Goal: Transaction & Acquisition: Purchase product/service

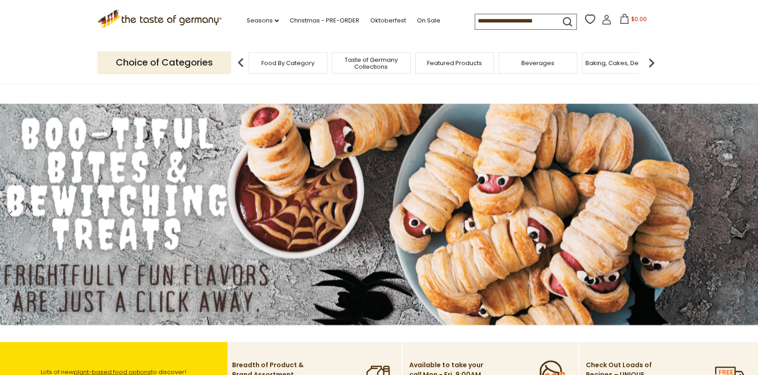
click at [650, 59] on img at bounding box center [651, 63] width 18 height 18
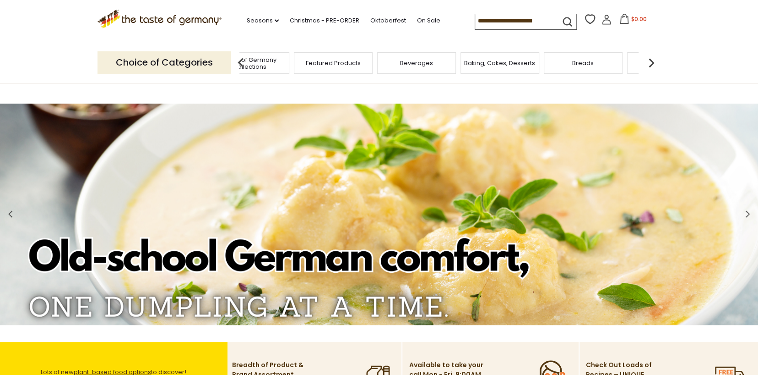
click at [649, 60] on img at bounding box center [651, 63] width 18 height 18
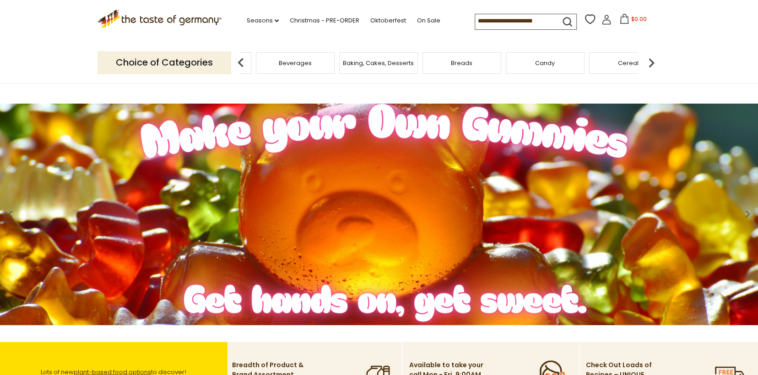
click at [649, 60] on img at bounding box center [651, 63] width 18 height 18
click at [650, 62] on img at bounding box center [651, 63] width 18 height 18
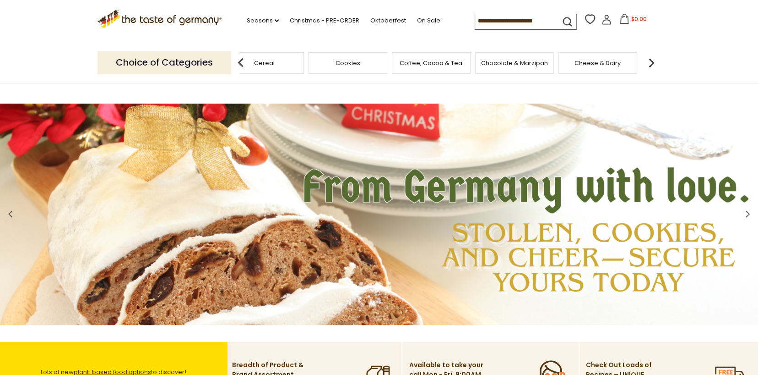
click at [518, 62] on span "Chocolate & Marzipan" at bounding box center [514, 63] width 67 height 7
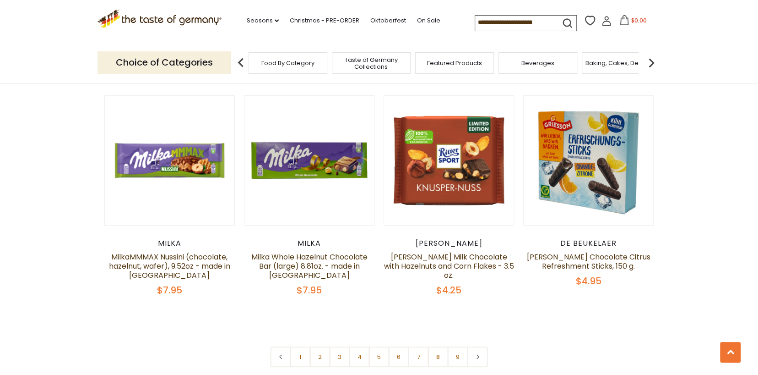
scroll to position [2158, 0]
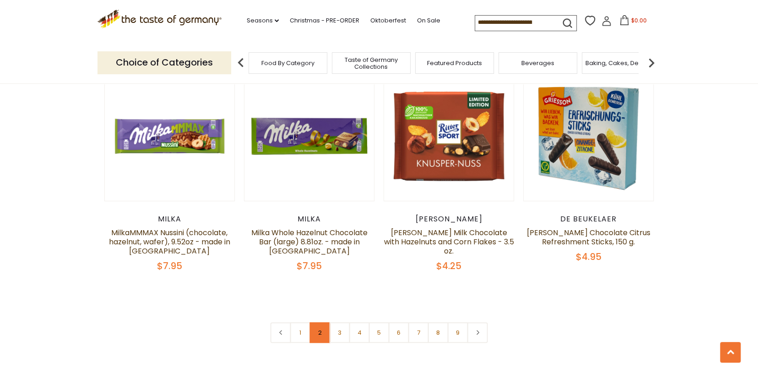
click at [317, 322] on link "2" at bounding box center [320, 332] width 21 height 21
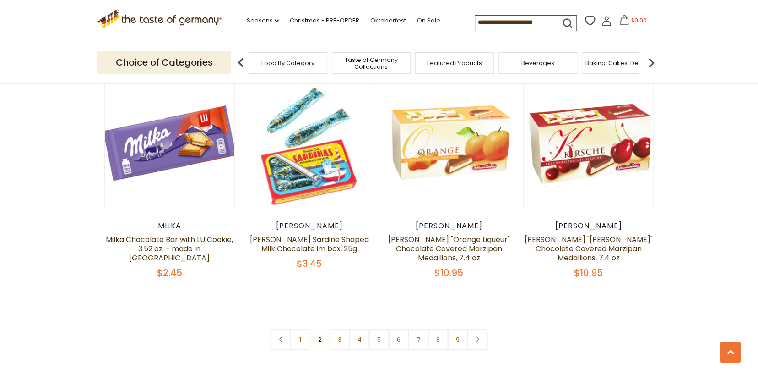
scroll to position [2146, 0]
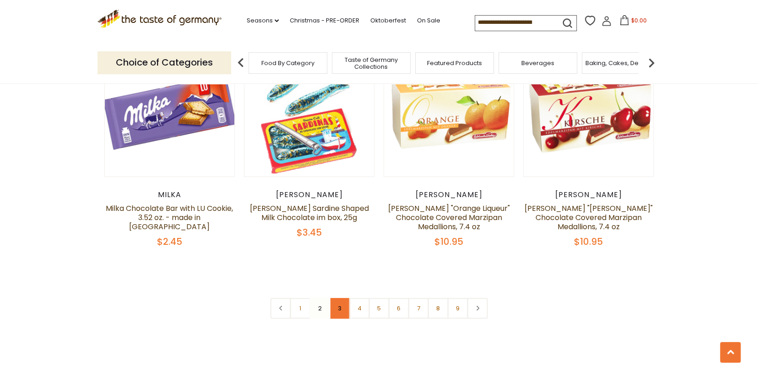
click at [338, 298] on link "3" at bounding box center [340, 308] width 21 height 21
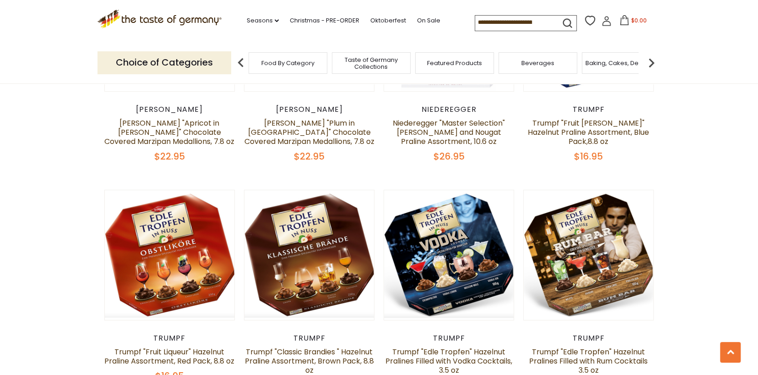
scroll to position [1824, 0]
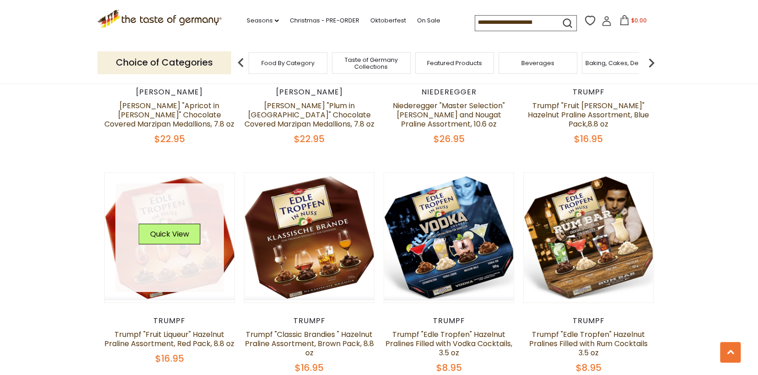
click at [158, 223] on button "Quick View" at bounding box center [170, 233] width 62 height 21
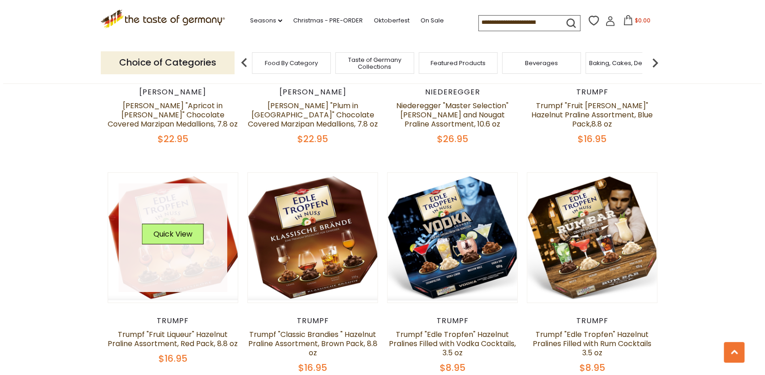
scroll to position [1825, 0]
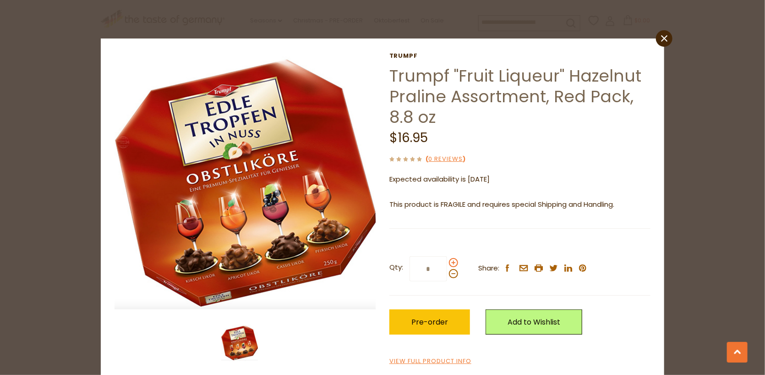
click at [449, 260] on span at bounding box center [453, 262] width 9 height 9
click at [447, 260] on input "*" at bounding box center [428, 268] width 38 height 25
type input "*"
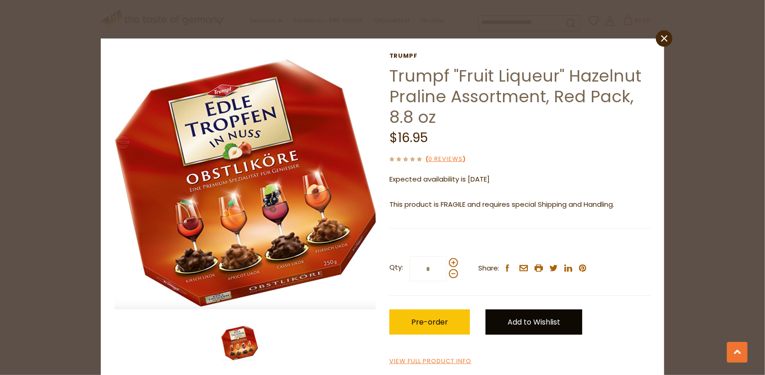
click at [502, 323] on link "Add to Wishlist" at bounding box center [533, 321] width 97 height 25
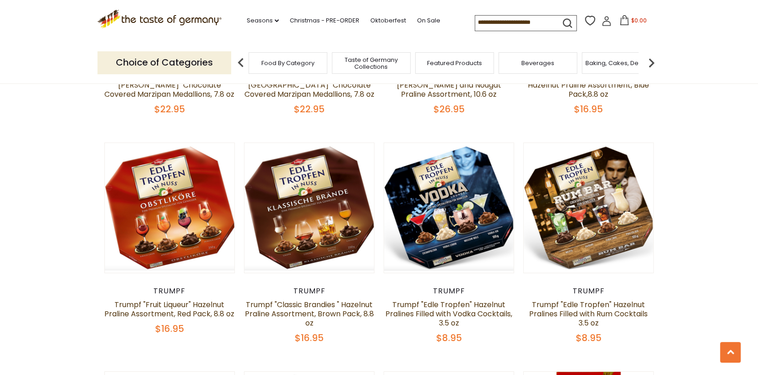
scroll to position [1844, 0]
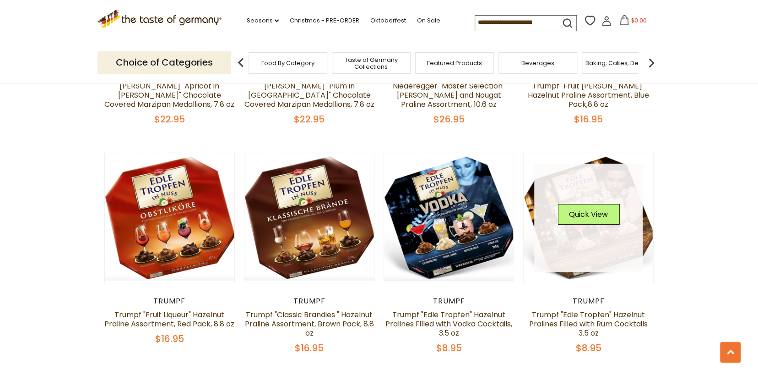
click at [597, 212] on link at bounding box center [588, 217] width 109 height 109
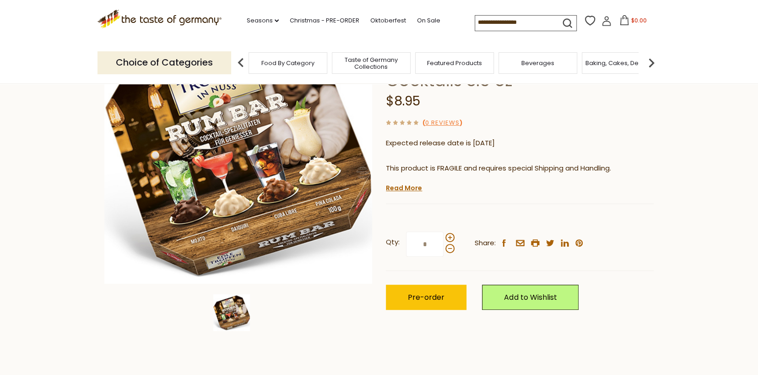
scroll to position [121, 0]
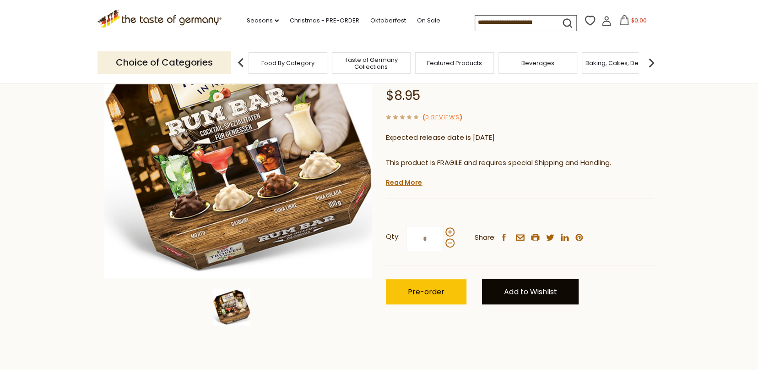
click at [524, 290] on link "Add to Wishlist" at bounding box center [530, 291] width 97 height 25
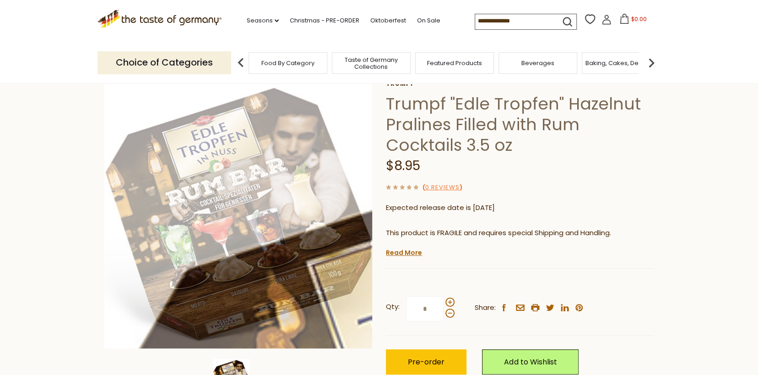
scroll to position [121, 0]
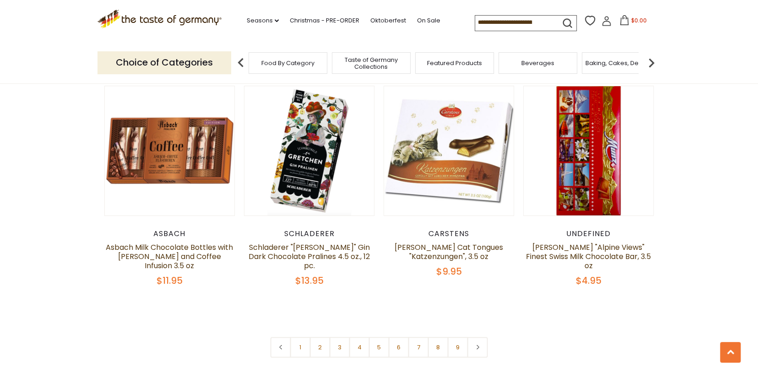
scroll to position [2143, 0]
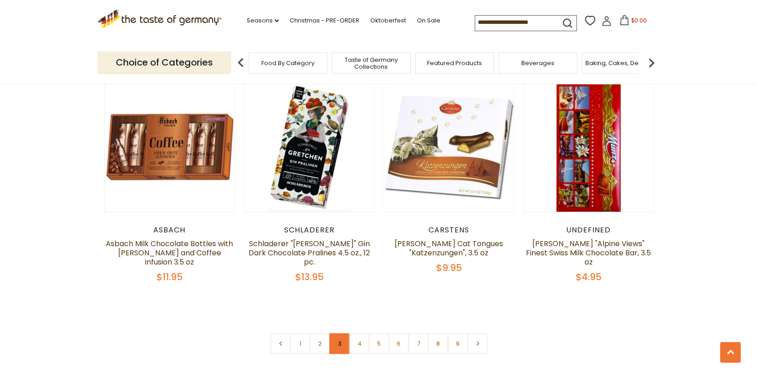
click at [338, 333] on link "3" at bounding box center [340, 343] width 21 height 21
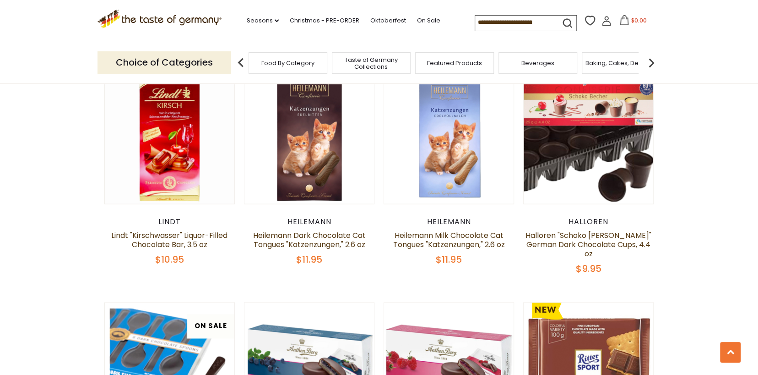
scroll to position [332, 0]
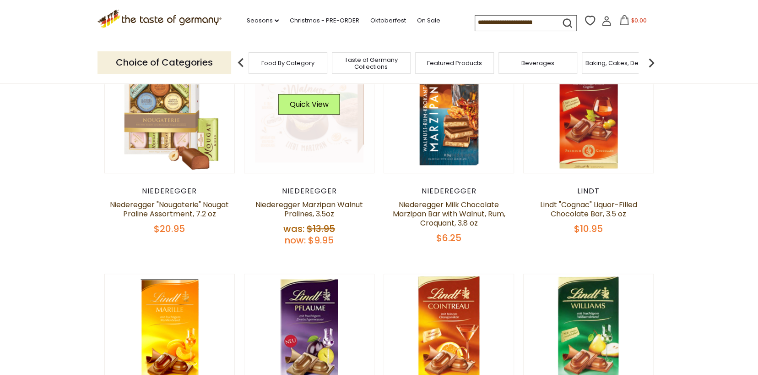
click at [304, 131] on link at bounding box center [309, 107] width 109 height 109
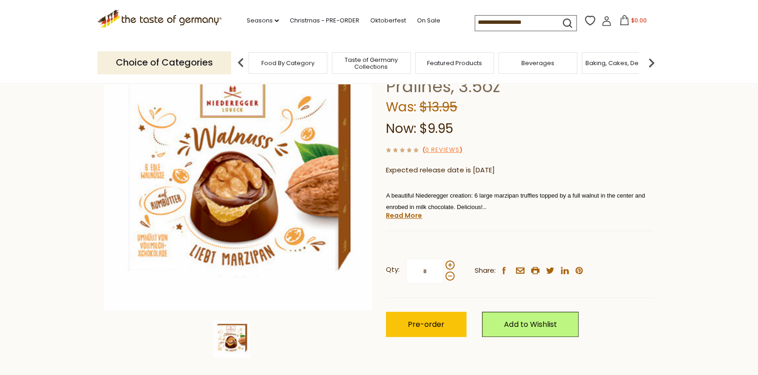
scroll to position [111, 0]
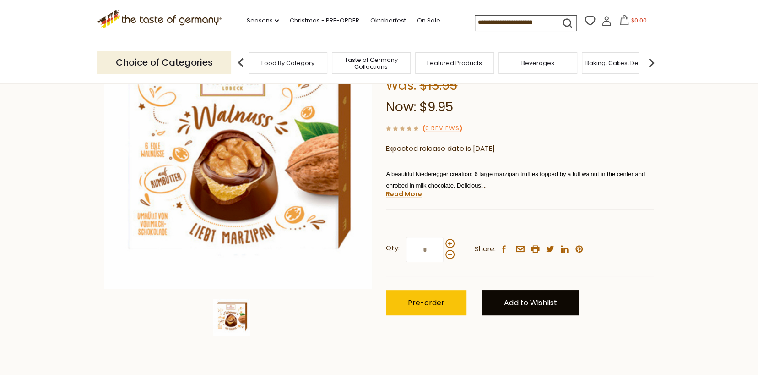
click at [535, 302] on link "Add to Wishlist" at bounding box center [530, 302] width 97 height 25
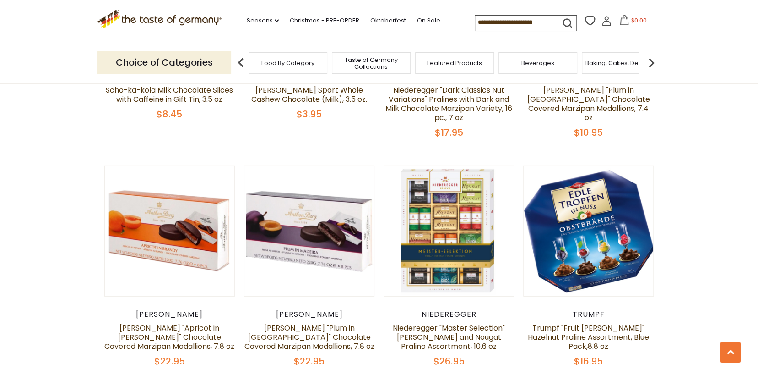
scroll to position [1612, 0]
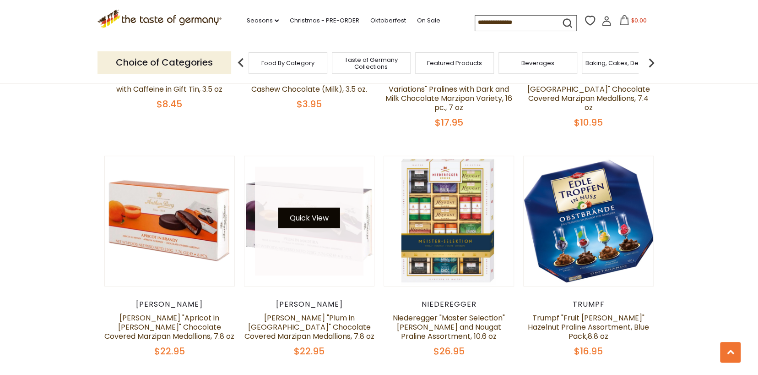
click at [301, 207] on button "Quick View" at bounding box center [309, 217] width 62 height 21
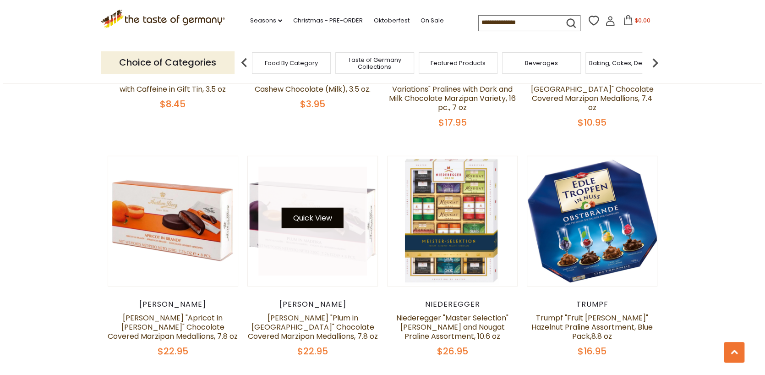
scroll to position [1614, 0]
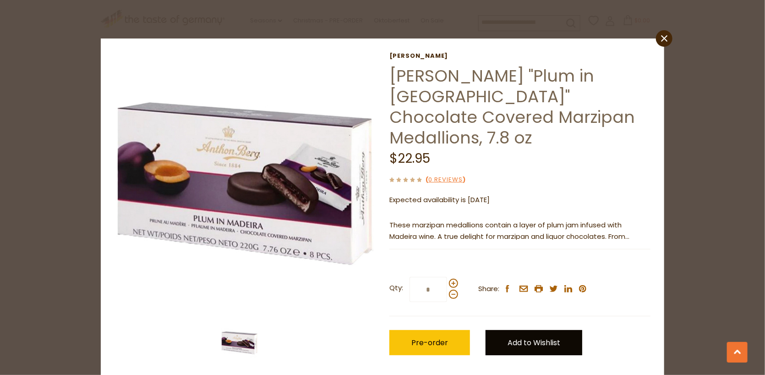
click at [501, 330] on link "Add to Wishlist" at bounding box center [533, 342] width 97 height 25
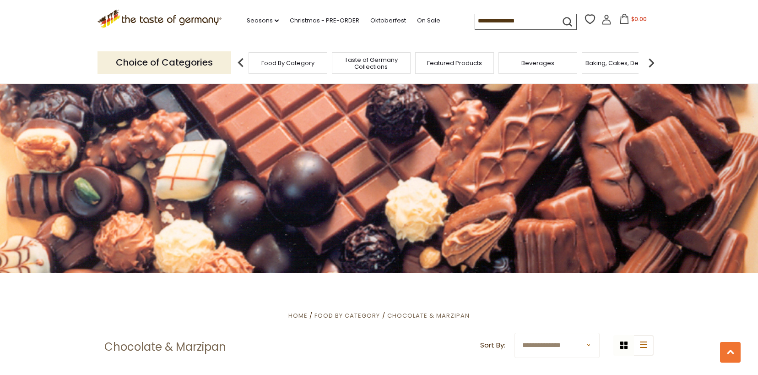
scroll to position [1614, 0]
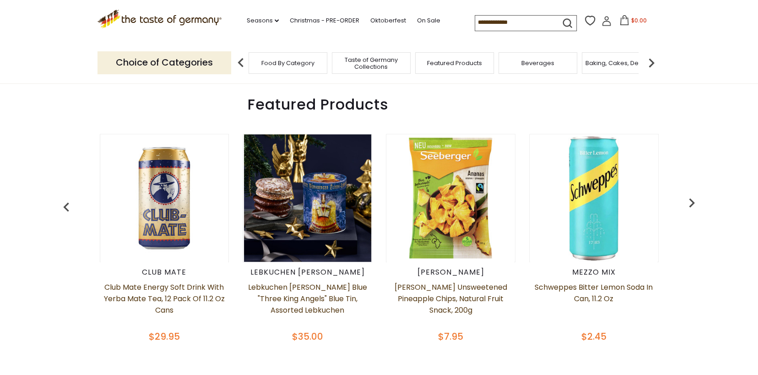
scroll to position [363, 0]
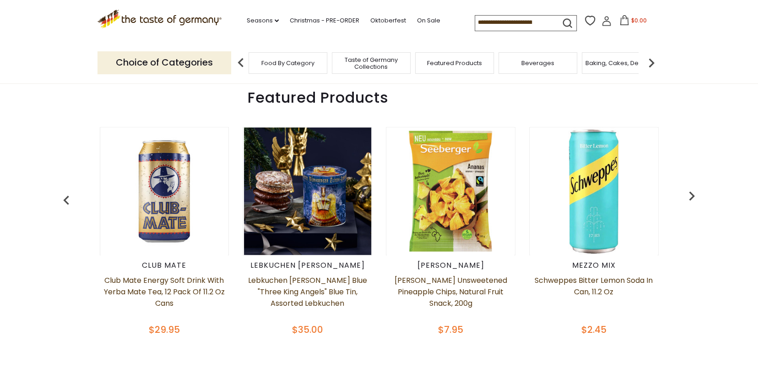
click at [300, 245] on img at bounding box center [307, 190] width 127 height 127
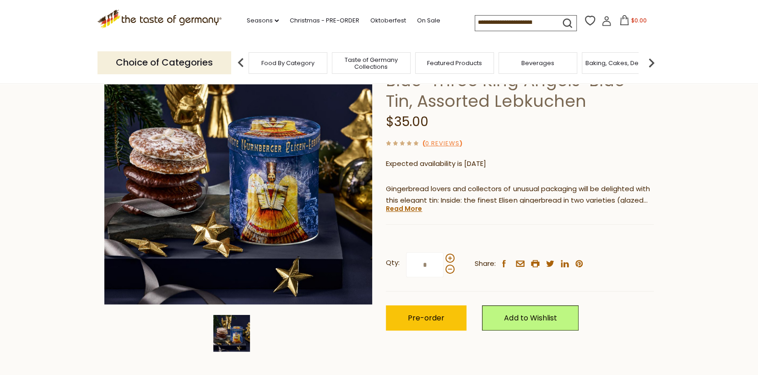
scroll to position [115, 0]
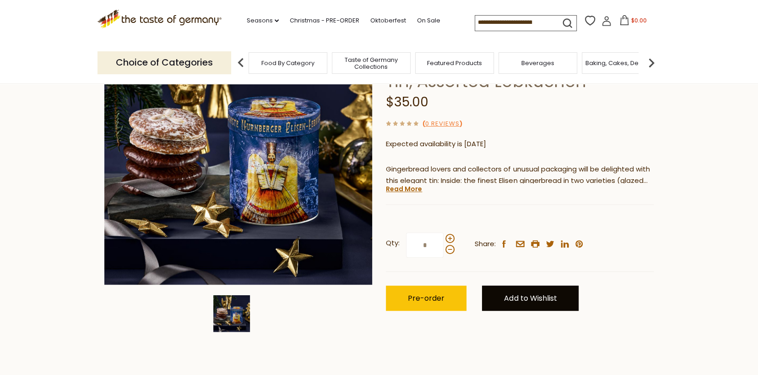
click at [528, 296] on link "Add to Wishlist" at bounding box center [530, 297] width 97 height 25
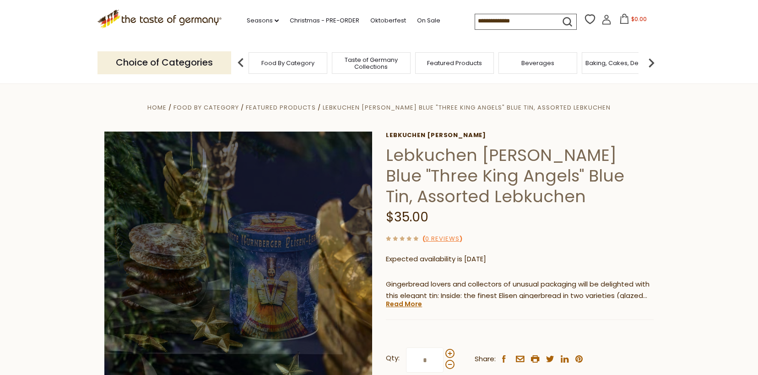
scroll to position [45, 0]
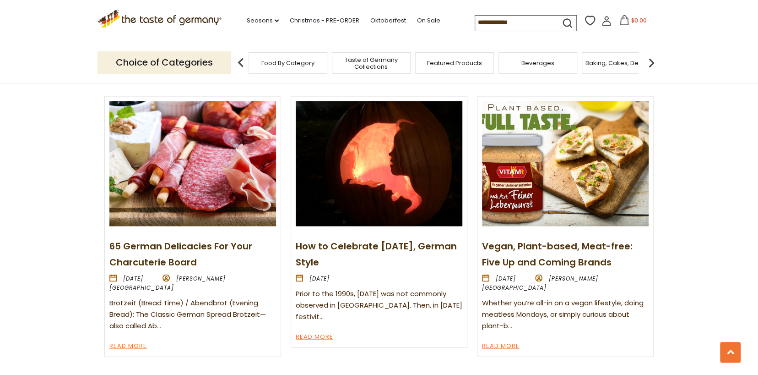
scroll to position [1045, 0]
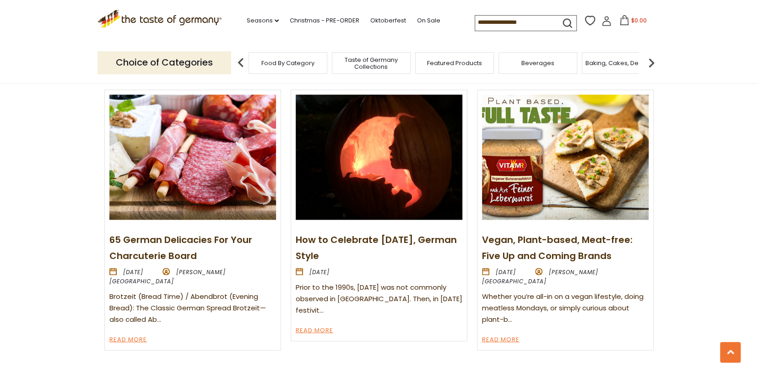
click at [207, 168] on img at bounding box center [192, 156] width 167 height 125
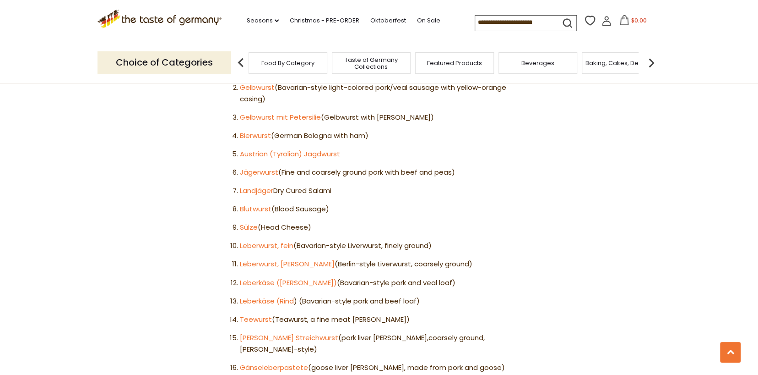
scroll to position [818, 0]
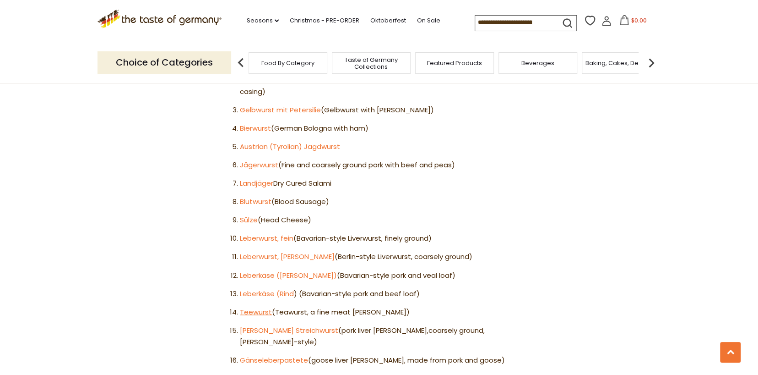
click at [262, 310] on link "Teewurst" at bounding box center [256, 311] width 32 height 10
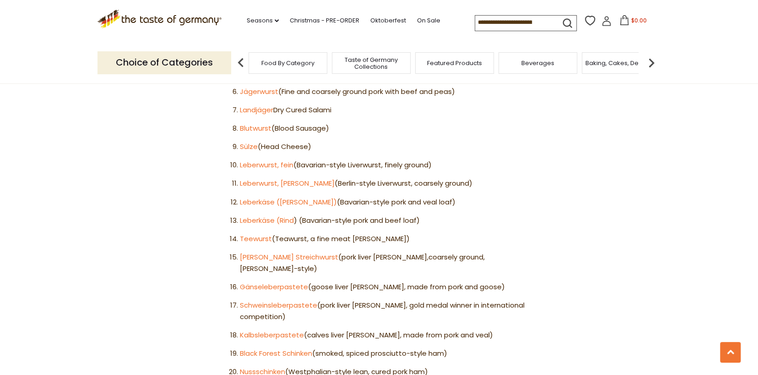
scroll to position [910, 0]
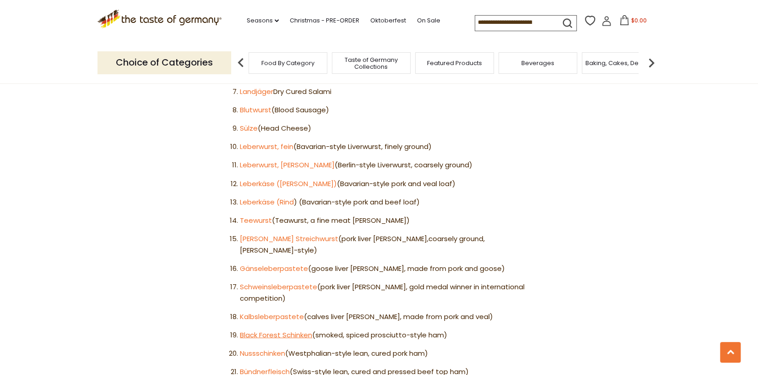
click at [308, 329] on link "Black Forest Schinken" at bounding box center [276, 334] width 72 height 10
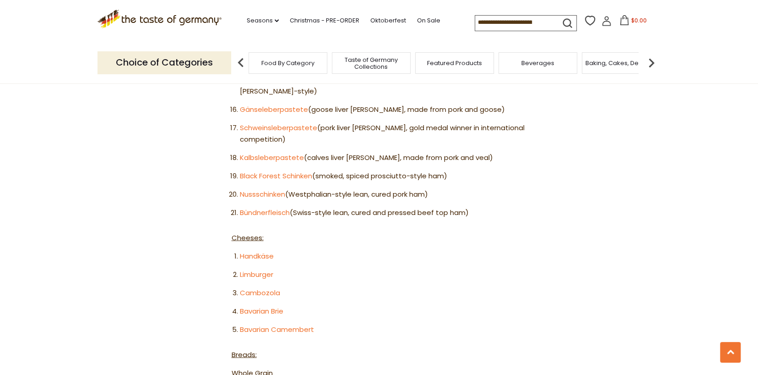
scroll to position [1087, 0]
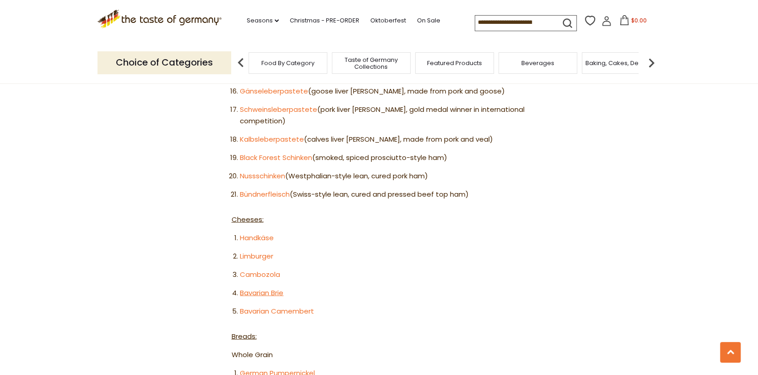
click at [247, 287] on link "Bavarian Brie" at bounding box center [262, 292] width 44 height 10
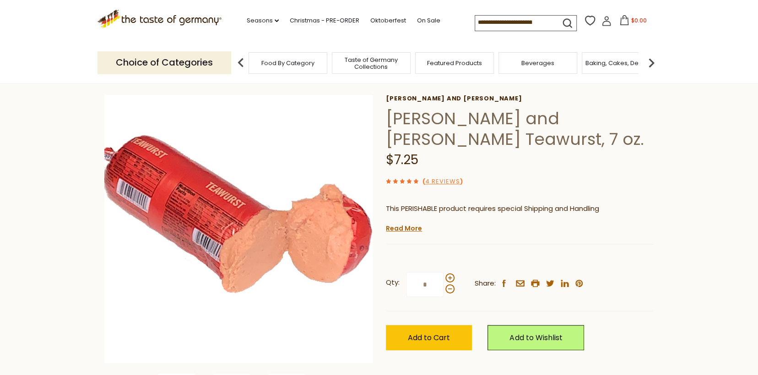
scroll to position [55, 0]
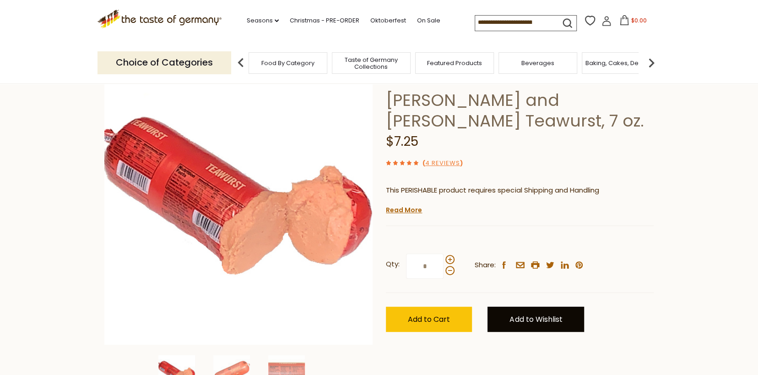
click at [532, 315] on link "Add to Wishlist" at bounding box center [536, 318] width 97 height 25
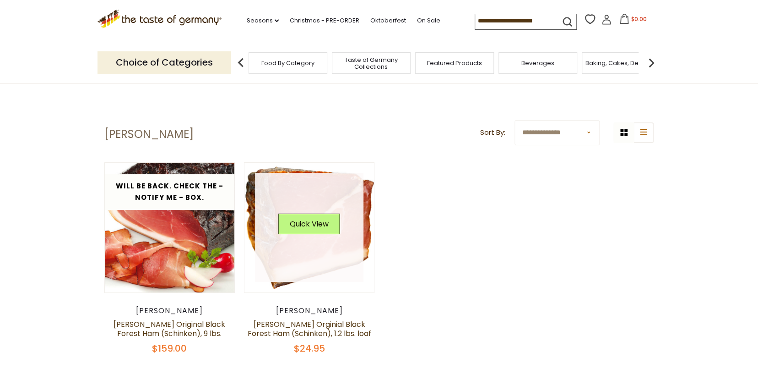
click at [317, 256] on link at bounding box center [309, 227] width 109 height 109
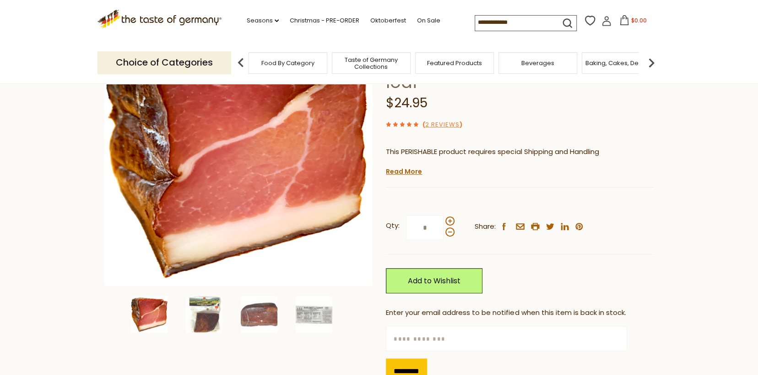
scroll to position [78, 0]
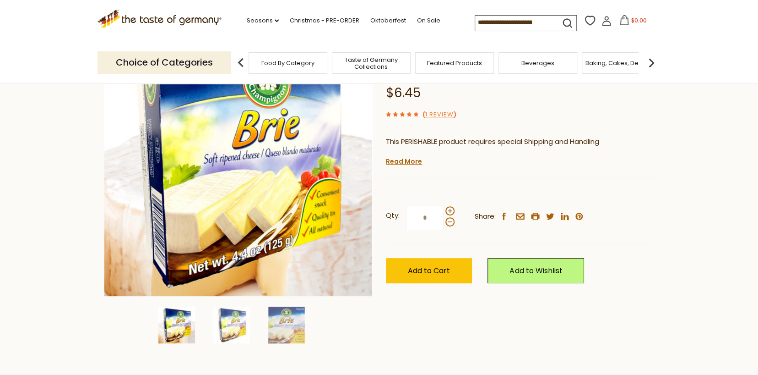
scroll to position [116, 0]
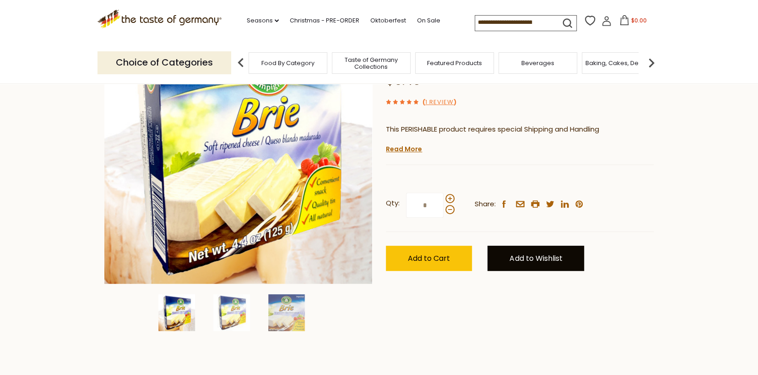
click at [510, 250] on link "Add to Wishlist" at bounding box center [536, 257] width 97 height 25
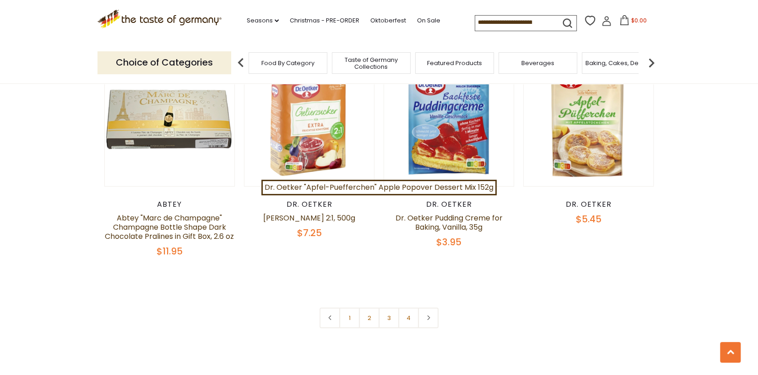
scroll to position [1954, 0]
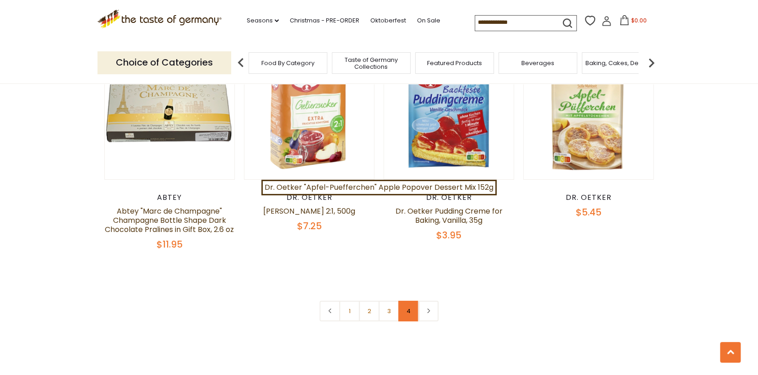
click at [408, 300] on link "4" at bounding box center [408, 310] width 21 height 21
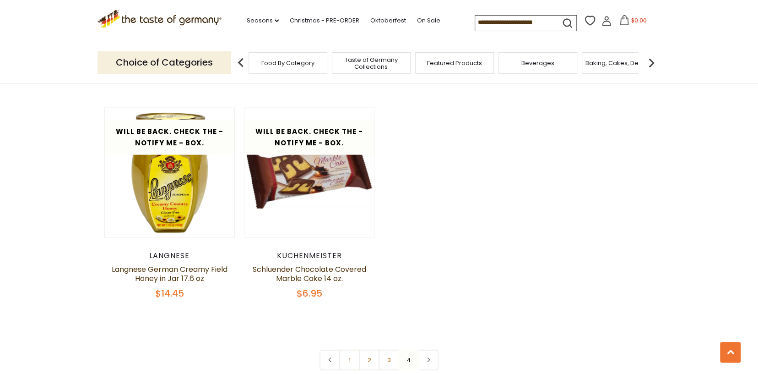
scroll to position [1258, 0]
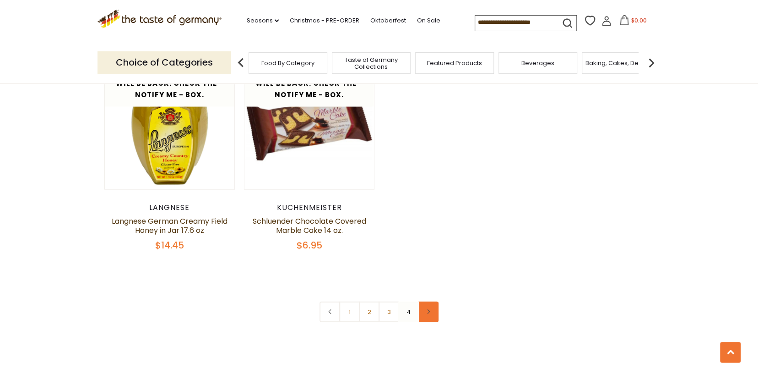
click at [428, 309] on use at bounding box center [428, 311] width 3 height 5
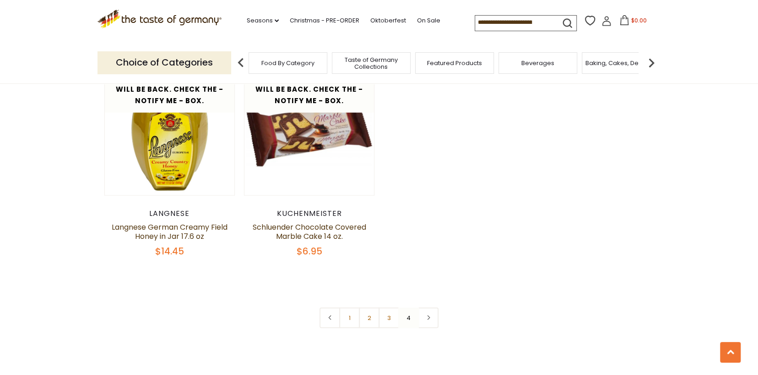
scroll to position [1258, 0]
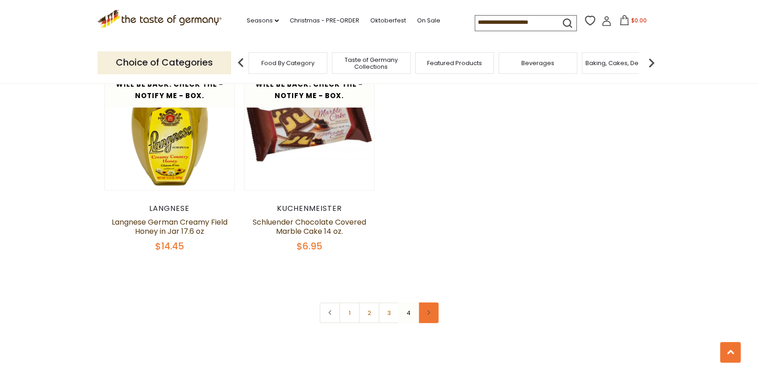
click at [427, 310] on icon at bounding box center [428, 312] width 5 height 5
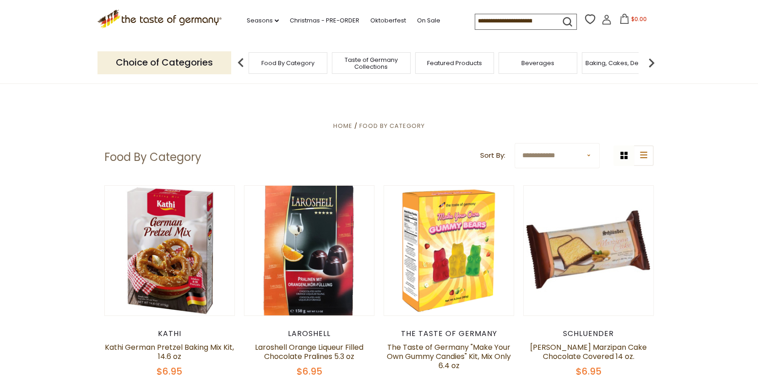
click at [427, 303] on link at bounding box center [449, 250] width 109 height 109
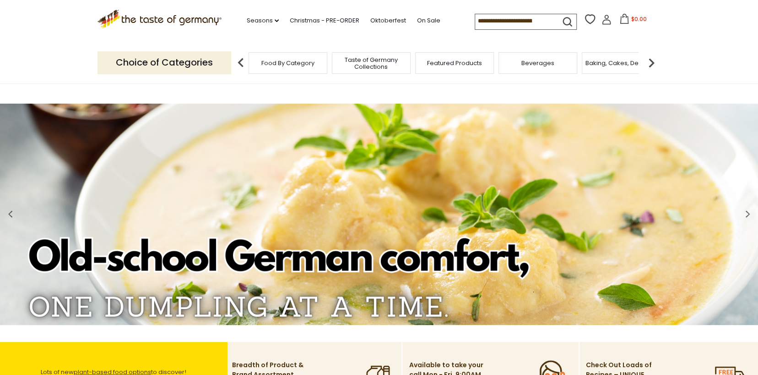
click at [386, 59] on span "Taste of Germany Collections" at bounding box center [371, 63] width 73 height 14
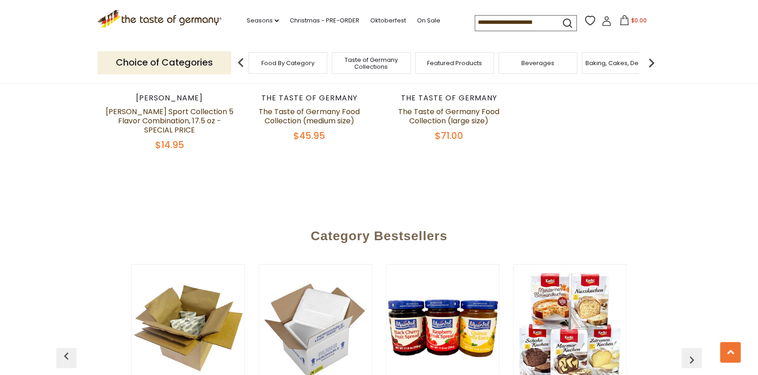
scroll to position [2034, 0]
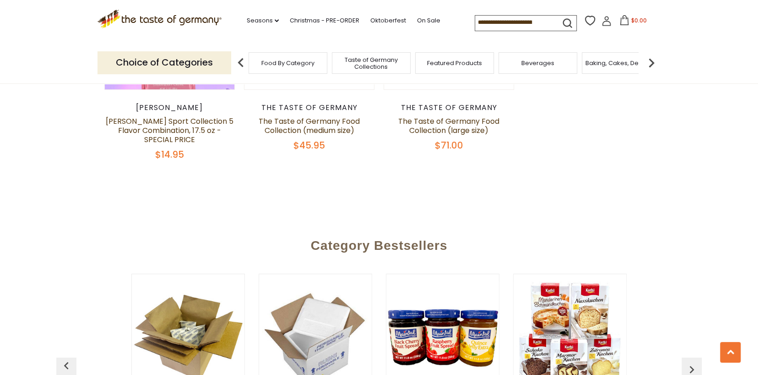
click at [452, 60] on span "Featured Products" at bounding box center [454, 63] width 55 height 7
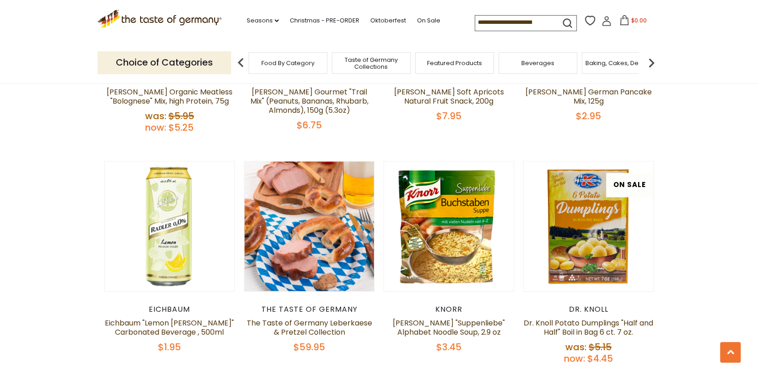
scroll to position [490, 0]
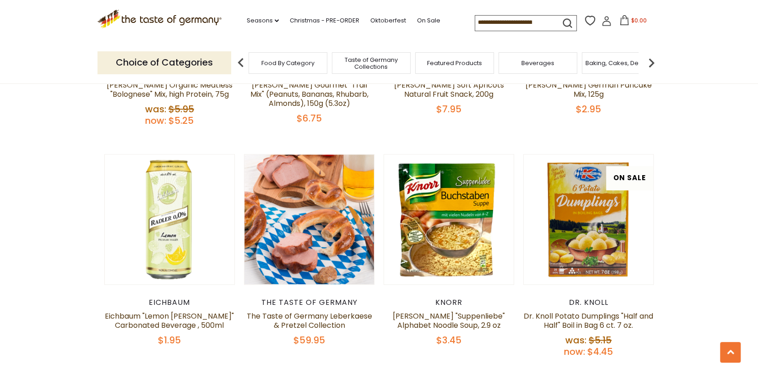
drag, startPoint x: 757, startPoint y: 108, endPoint x: 758, endPoint y: 116, distance: 8.3
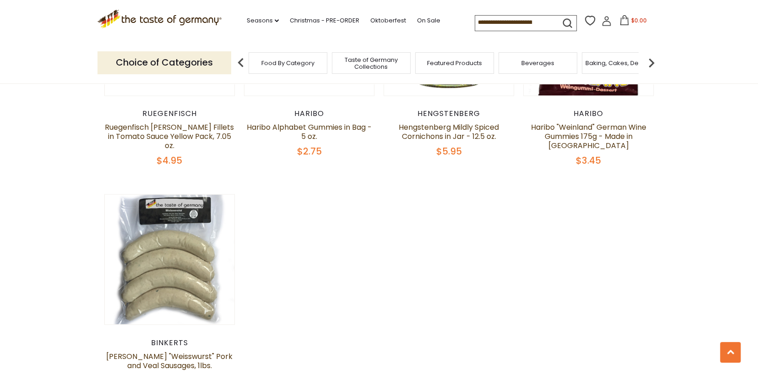
scroll to position [908, 0]
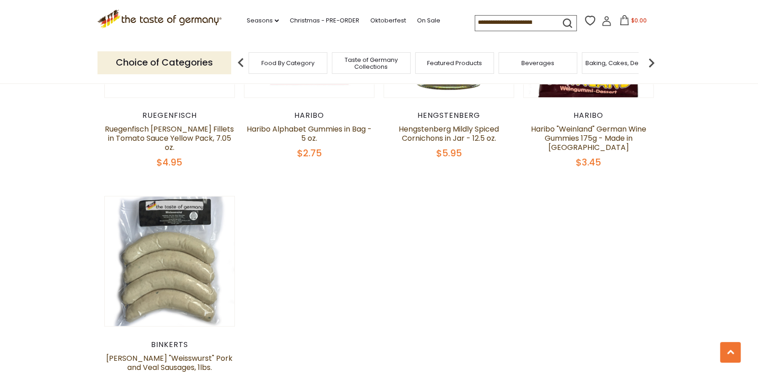
click at [293, 64] on span "Food By Category" at bounding box center [287, 63] width 53 height 7
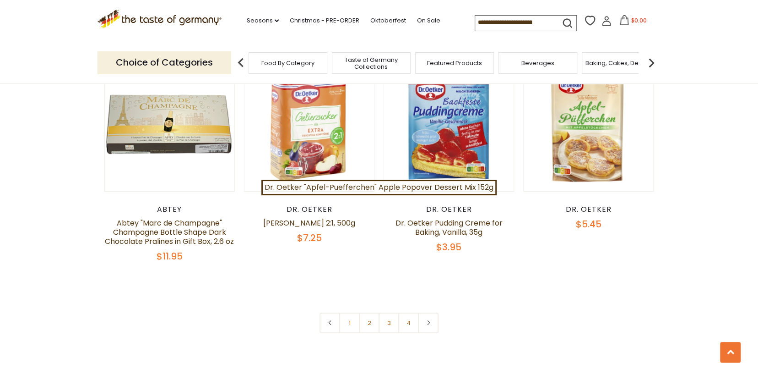
scroll to position [1966, 0]
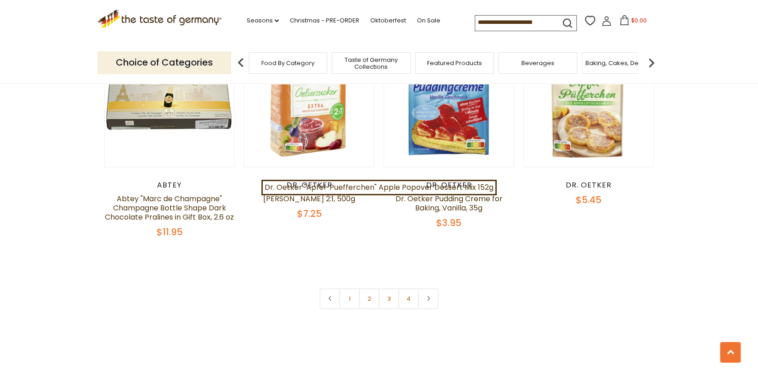
click at [427, 296] on icon at bounding box center [428, 298] width 5 height 5
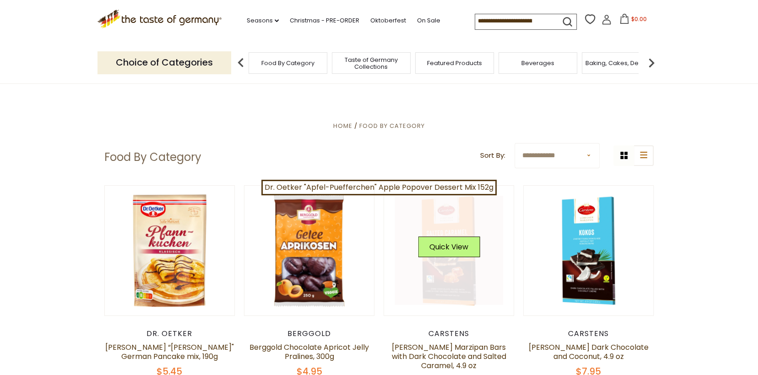
click at [426, 278] on link at bounding box center [449, 250] width 109 height 109
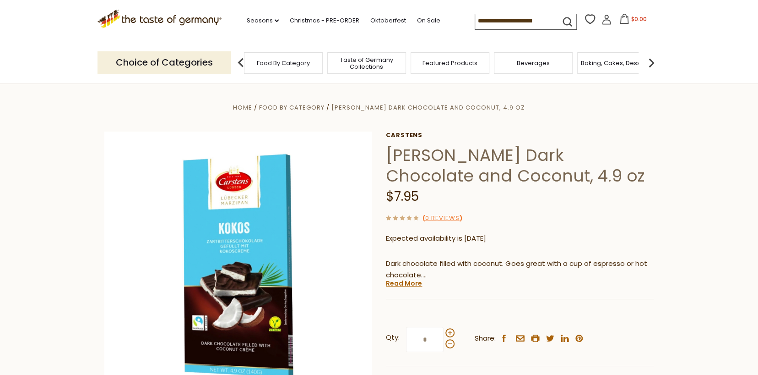
click at [279, 63] on span "Food By Category" at bounding box center [283, 63] width 53 height 7
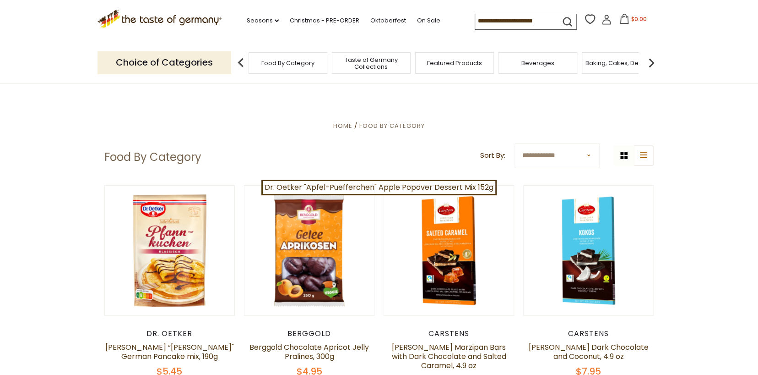
click at [240, 62] on img at bounding box center [241, 63] width 18 height 18
click at [652, 61] on img at bounding box center [651, 63] width 18 height 18
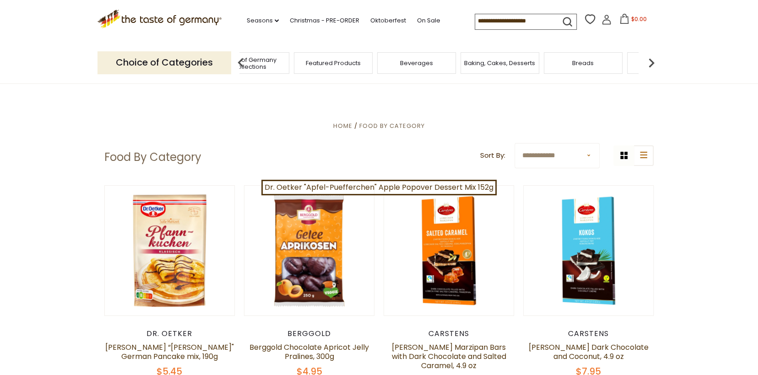
click at [586, 64] on span "Breads" at bounding box center [583, 63] width 22 height 7
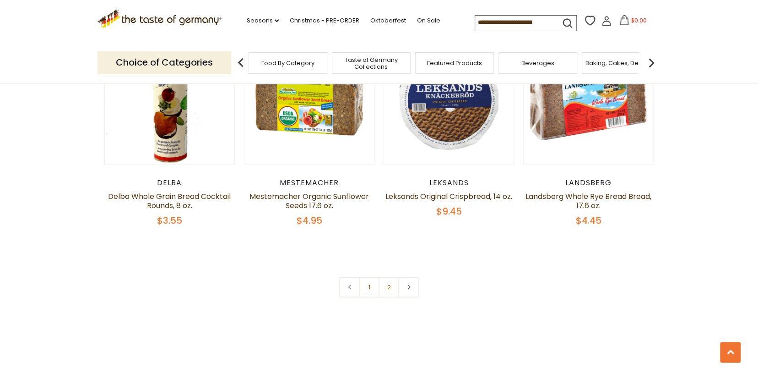
scroll to position [2116, 0]
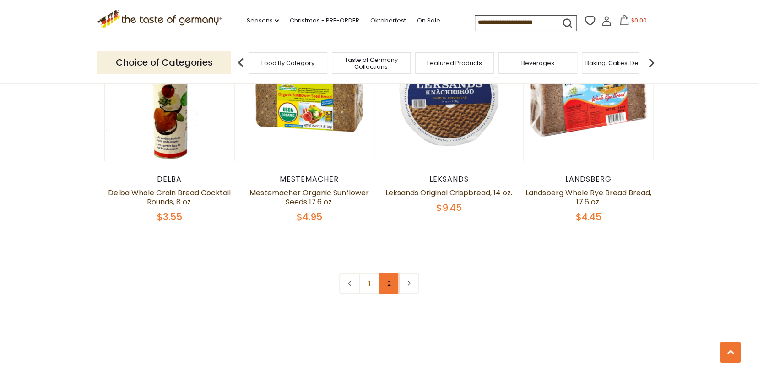
click at [388, 281] on link "2" at bounding box center [389, 283] width 21 height 21
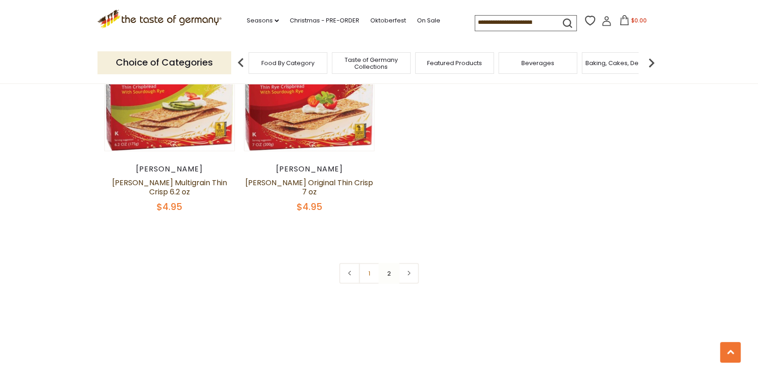
scroll to position [1506, 0]
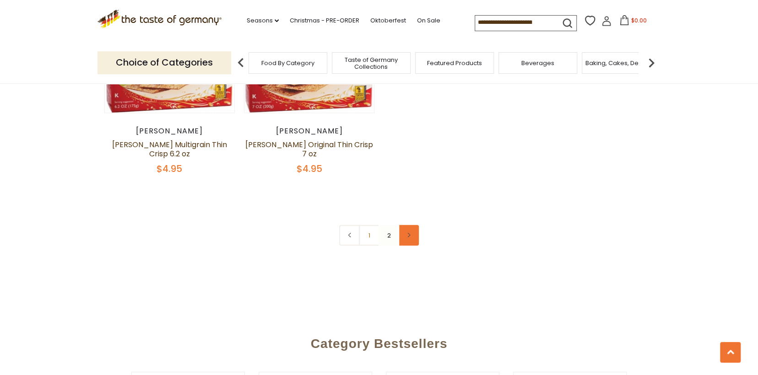
click at [406, 234] on icon at bounding box center [408, 235] width 5 height 5
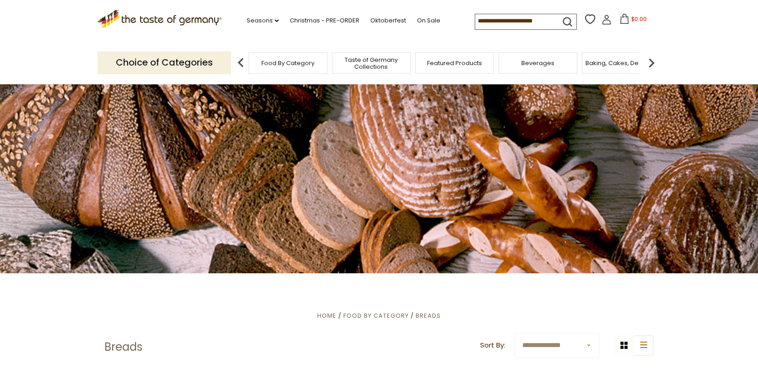
click at [653, 65] on img at bounding box center [651, 63] width 18 height 18
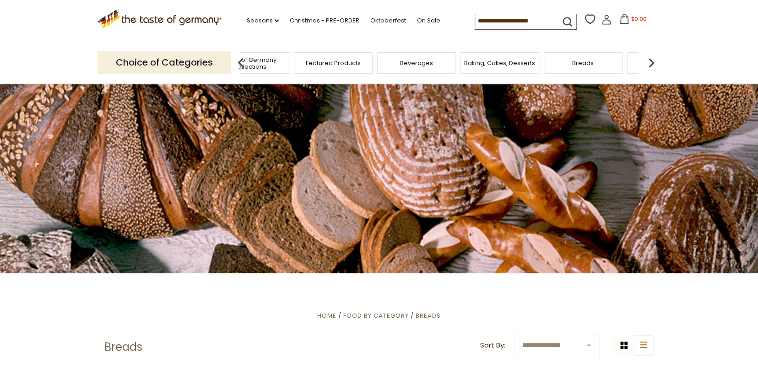
click at [650, 62] on img at bounding box center [651, 63] width 18 height 18
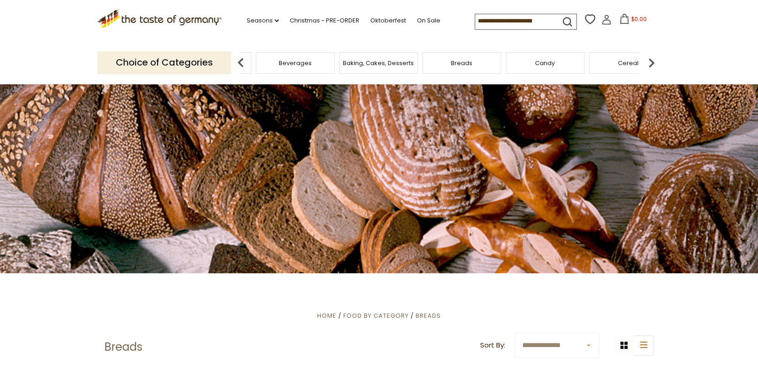
click at [652, 60] on img at bounding box center [651, 63] width 18 height 18
click at [604, 67] on div "Cookies" at bounding box center [590, 63] width 79 height 22
click at [603, 65] on div "Cookies" at bounding box center [590, 63] width 79 height 22
click at [652, 62] on img at bounding box center [651, 63] width 18 height 18
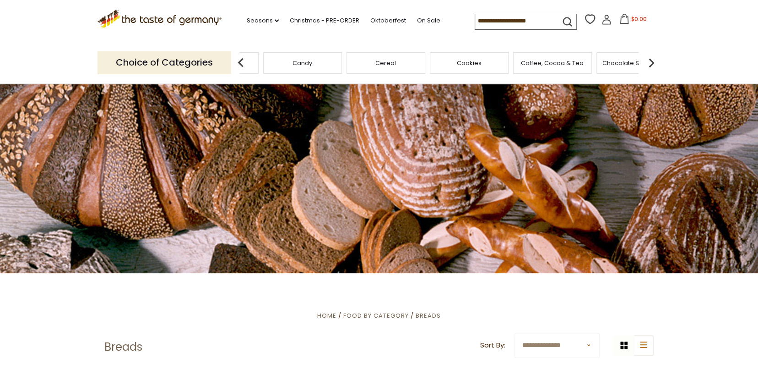
click at [627, 64] on span "Chocolate & Marzipan" at bounding box center [636, 63] width 67 height 7
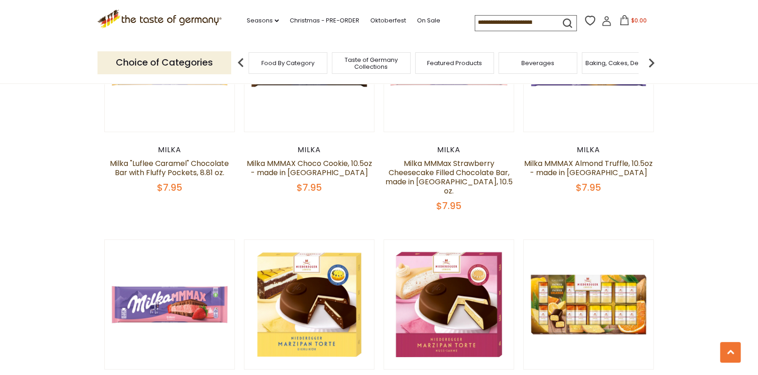
scroll to position [451, 0]
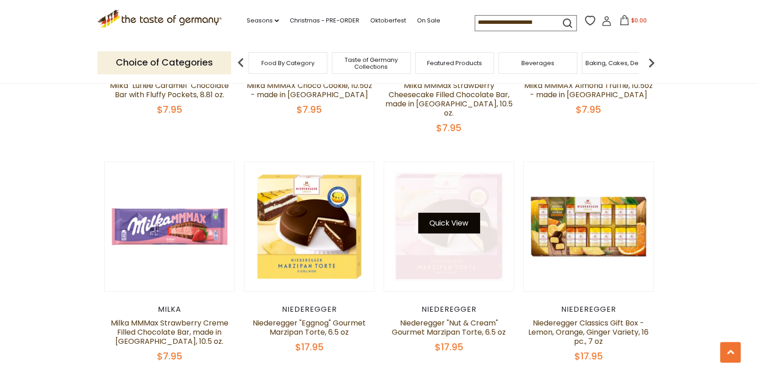
click at [450, 213] on button "Quick View" at bounding box center [449, 222] width 62 height 21
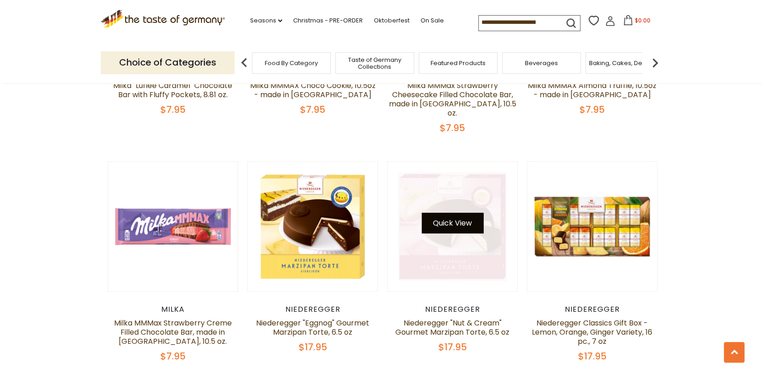
scroll to position [453, 0]
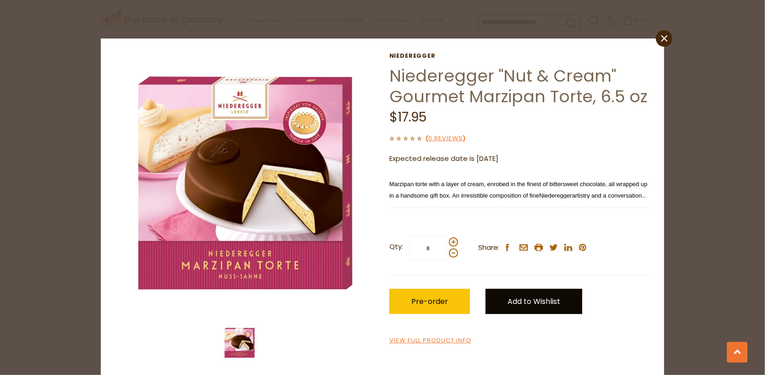
click at [508, 298] on link "Add to Wishlist" at bounding box center [533, 301] width 97 height 25
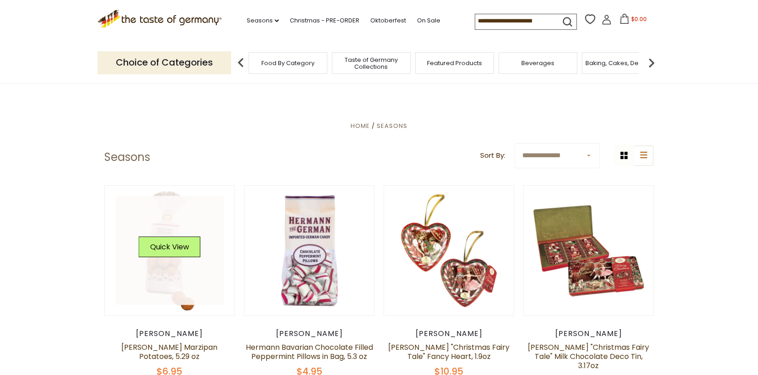
click at [189, 281] on link at bounding box center [169, 250] width 109 height 109
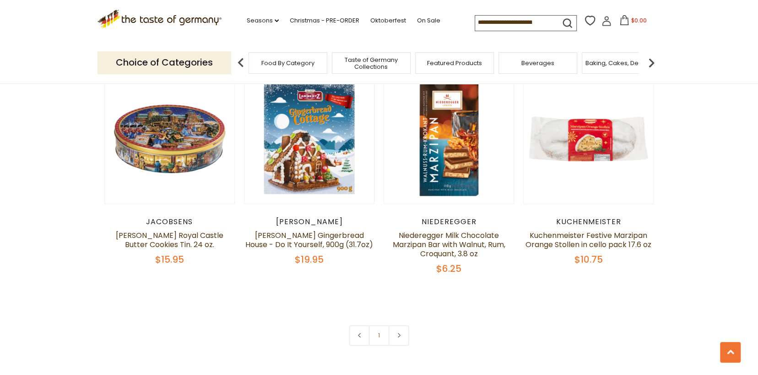
scroll to position [583, 0]
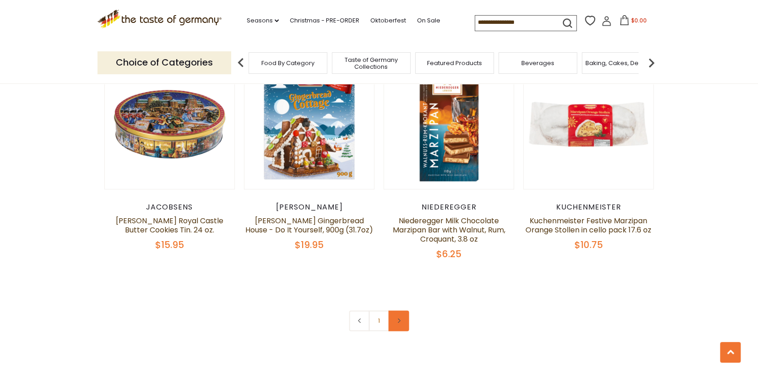
click at [400, 318] on icon at bounding box center [398, 320] width 5 height 5
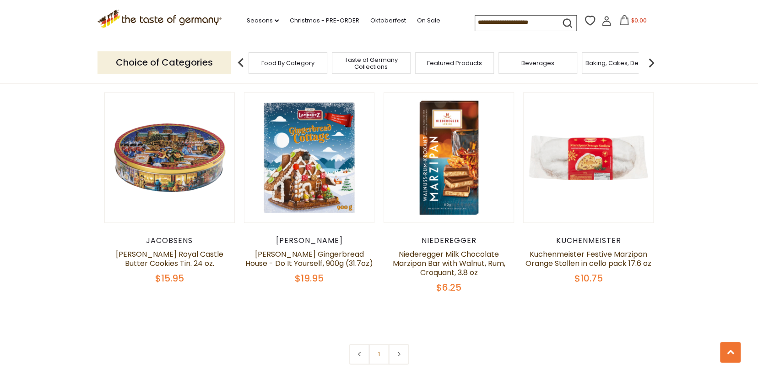
scroll to position [574, 0]
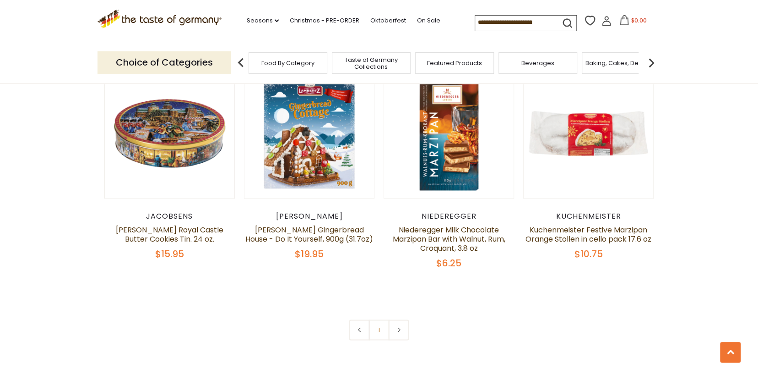
click at [614, 64] on span "Baking, Cakes, Desserts" at bounding box center [621, 63] width 71 height 7
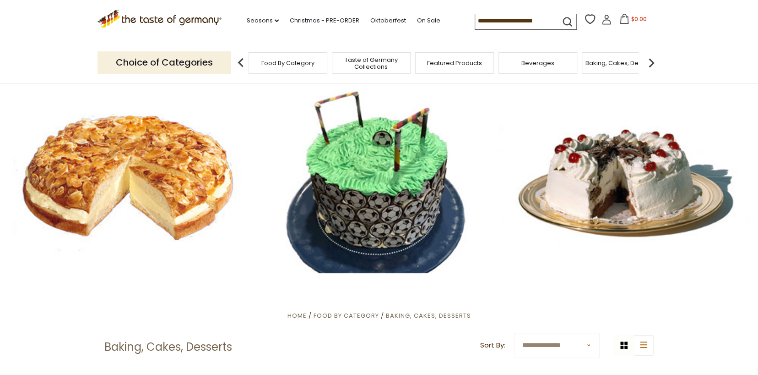
click at [152, 182] on div at bounding box center [379, 178] width 758 height 190
click at [163, 170] on div at bounding box center [379, 178] width 758 height 190
click at [202, 348] on h1 "Baking, Cakes, Desserts" at bounding box center [168, 347] width 128 height 14
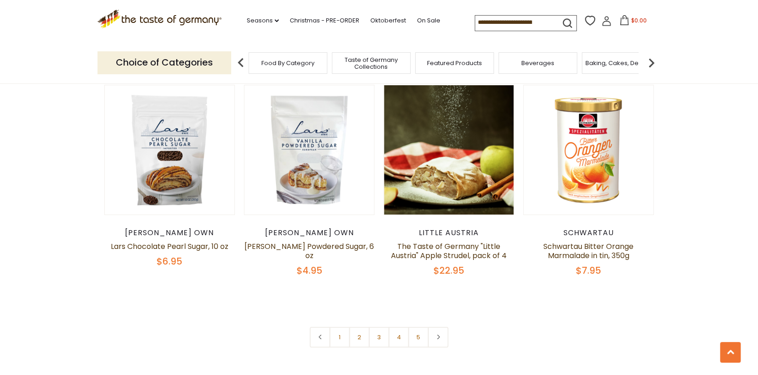
scroll to position [2175, 0]
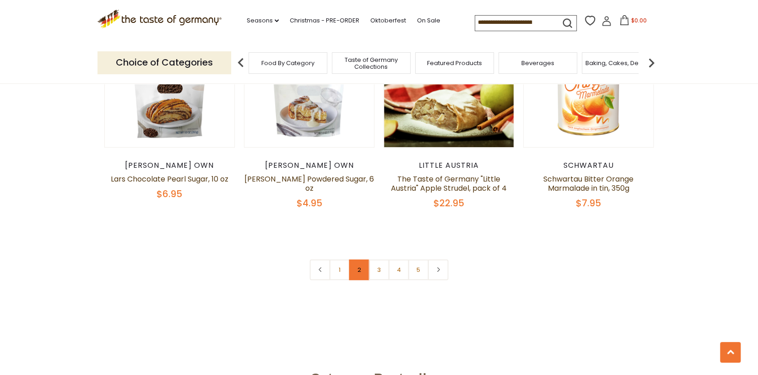
click at [357, 259] on link "2" at bounding box center [359, 269] width 21 height 21
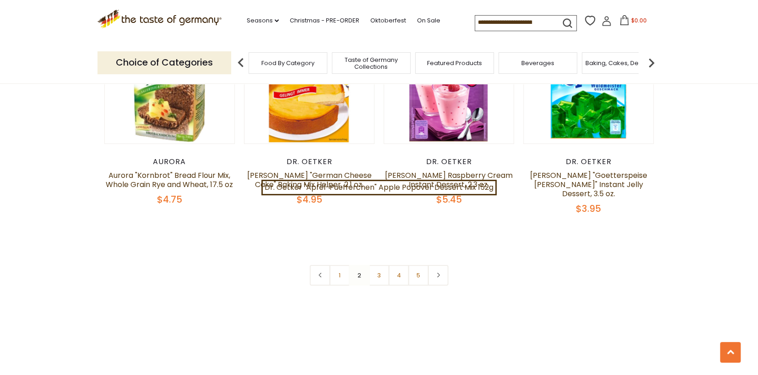
scroll to position [2164, 0]
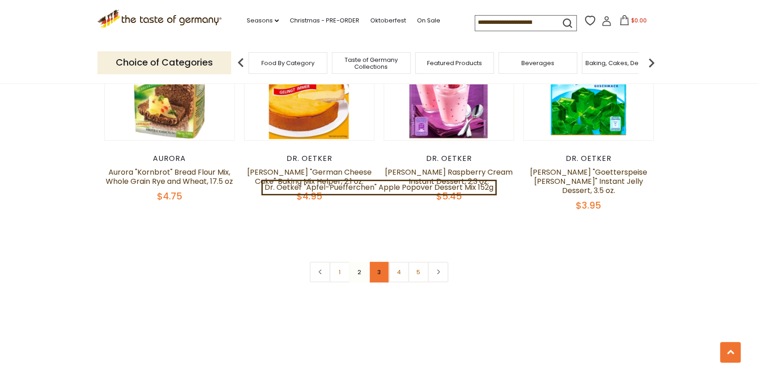
click at [378, 261] on link "3" at bounding box center [379, 271] width 21 height 21
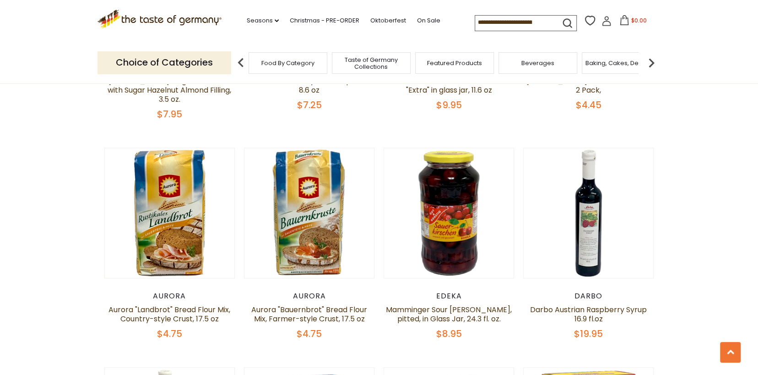
scroll to position [694, 0]
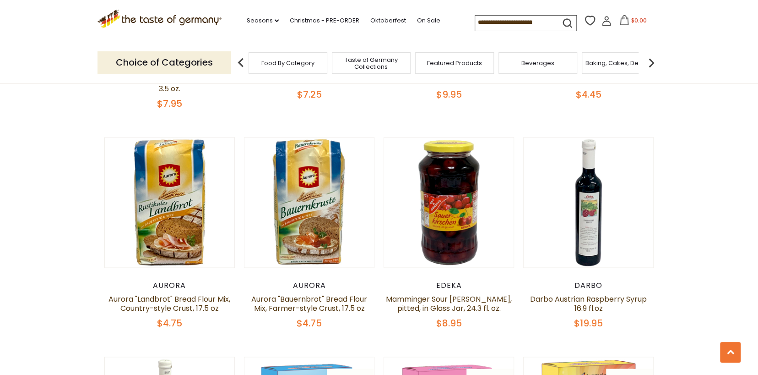
drag, startPoint x: 752, startPoint y: 96, endPoint x: 751, endPoint y: 108, distance: 11.5
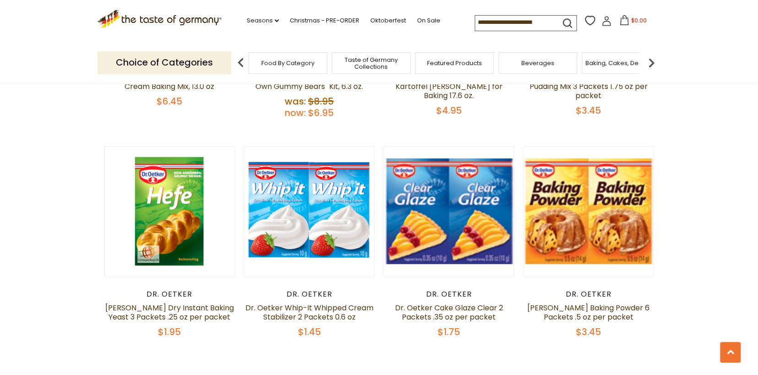
scroll to position [2066, 0]
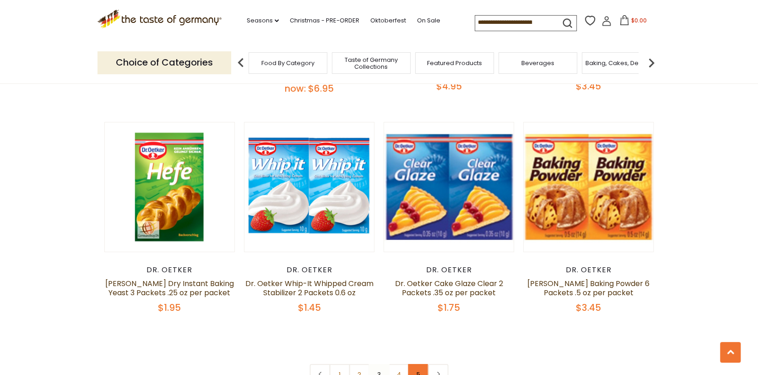
click at [417, 364] on link "5" at bounding box center [418, 374] width 21 height 21
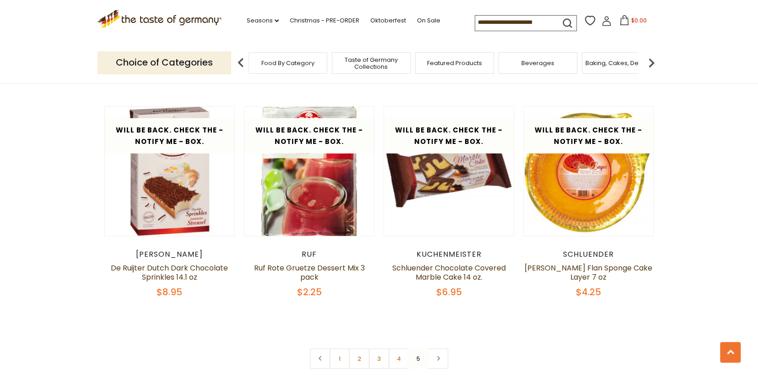
scroll to position [1413, 0]
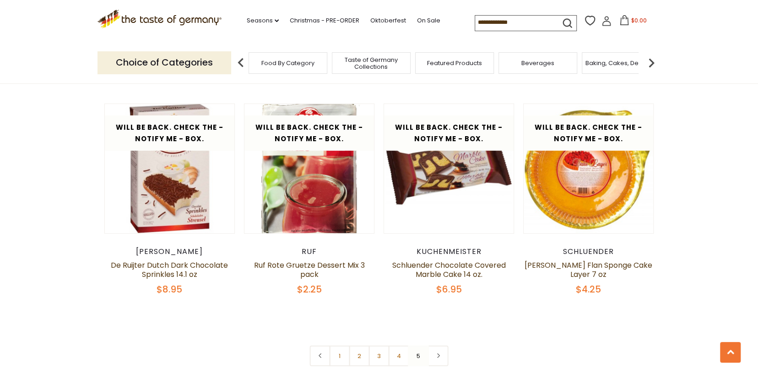
click at [414, 345] on nav "1 2 3 4 5" at bounding box center [379, 355] width 139 height 21
click at [420, 345] on nav "1 2 3 4 5" at bounding box center [379, 355] width 139 height 21
click at [418, 345] on nav "1 2 3 4 5" at bounding box center [379, 355] width 139 height 21
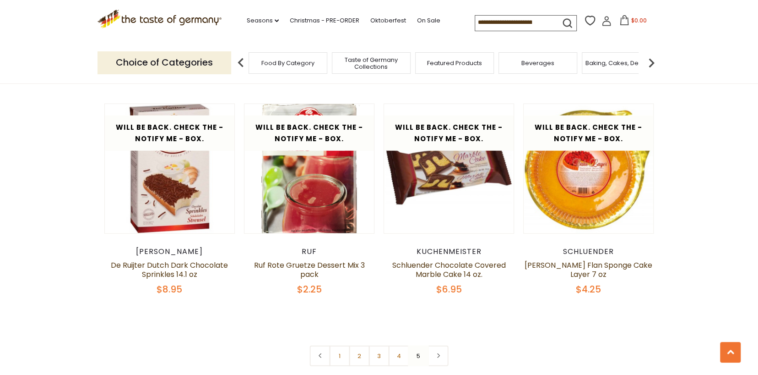
click at [418, 345] on nav "1 2 3 4 5" at bounding box center [379, 355] width 139 height 21
click at [438, 353] on icon at bounding box center [438, 355] width 5 height 5
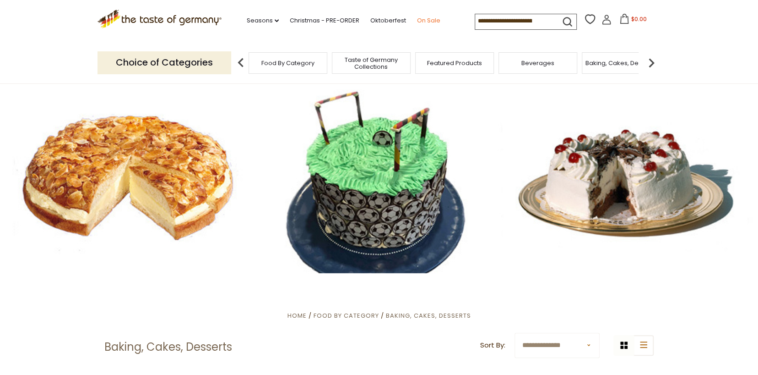
click at [429, 18] on link "On Sale" at bounding box center [428, 21] width 23 height 10
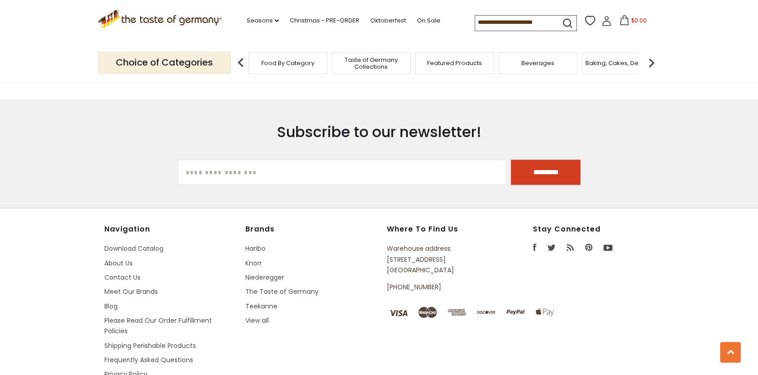
scroll to position [583, 0]
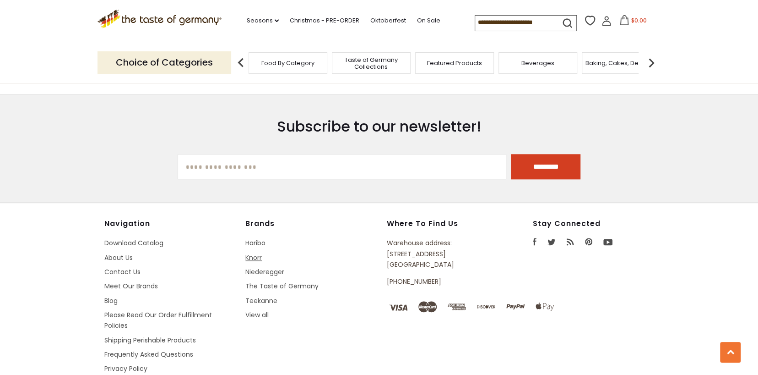
click at [259, 256] on link "Knorr" at bounding box center [253, 257] width 16 height 9
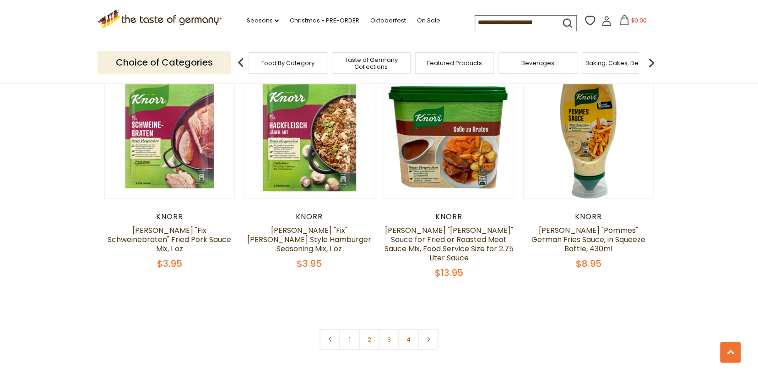
scroll to position [1906, 0]
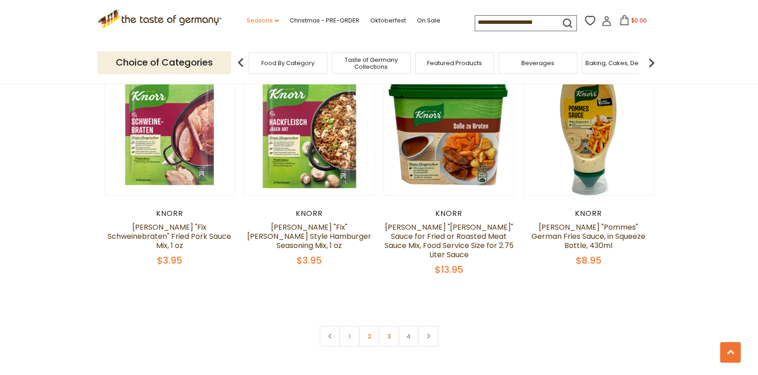
click at [260, 22] on link "Seasons dropdown_arrow" at bounding box center [263, 21] width 32 height 10
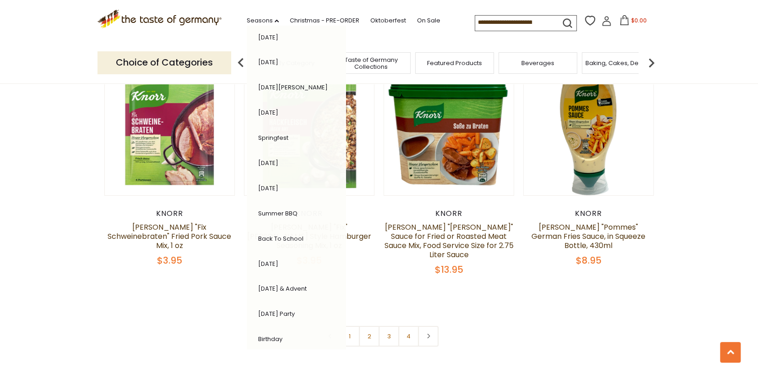
scroll to position [92, 0]
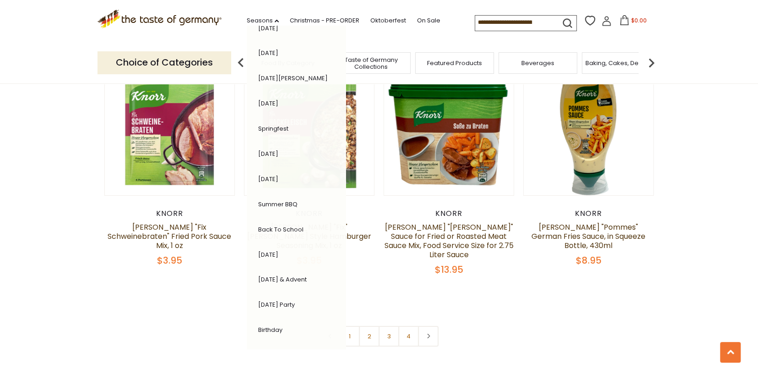
click at [299, 276] on link "[DATE] & Advent" at bounding box center [282, 279] width 49 height 9
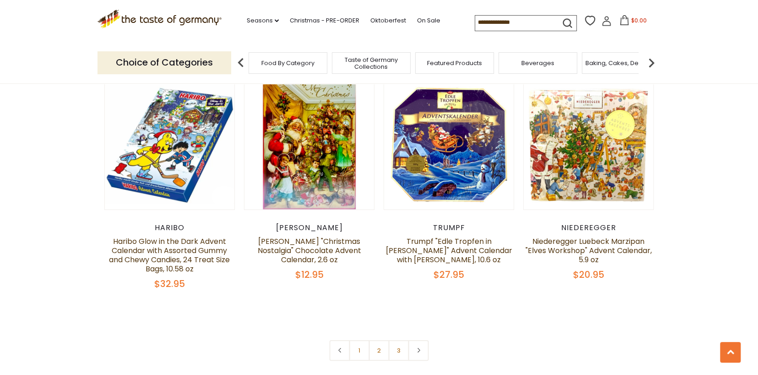
scroll to position [2220, 0]
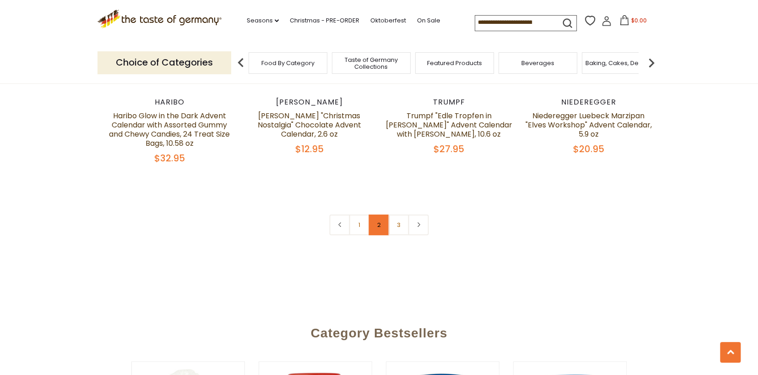
click at [379, 214] on link "2" at bounding box center [379, 224] width 21 height 21
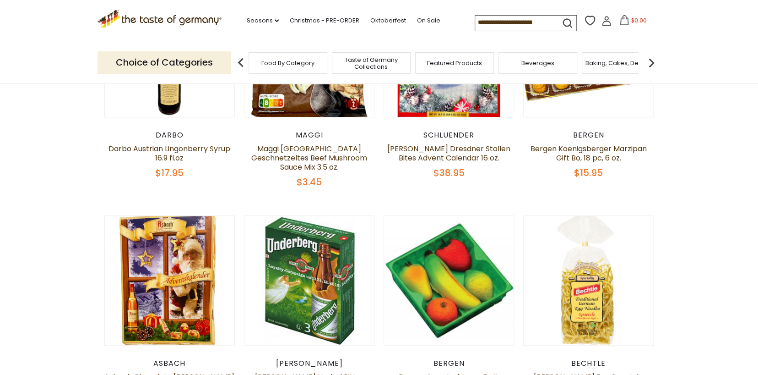
scroll to position [332, 0]
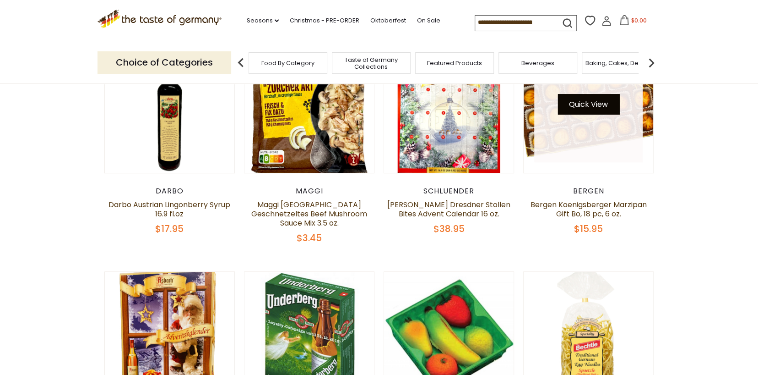
click at [593, 103] on button "Quick View" at bounding box center [589, 104] width 62 height 21
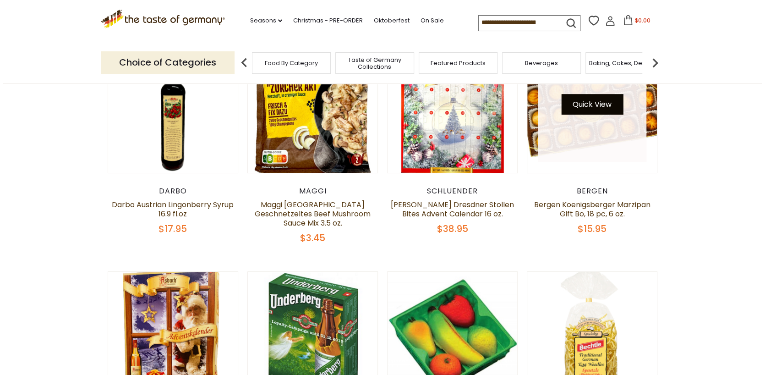
scroll to position [334, 0]
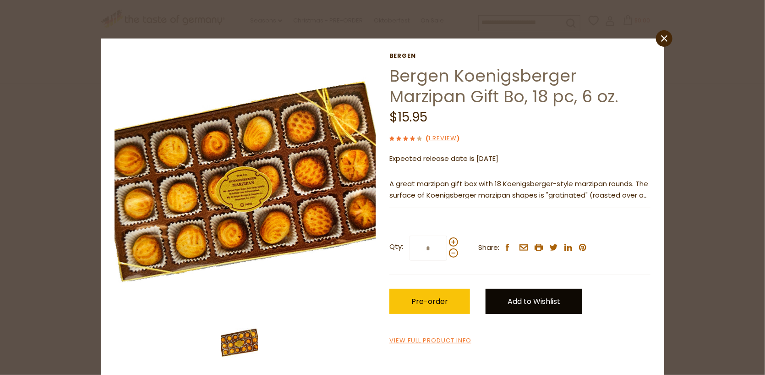
click at [518, 296] on link "Add to Wishlist" at bounding box center [533, 301] width 97 height 25
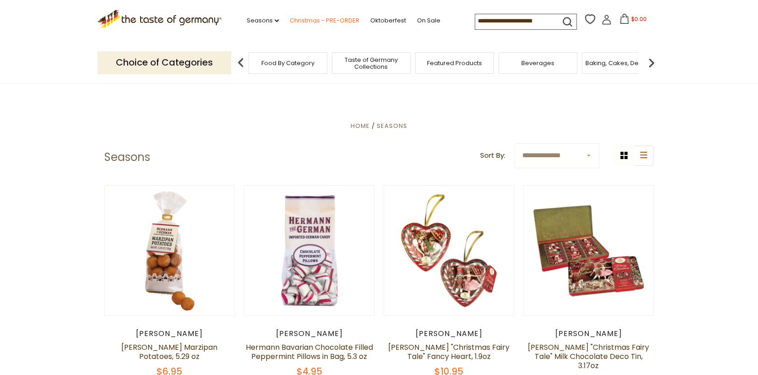
click at [305, 21] on link "Christmas - PRE-ORDER" at bounding box center [325, 21] width 70 height 10
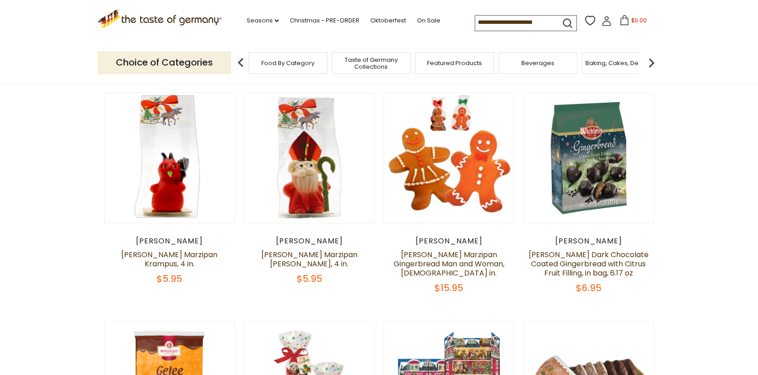
scroll to position [272, 0]
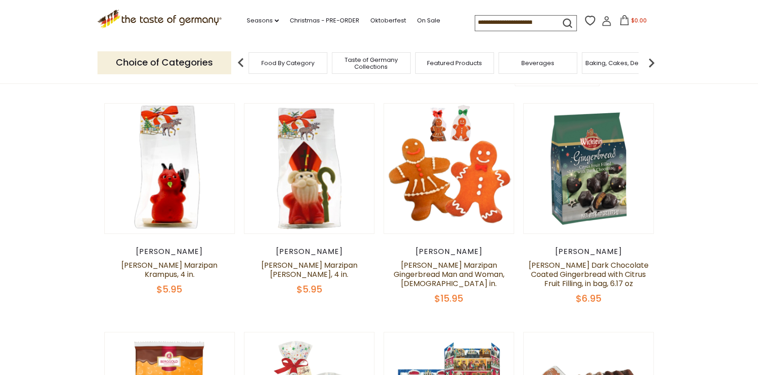
drag, startPoint x: 746, startPoint y: 140, endPoint x: 749, endPoint y: 118, distance: 22.6
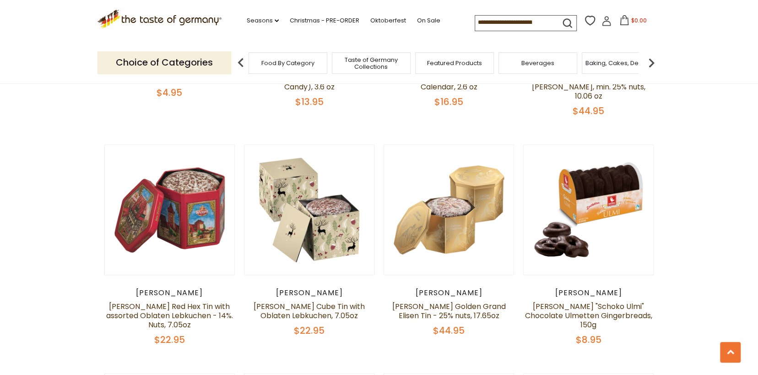
scroll to position [693, 0]
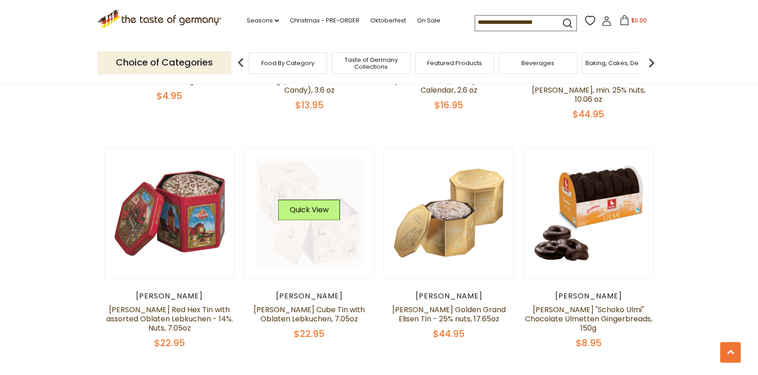
click at [317, 187] on link at bounding box center [309, 212] width 109 height 109
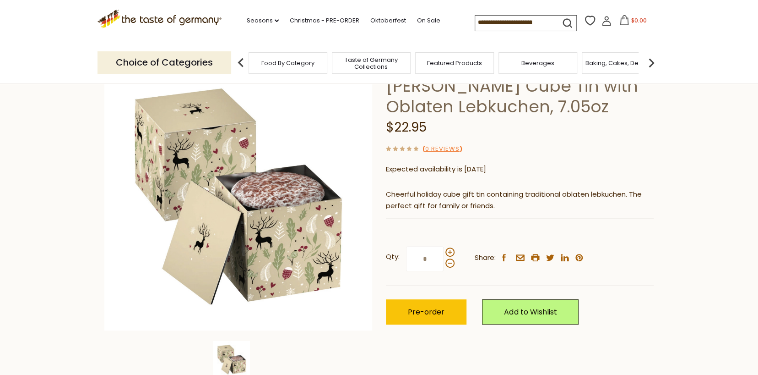
scroll to position [80, 0]
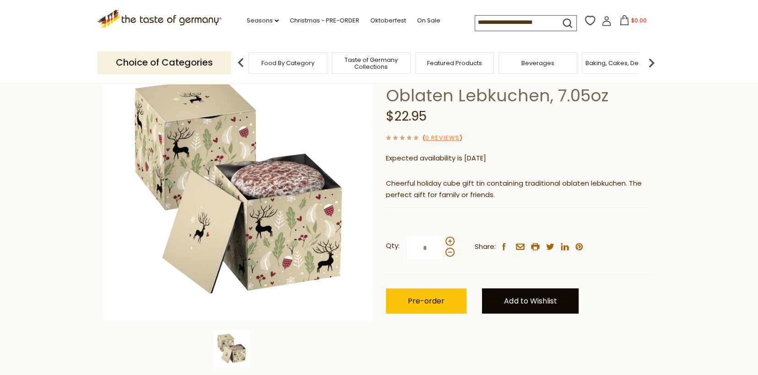
click at [527, 294] on link "Add to Wishlist" at bounding box center [530, 300] width 97 height 25
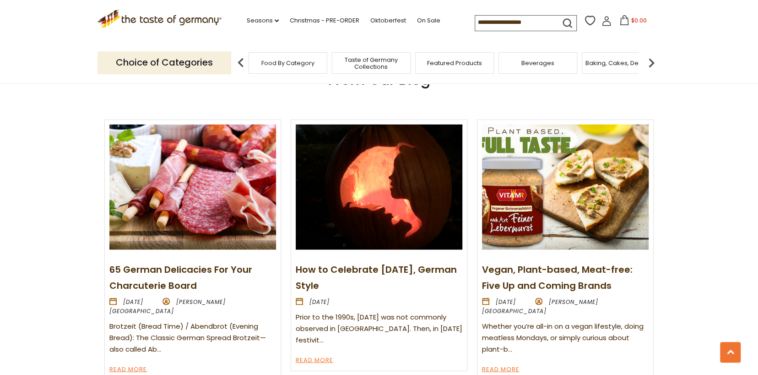
scroll to position [1033, 0]
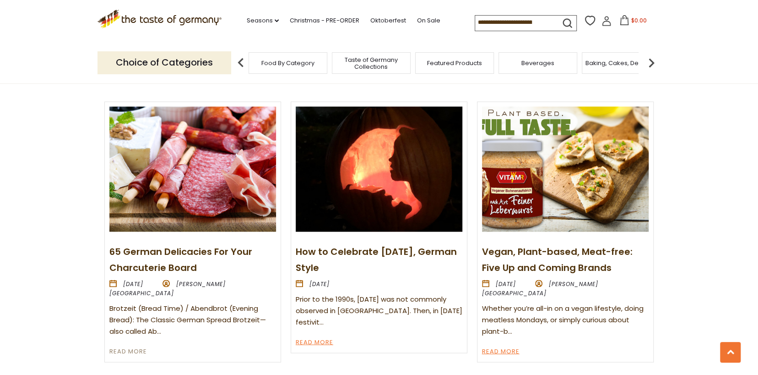
click at [135, 346] on link "Read More" at bounding box center [128, 351] width 38 height 11
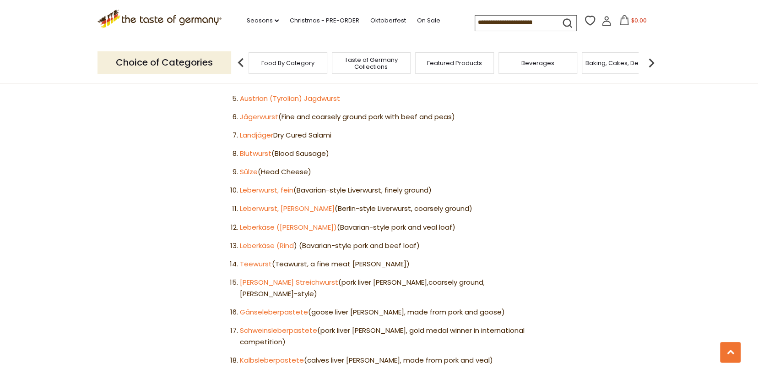
scroll to position [928, 0]
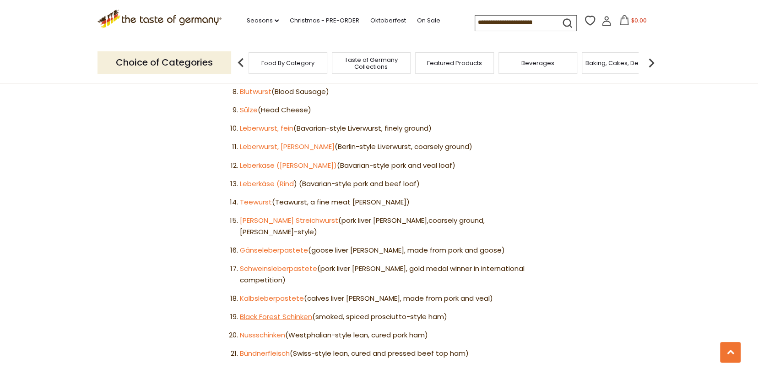
click at [296, 311] on link "Black Forest Schinken" at bounding box center [276, 316] width 72 height 10
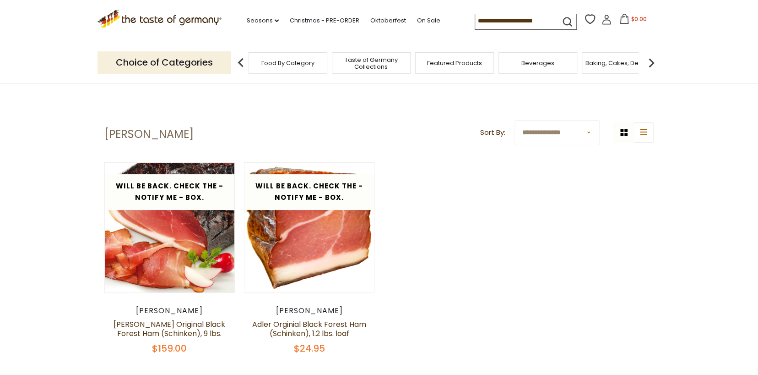
click at [591, 133] on select "**********" at bounding box center [557, 132] width 85 height 25
select select "**********"
click at [515, 120] on select "**********" at bounding box center [557, 132] width 85 height 25
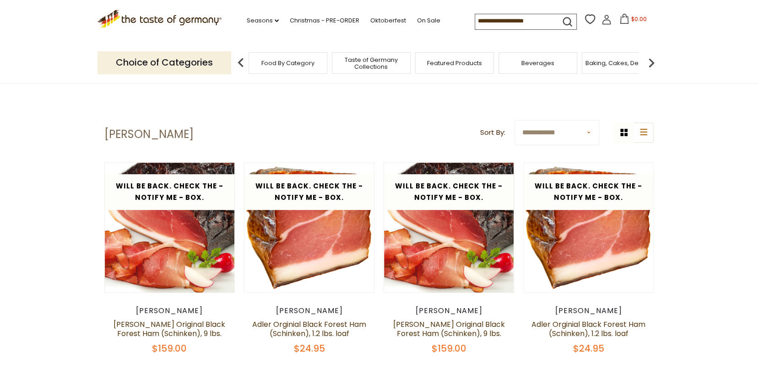
click at [590, 132] on select "**********" at bounding box center [557, 132] width 85 height 25
select select "********"
click at [515, 120] on select "**********" at bounding box center [557, 132] width 85 height 25
click at [589, 132] on select "**********" at bounding box center [557, 132] width 85 height 25
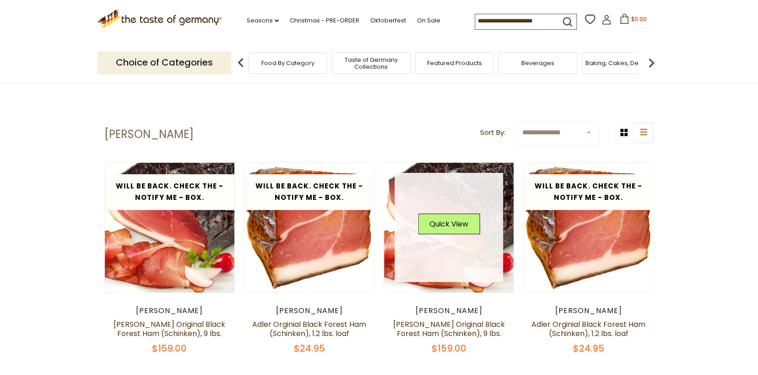
select select "********"
click at [515, 120] on select "**********" at bounding box center [557, 132] width 85 height 25
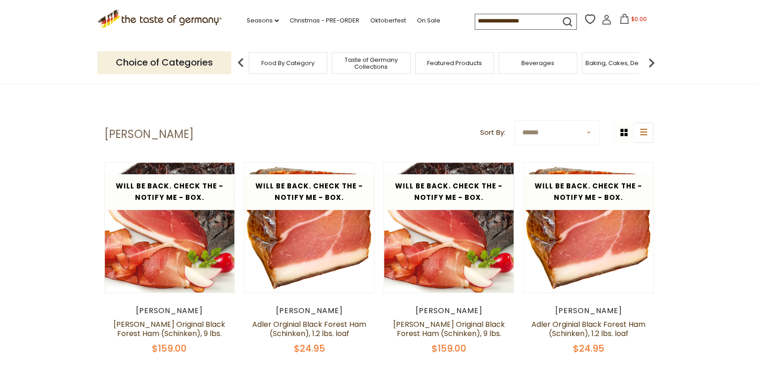
click at [241, 63] on img at bounding box center [241, 63] width 18 height 18
click at [385, 21] on link "Oktoberfest" at bounding box center [388, 21] width 36 height 10
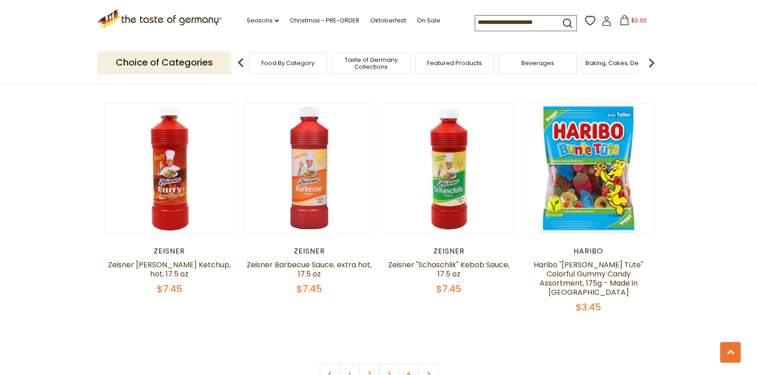
scroll to position [2151, 0]
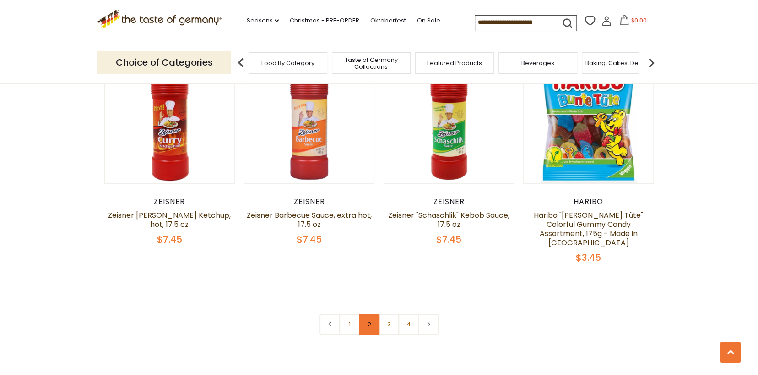
click at [368, 314] on link "2" at bounding box center [369, 324] width 21 height 21
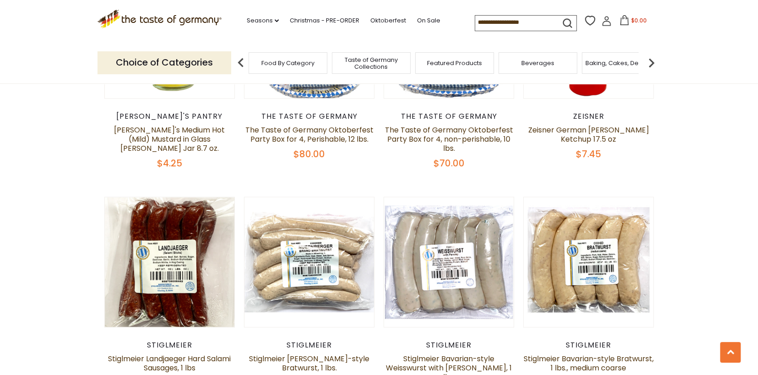
scroll to position [712, 0]
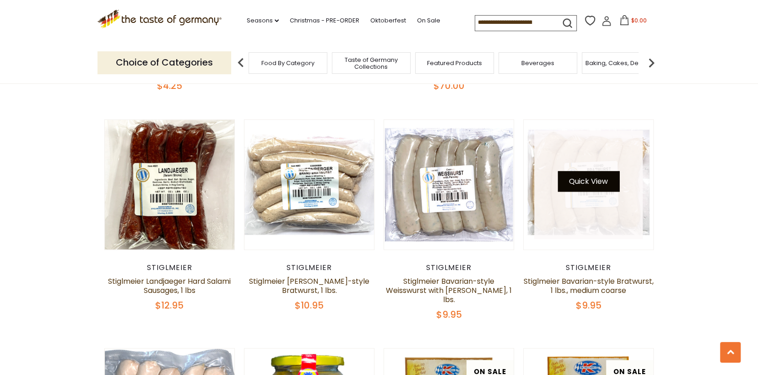
click at [569, 189] on button "Quick View" at bounding box center [589, 181] width 62 height 21
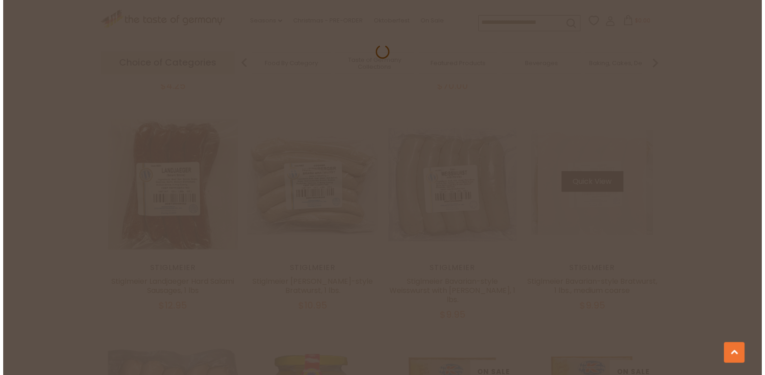
scroll to position [714, 0]
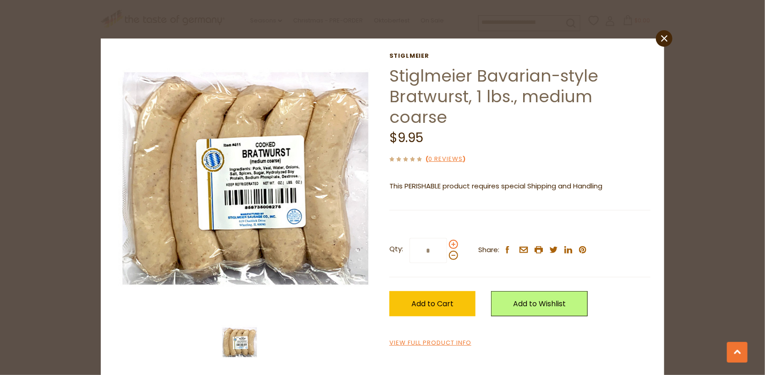
click at [449, 241] on span at bounding box center [453, 244] width 9 height 9
click at [447, 241] on input "*" at bounding box center [428, 250] width 38 height 25
type input "*"
click at [506, 302] on link "Add to Wishlist" at bounding box center [539, 303] width 97 height 25
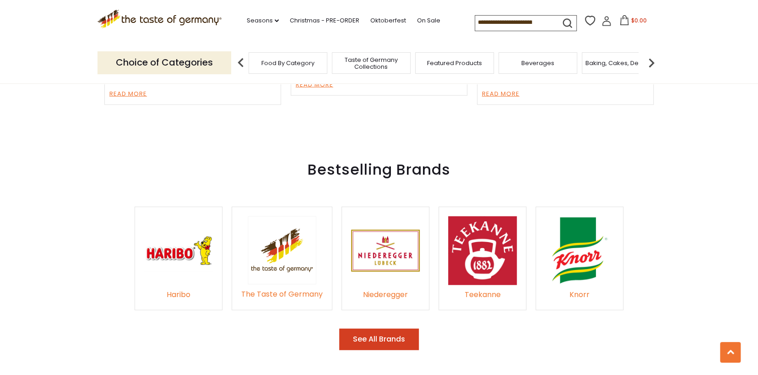
scroll to position [1308, 0]
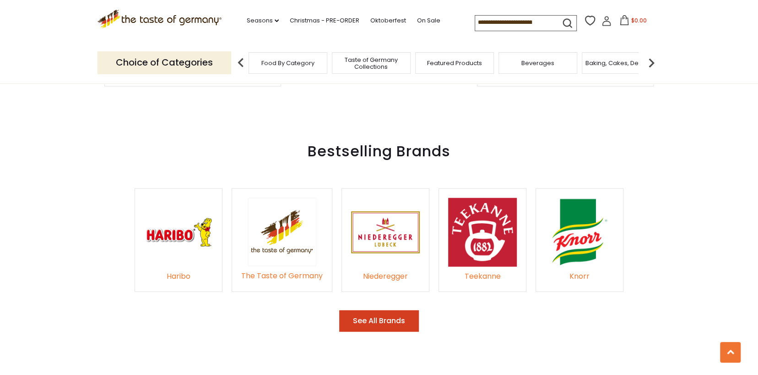
click at [381, 310] on button "See All Brands" at bounding box center [379, 321] width 80 height 22
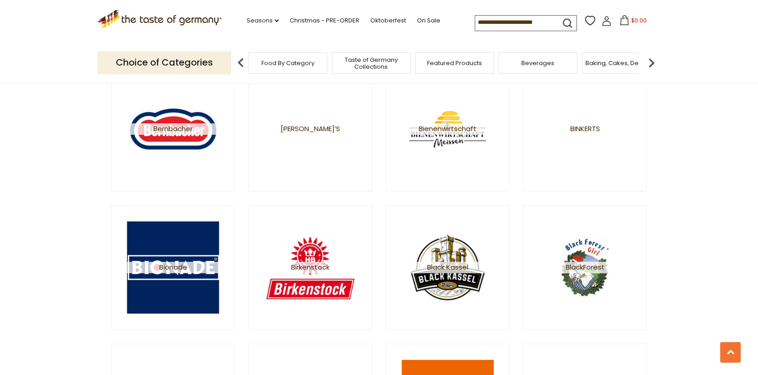
scroll to position [994, 0]
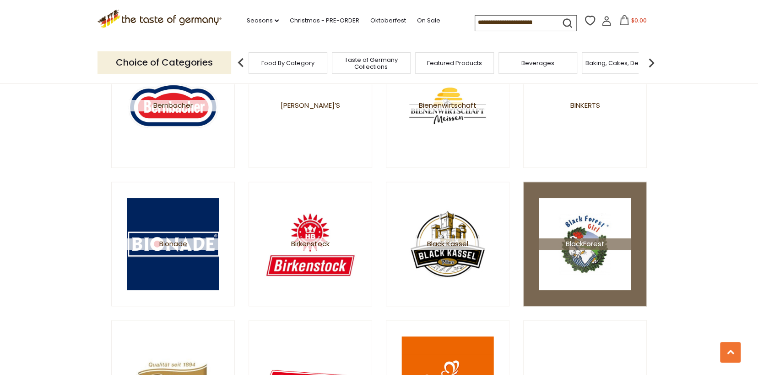
click at [584, 240] on span "BlackForest" at bounding box center [585, 243] width 92 height 11
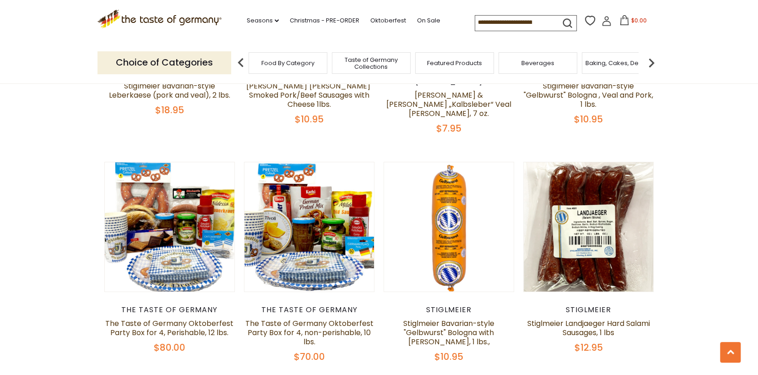
scroll to position [2108, 0]
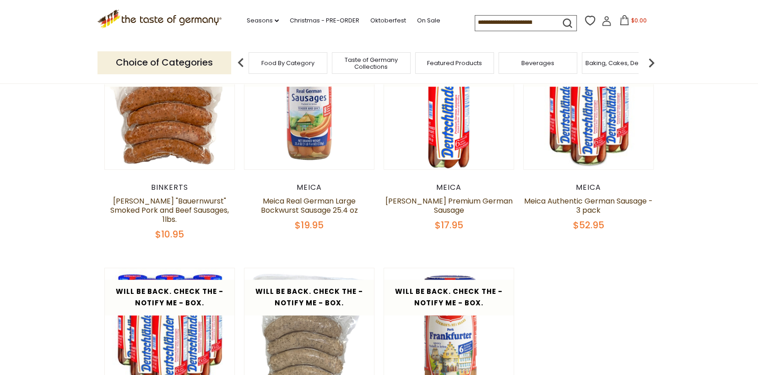
scroll to position [332, 0]
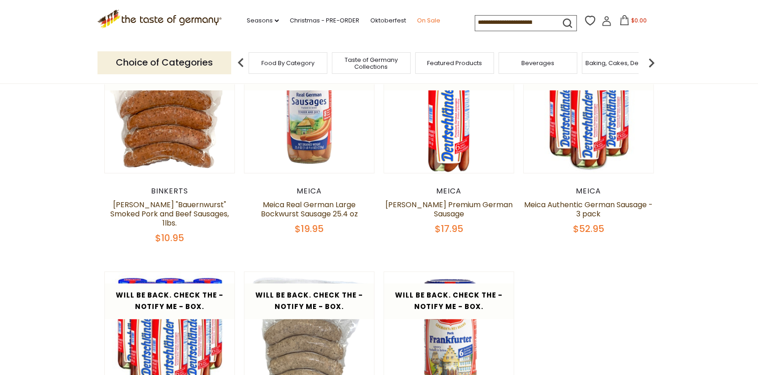
click at [425, 22] on link "On Sale" at bounding box center [428, 21] width 23 height 10
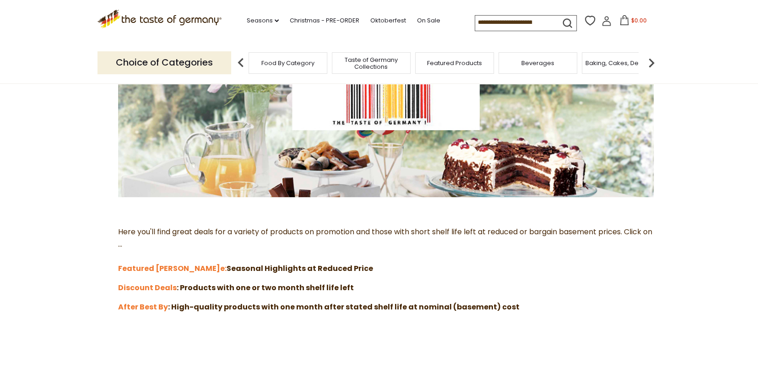
scroll to position [131, 0]
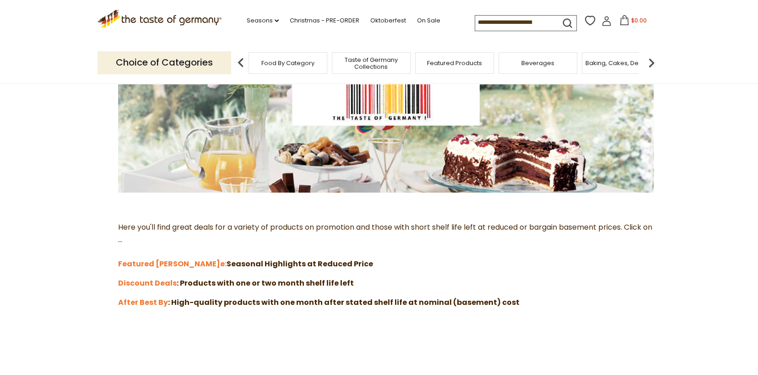
click at [236, 262] on strong "e: Seasonal Highlights at Reduced Price" at bounding box center [296, 263] width 153 height 11
click at [157, 264] on strong "Featured Sal" at bounding box center [169, 263] width 102 height 11
click at [157, 282] on strong "Discount Deals" at bounding box center [147, 283] width 59 height 11
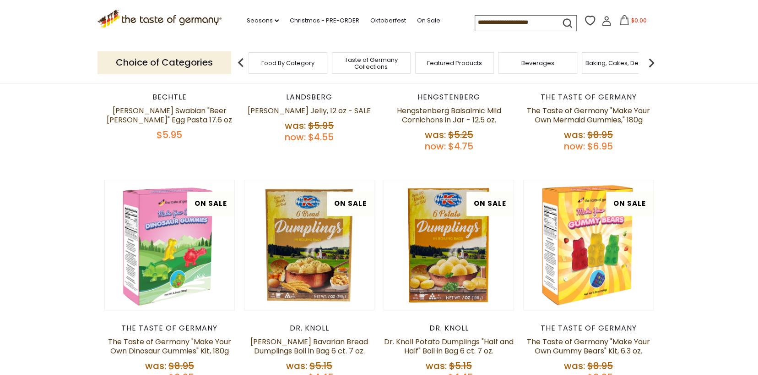
scroll to position [312, 0]
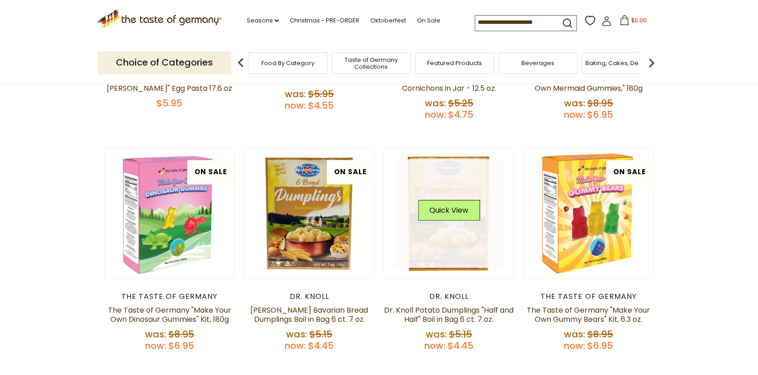
click at [446, 229] on link at bounding box center [449, 213] width 109 height 109
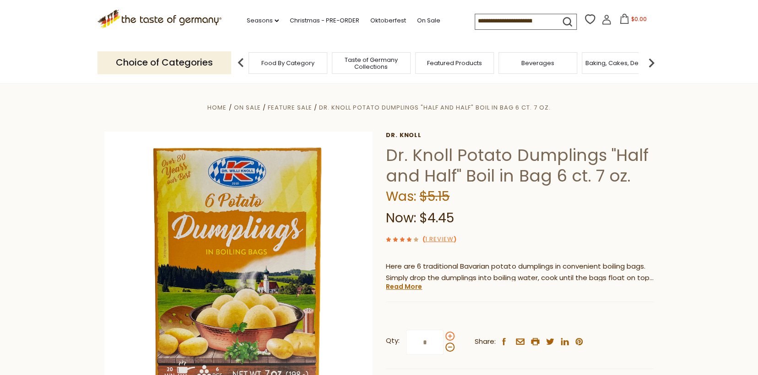
click at [450, 336] on span at bounding box center [450, 335] width 9 height 9
click at [444, 336] on input "*" at bounding box center [425, 341] width 38 height 25
click at [446, 347] on span at bounding box center [450, 346] width 9 height 9
click at [444, 347] on input "*" at bounding box center [425, 341] width 38 height 25
click at [452, 335] on span at bounding box center [450, 335] width 9 height 9
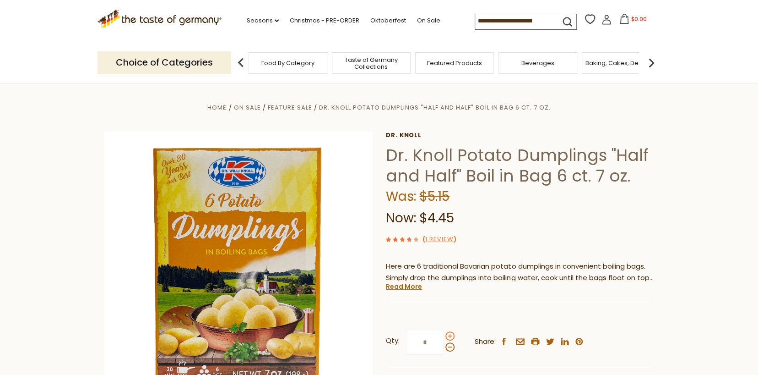
click at [444, 335] on input "*" at bounding box center [425, 341] width 38 height 25
click at [448, 336] on span at bounding box center [450, 335] width 9 height 9
click at [444, 336] on input "*" at bounding box center [425, 341] width 38 height 25
click at [449, 348] on span at bounding box center [450, 346] width 9 height 9
click at [444, 348] on input "*" at bounding box center [425, 341] width 38 height 25
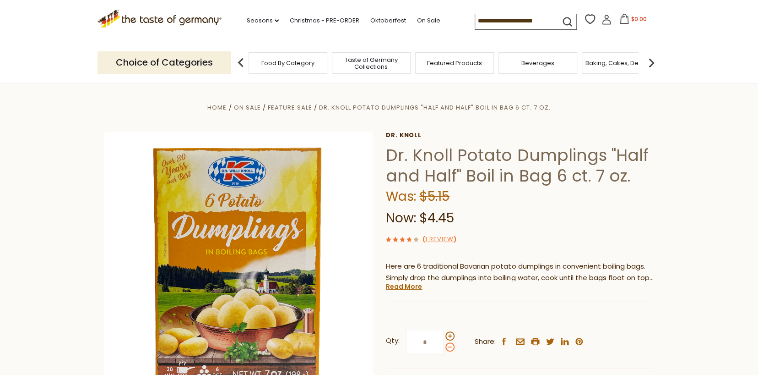
click at [449, 348] on span at bounding box center [450, 346] width 9 height 9
click at [444, 348] on input "*" at bounding box center [425, 341] width 38 height 25
type input "*"
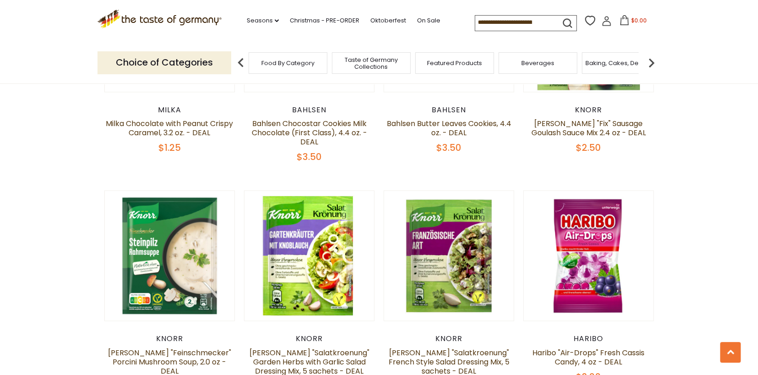
scroll to position [750, 0]
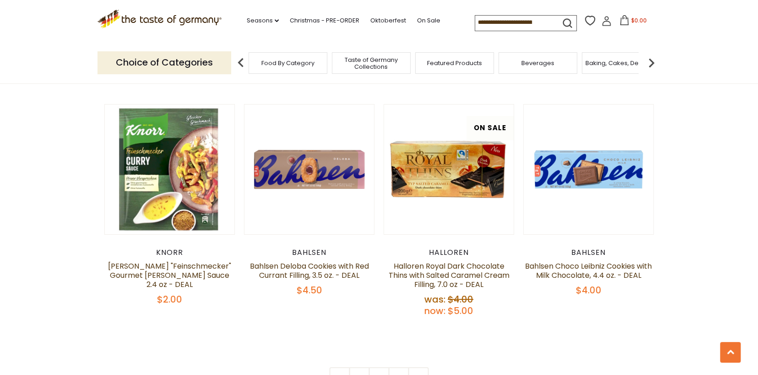
scroll to position [1981, 0]
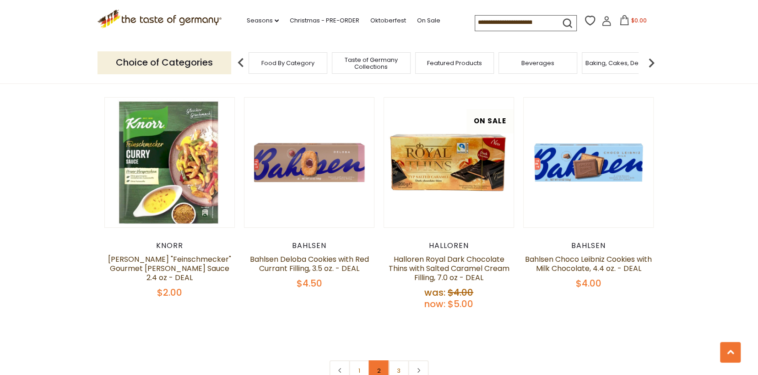
click at [380, 360] on link "2" at bounding box center [379, 370] width 21 height 21
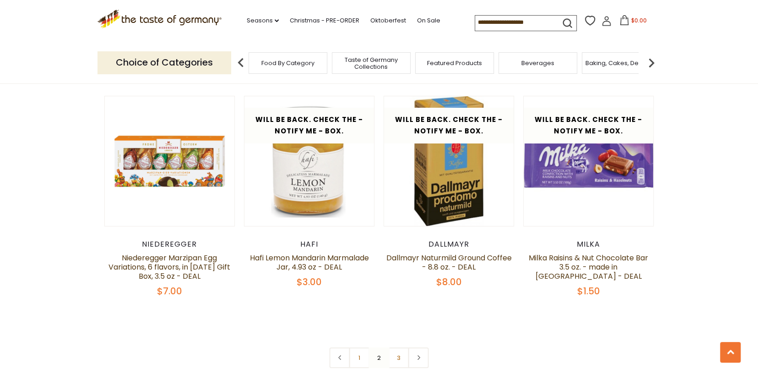
scroll to position [2004, 0]
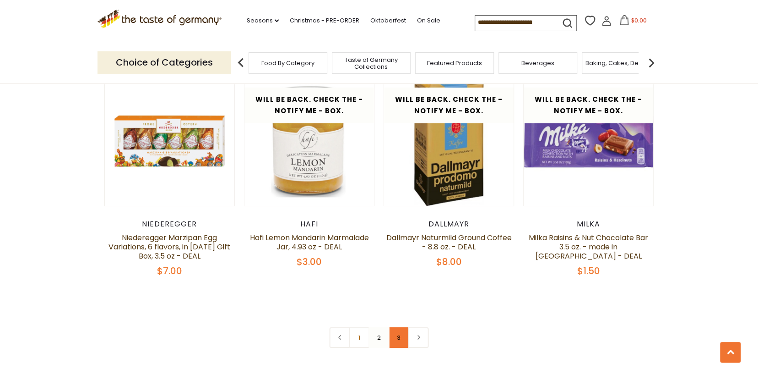
click at [398, 327] on link "3" at bounding box center [399, 337] width 21 height 21
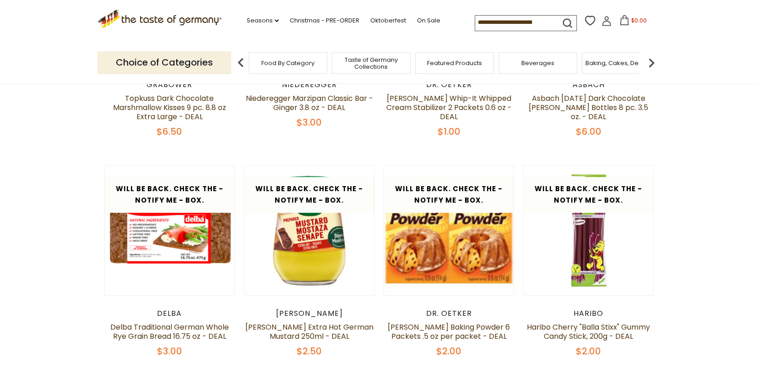
scroll to position [307, 0]
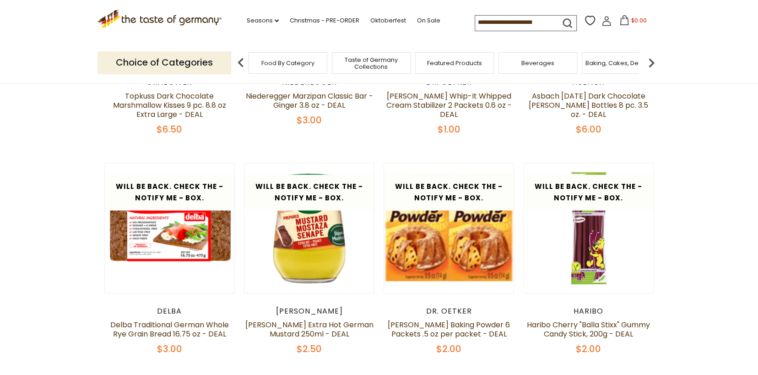
drag, startPoint x: 757, startPoint y: 97, endPoint x: 756, endPoint y: 108, distance: 11.0
click at [756, 108] on section "**********" at bounding box center [379, 258] width 758 height 964
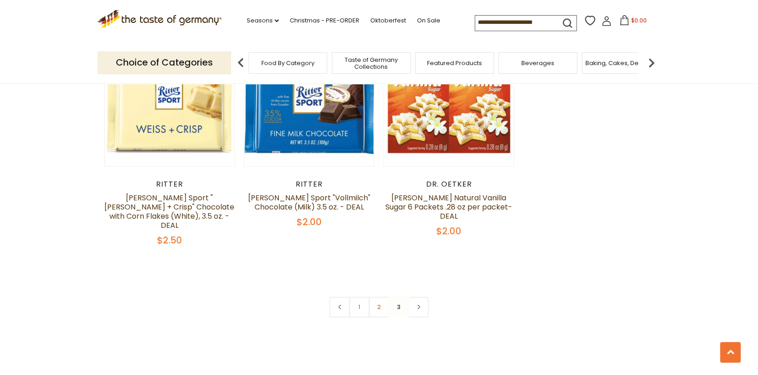
scroll to position [681, 0]
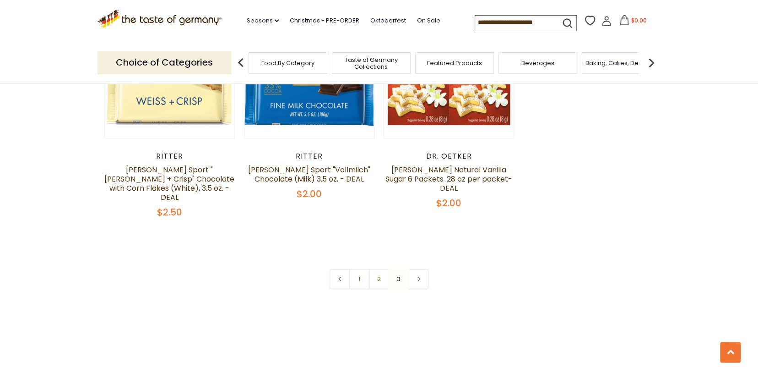
click at [397, 268] on nav "1 2 3" at bounding box center [379, 278] width 99 height 21
click at [401, 268] on nav "1 2 3" at bounding box center [379, 278] width 99 height 21
click at [419, 268] on link at bounding box center [418, 278] width 21 height 21
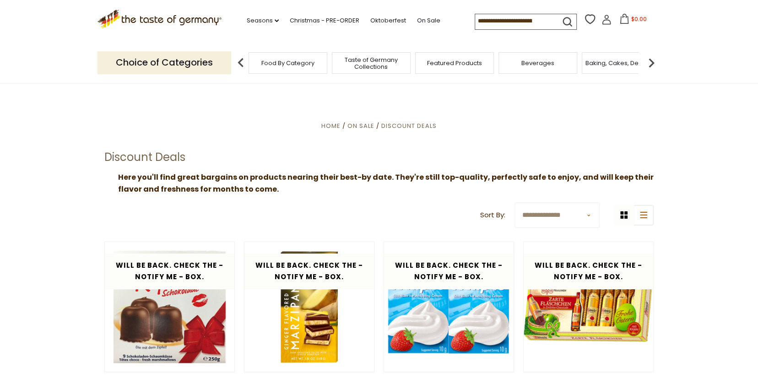
click at [605, 21] on icon at bounding box center [607, 20] width 10 height 10
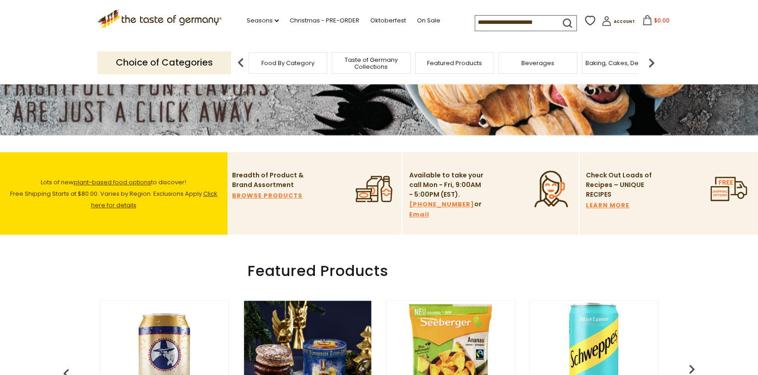
scroll to position [201, 0]
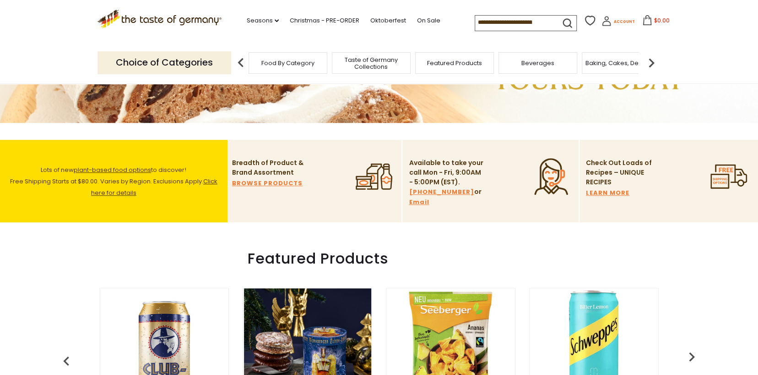
click at [602, 23] on icon at bounding box center [607, 21] width 10 height 10
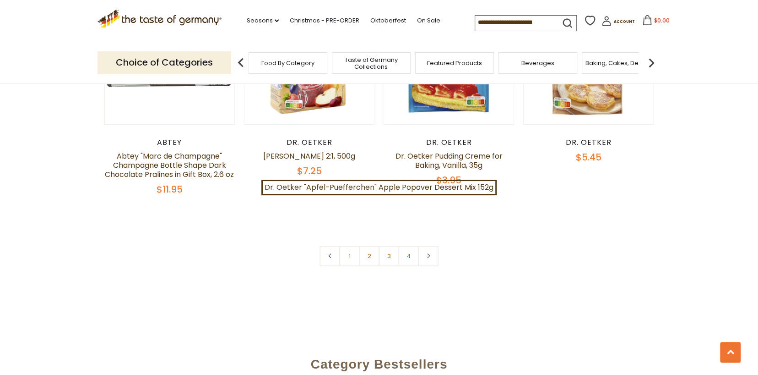
scroll to position [2025, 0]
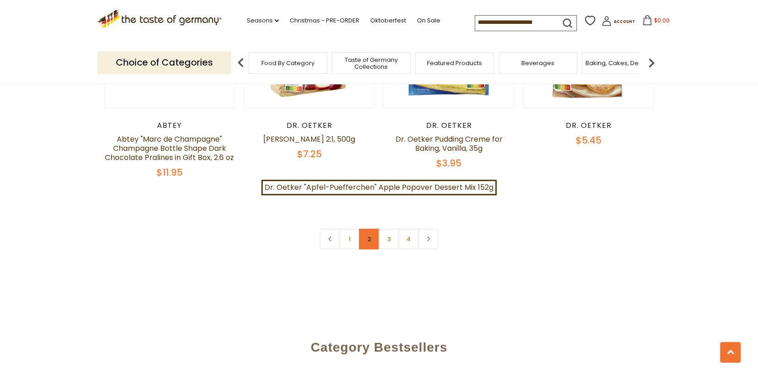
click at [371, 229] on link "2" at bounding box center [369, 239] width 21 height 21
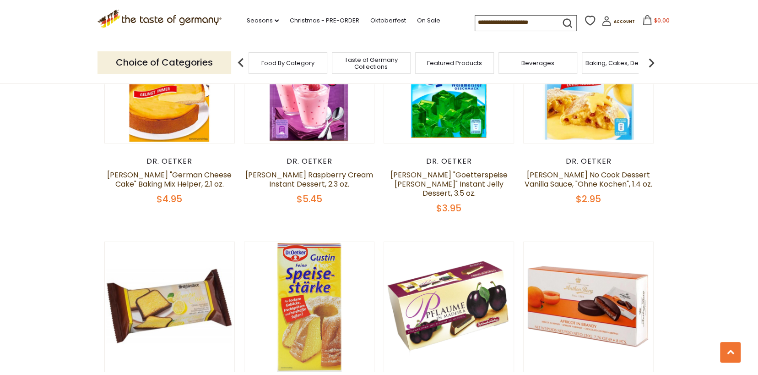
scroll to position [1802, 0]
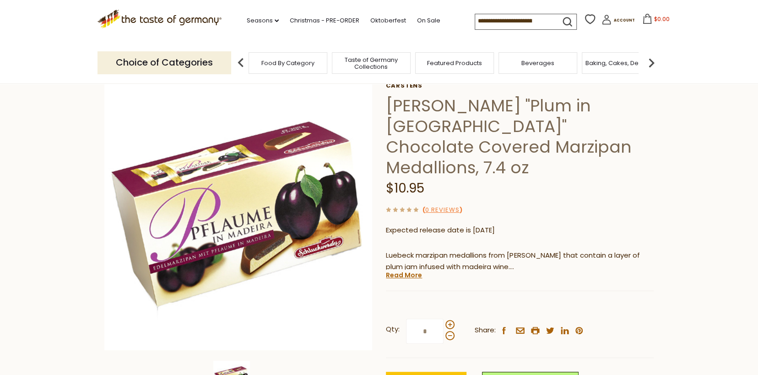
scroll to position [55, 0]
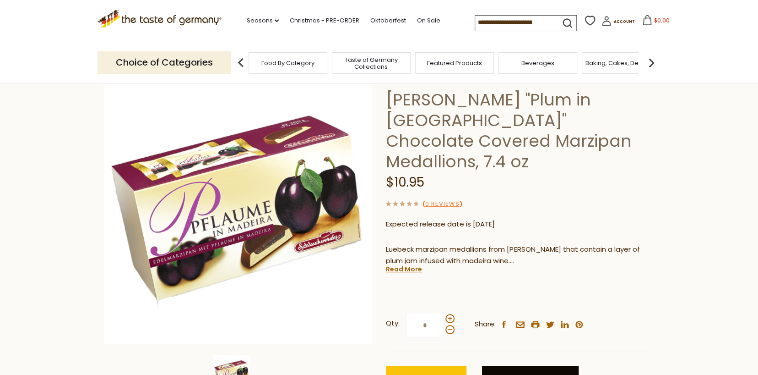
click at [500, 365] on link "Add to Wishlist" at bounding box center [530, 377] width 97 height 25
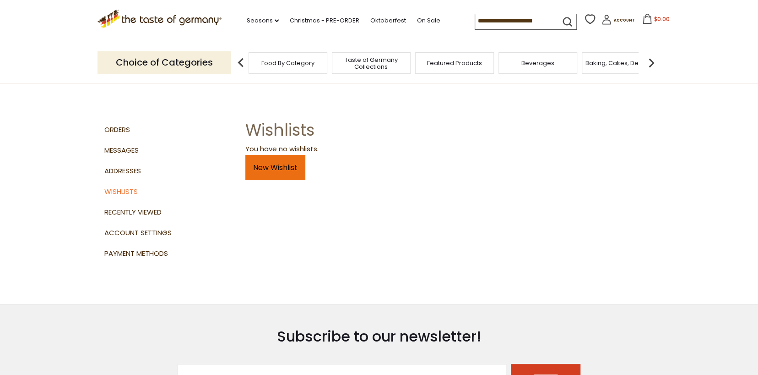
click at [282, 164] on link "New Wishlist" at bounding box center [275, 167] width 60 height 25
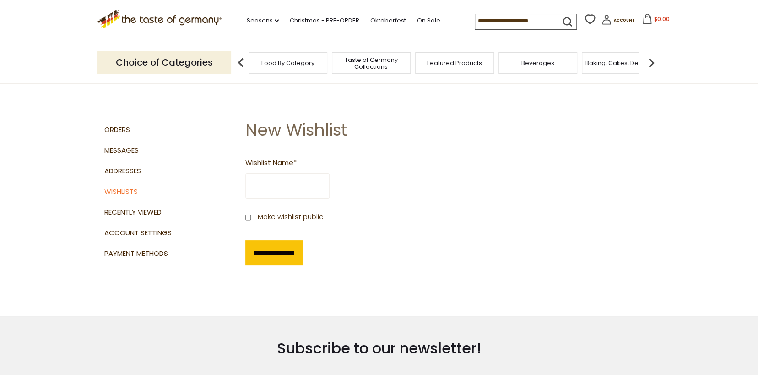
click at [296, 185] on input "Wishlist Name *" at bounding box center [287, 185] width 84 height 25
click at [149, 214] on link "Recently Viewed" at bounding box center [171, 212] width 134 height 21
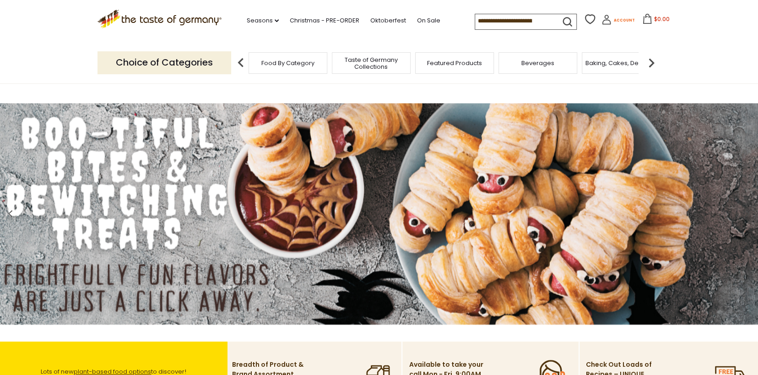
click at [602, 20] on icon at bounding box center [607, 20] width 10 height 10
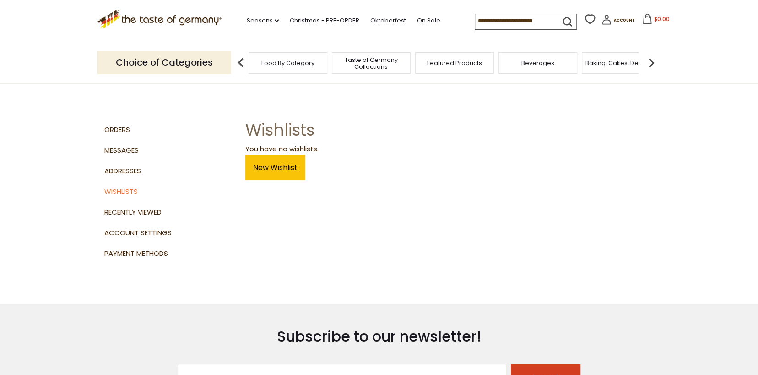
click at [381, 60] on span "Taste of Germany Collections" at bounding box center [371, 63] width 73 height 14
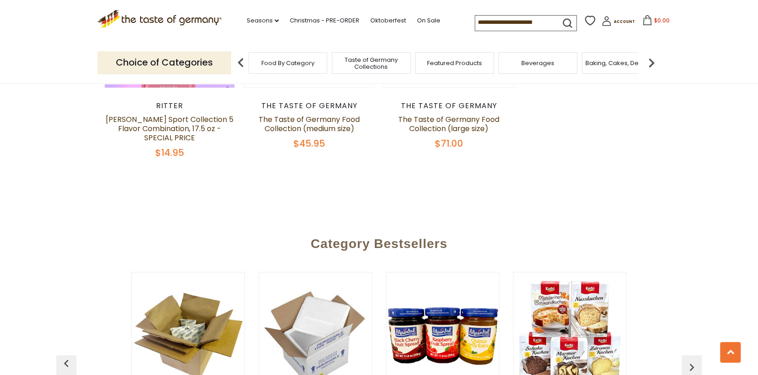
scroll to position [2017, 0]
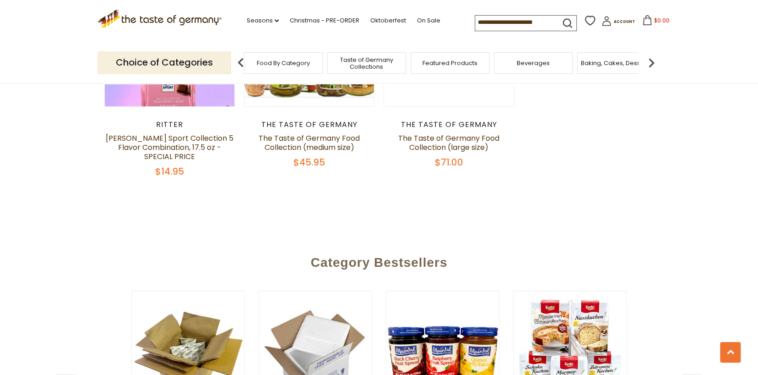
click at [653, 60] on img at bounding box center [651, 63] width 18 height 18
click at [652, 59] on img at bounding box center [651, 63] width 18 height 18
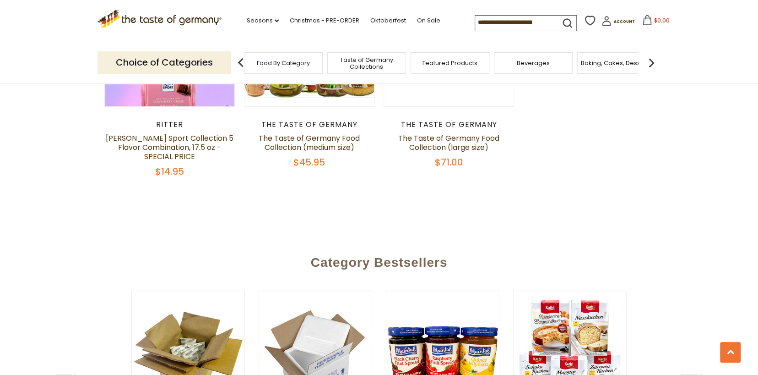
click at [649, 58] on img at bounding box center [651, 63] width 18 height 18
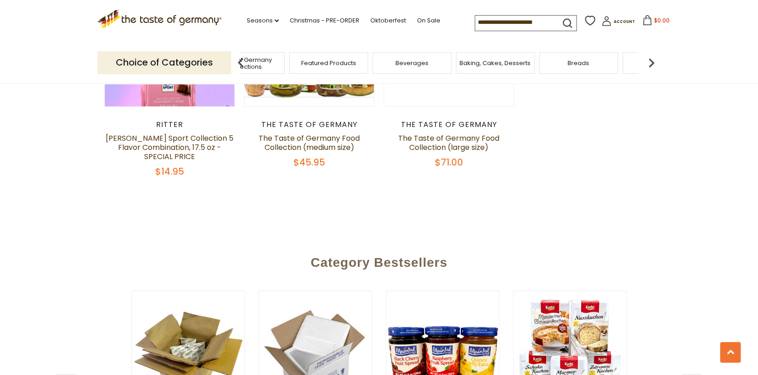
click at [649, 58] on img at bounding box center [651, 63] width 18 height 18
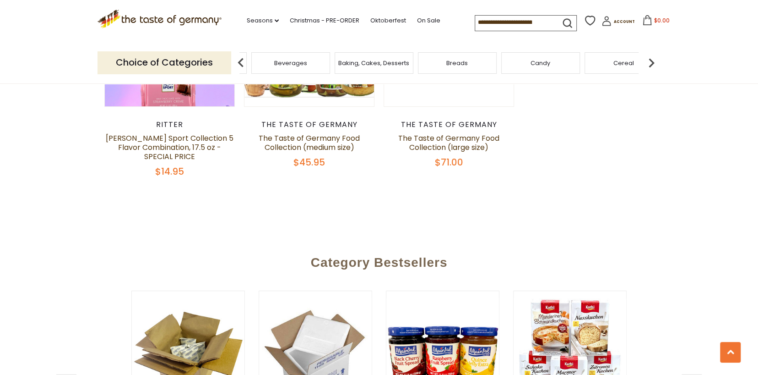
click at [649, 58] on img at bounding box center [651, 63] width 18 height 18
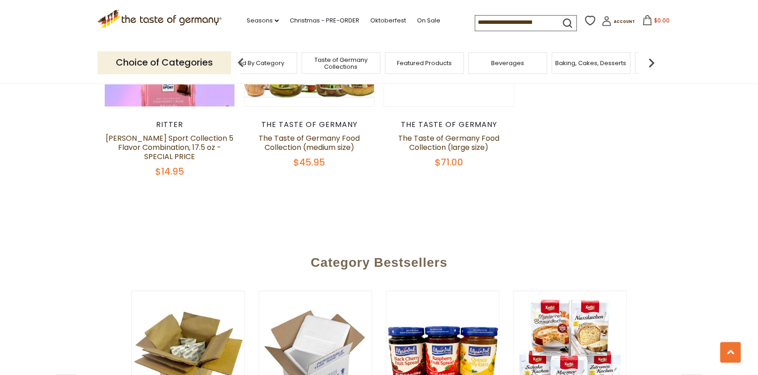
click at [650, 61] on img at bounding box center [651, 63] width 18 height 18
click at [623, 63] on span "Chocolate & Marzipan" at bounding box center [602, 63] width 67 height 7
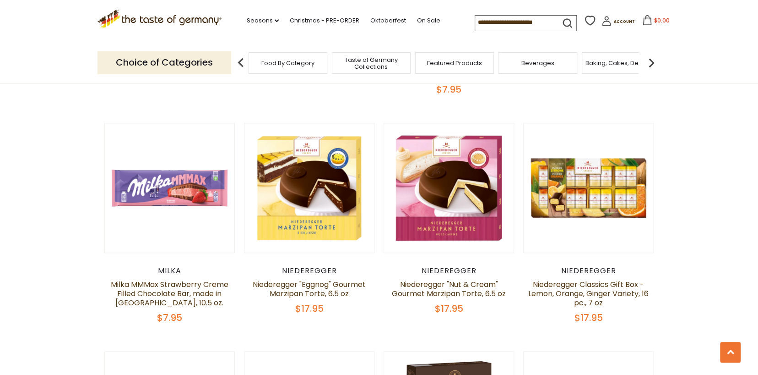
scroll to position [506, 0]
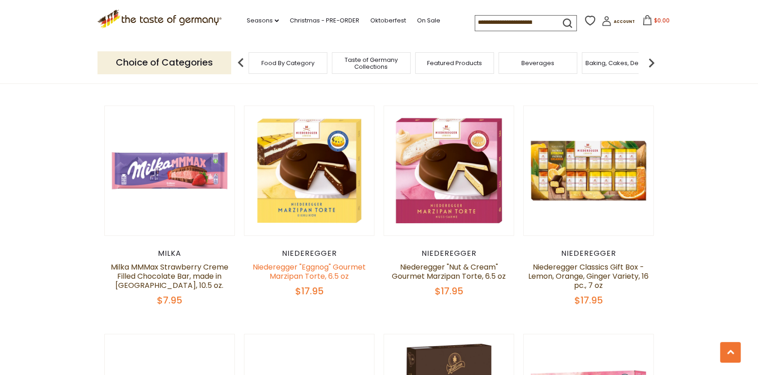
click at [299, 261] on link "Niederegger "Eggnog" Gourmet Marzipan Torte, 6.5 oz" at bounding box center [309, 271] width 113 height 20
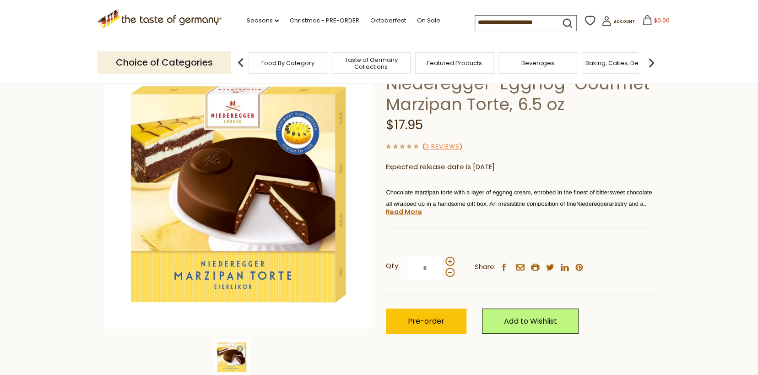
scroll to position [82, 0]
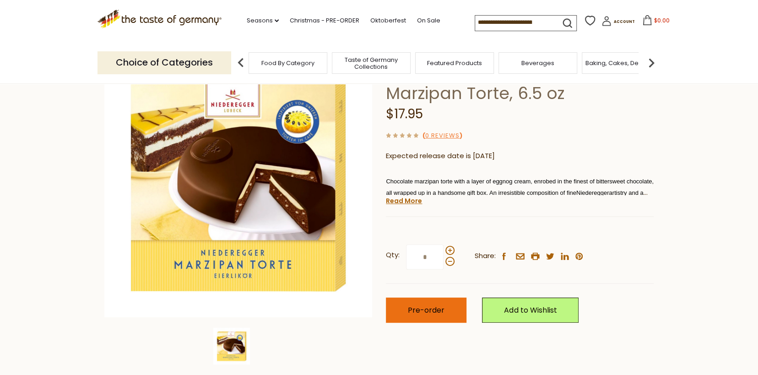
click at [434, 307] on span "Pre-order" at bounding box center [426, 310] width 37 height 11
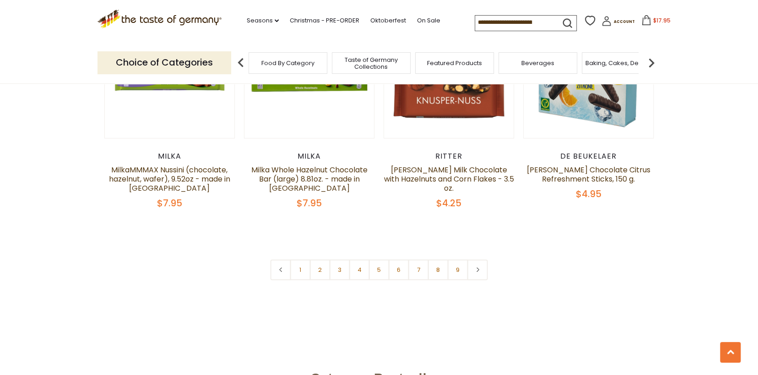
scroll to position [2224, 0]
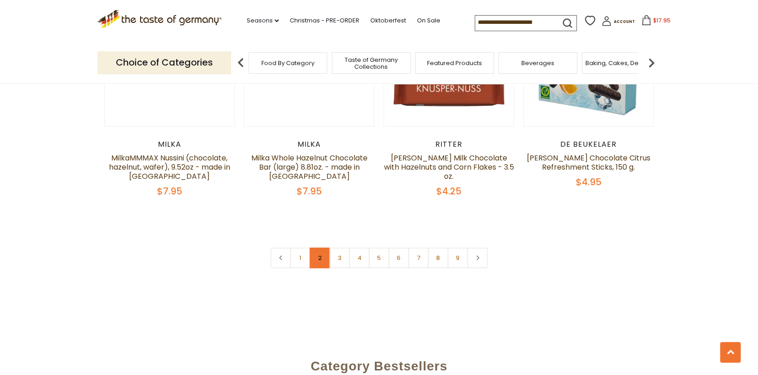
click at [317, 247] on link "2" at bounding box center [320, 257] width 21 height 21
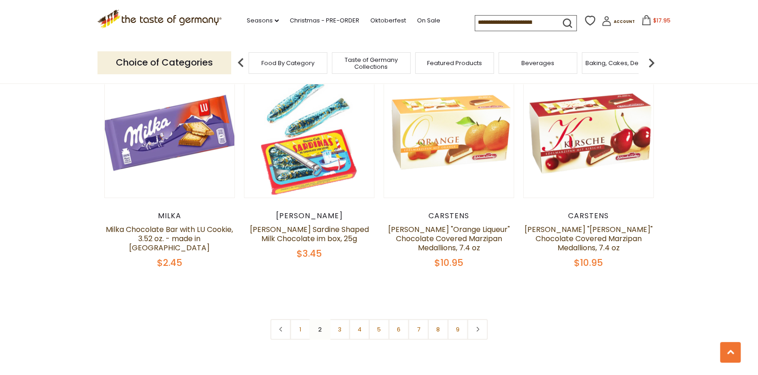
scroll to position [2129, 0]
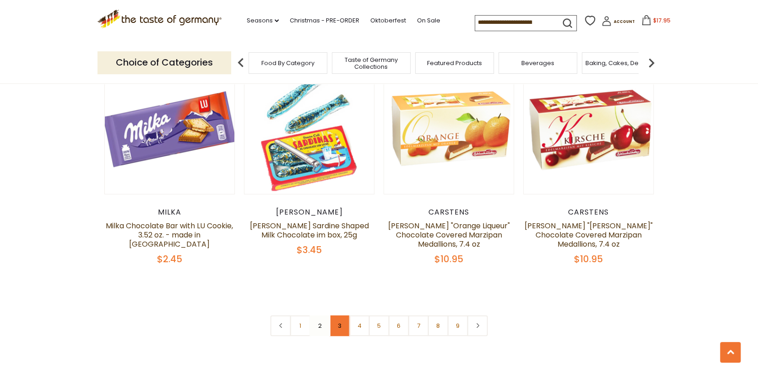
click at [339, 315] on link "3" at bounding box center [340, 325] width 21 height 21
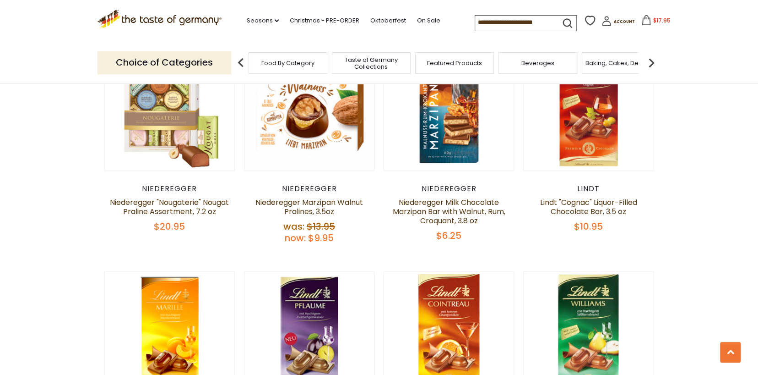
scroll to position [332, 0]
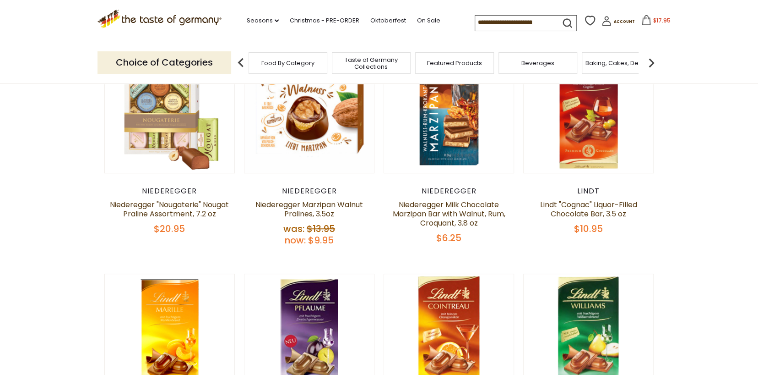
click at [309, 196] on div "Niederegger Niederegger Marzipan Walnut Pralines, 3.5oz Was: $13.95 Now: $9.95" at bounding box center [309, 216] width 131 height 60
click at [308, 225] on span "$13.95" at bounding box center [321, 228] width 28 height 13
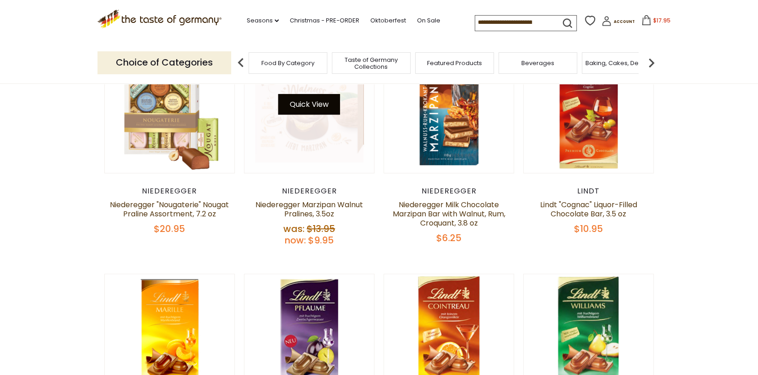
click at [307, 107] on button "Quick View" at bounding box center [309, 104] width 62 height 21
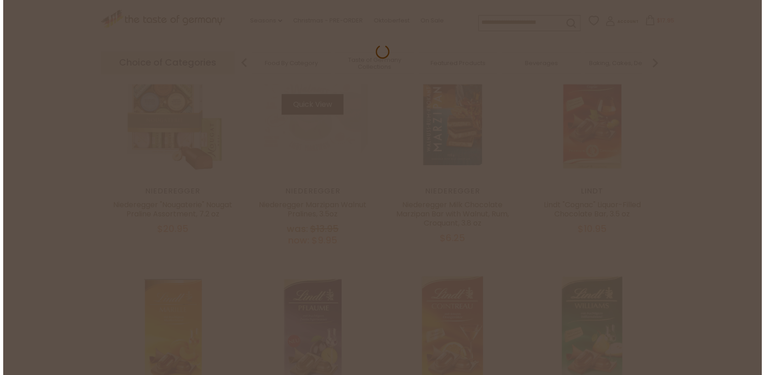
scroll to position [333, 0]
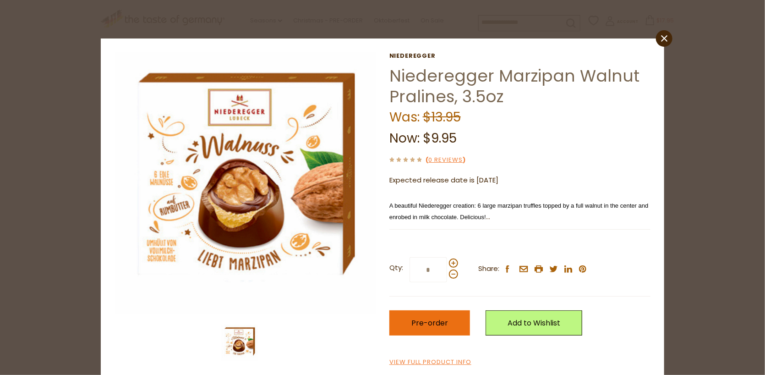
click at [419, 324] on span "Pre-order" at bounding box center [429, 322] width 37 height 11
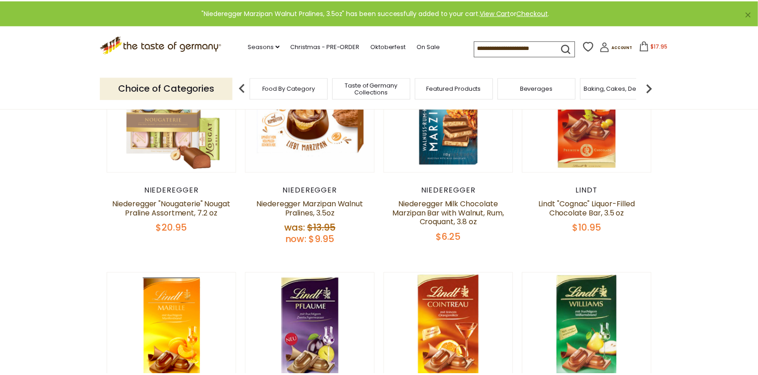
scroll to position [332, 0]
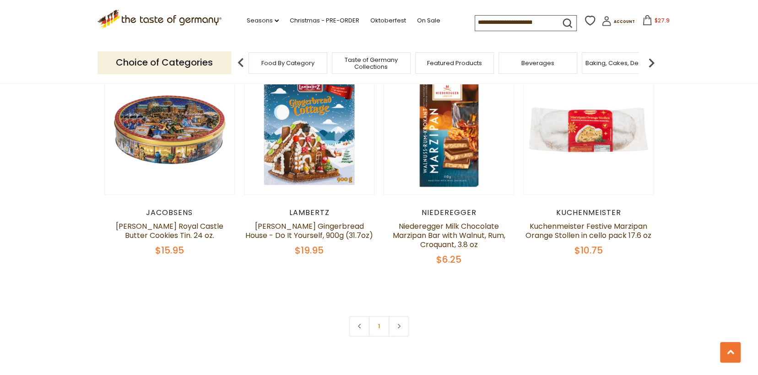
scroll to position [575, 0]
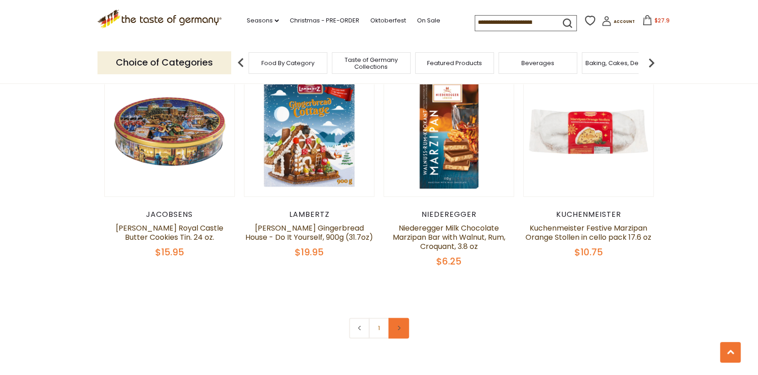
click at [400, 325] on icon at bounding box center [398, 327] width 5 height 5
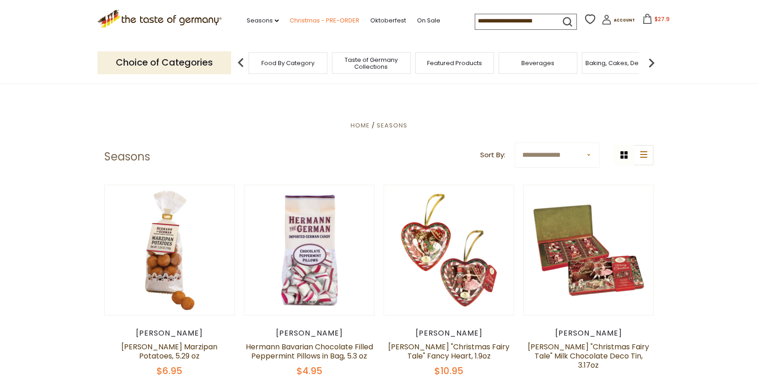
click at [304, 20] on link "Christmas - PRE-ORDER" at bounding box center [325, 21] width 70 height 10
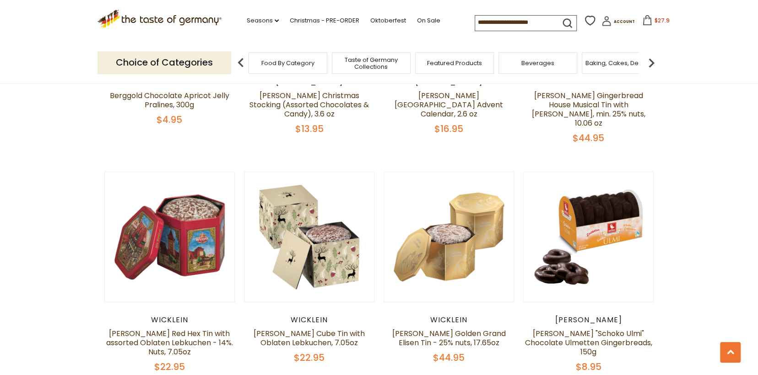
scroll to position [672, 0]
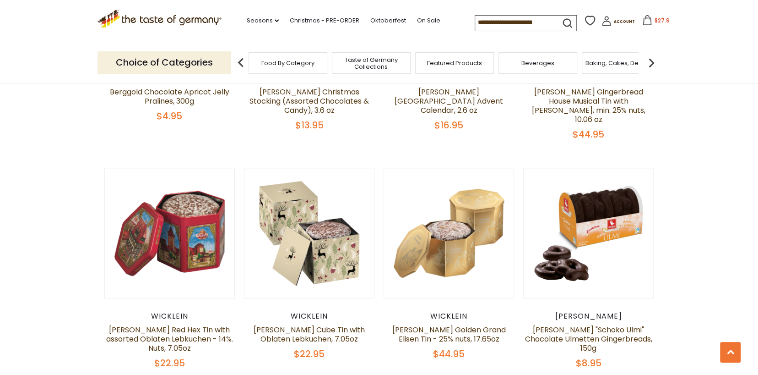
click at [454, 347] on span "$44.95" at bounding box center [449, 353] width 32 height 13
click at [457, 324] on link "[PERSON_NAME] Golden Grand Elisen Tin - 25% nuts, 17.65oz" at bounding box center [449, 334] width 114 height 20
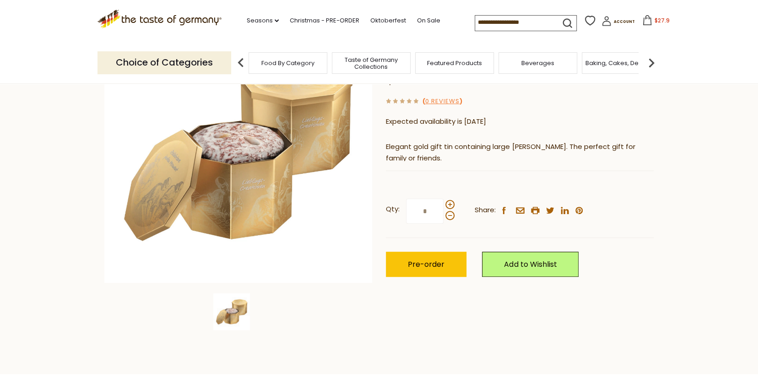
scroll to position [119, 0]
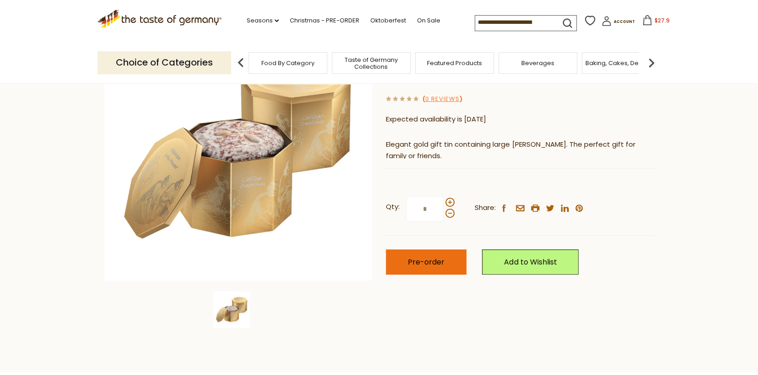
click at [419, 261] on span "Pre-order" at bounding box center [426, 261] width 37 height 11
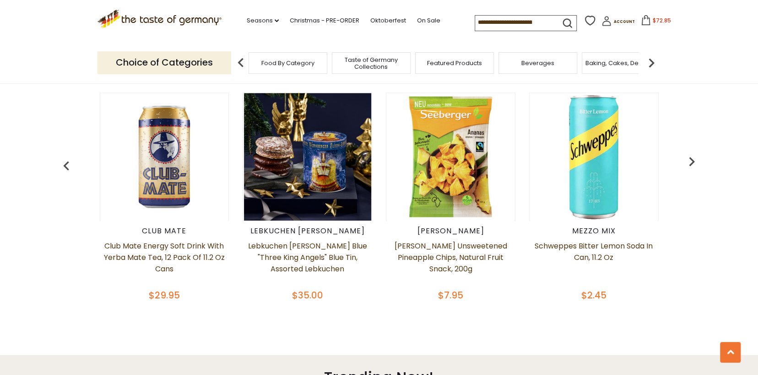
scroll to position [403, 0]
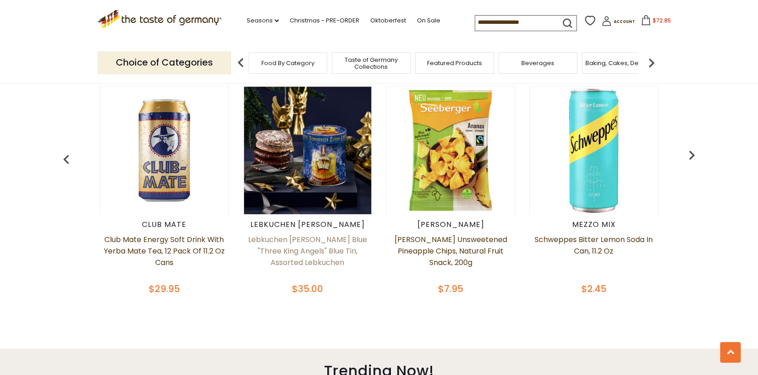
click at [318, 244] on link "Lebkuchen Schmidt Blue "Three King Angels" Blue Tin, Assorted Lebkuchen" at bounding box center [308, 257] width 130 height 46
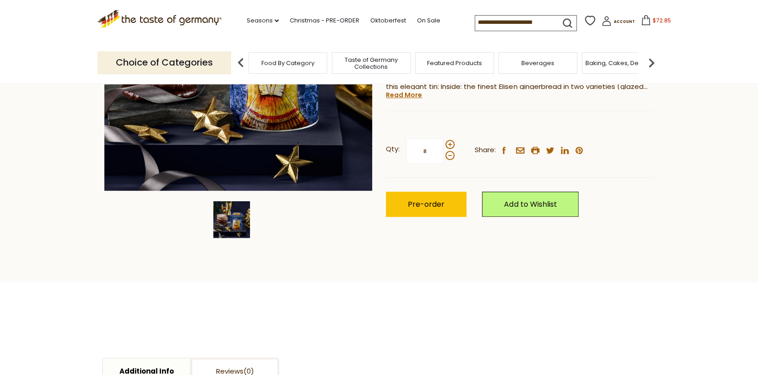
scroll to position [212, 0]
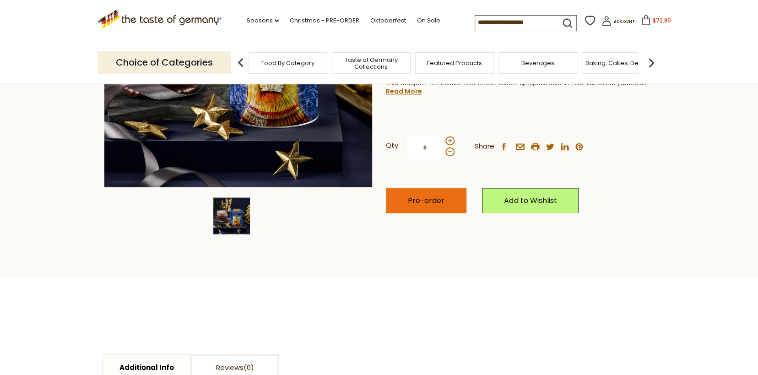
click at [411, 198] on span "Pre-order" at bounding box center [426, 200] width 37 height 11
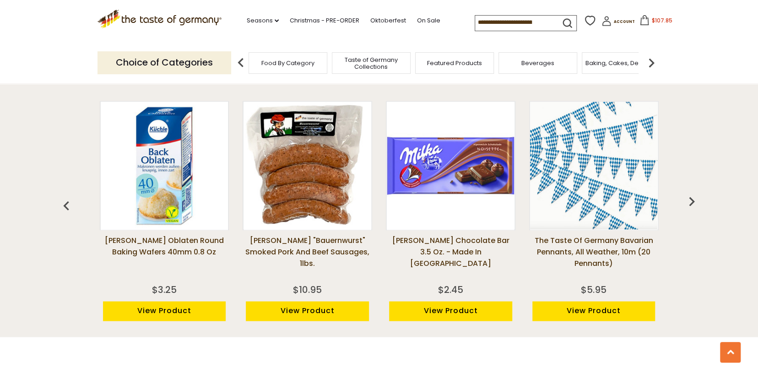
scroll to position [670, 0]
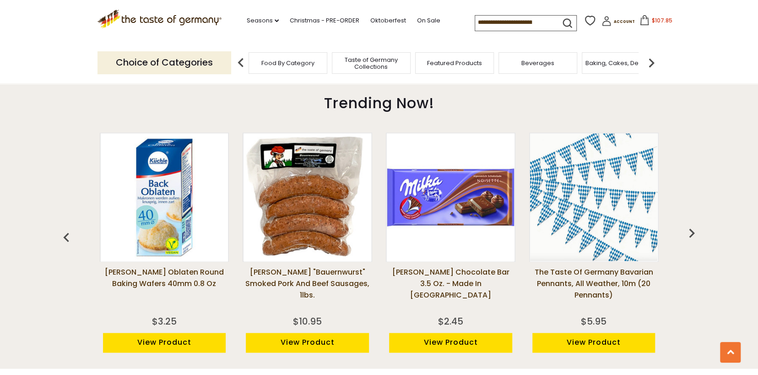
click at [458, 61] on span "Featured Products" at bounding box center [454, 63] width 55 height 7
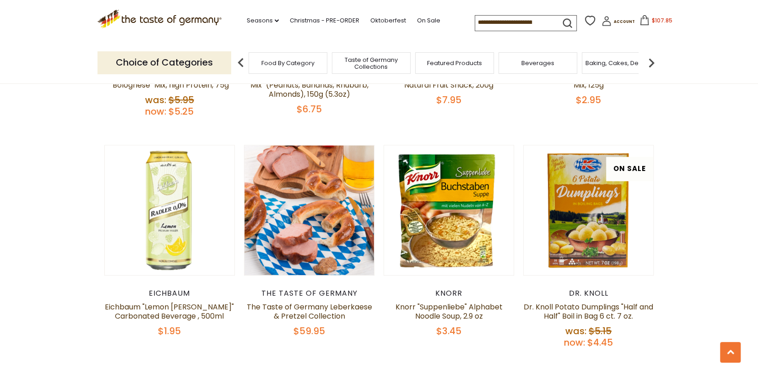
scroll to position [501, 0]
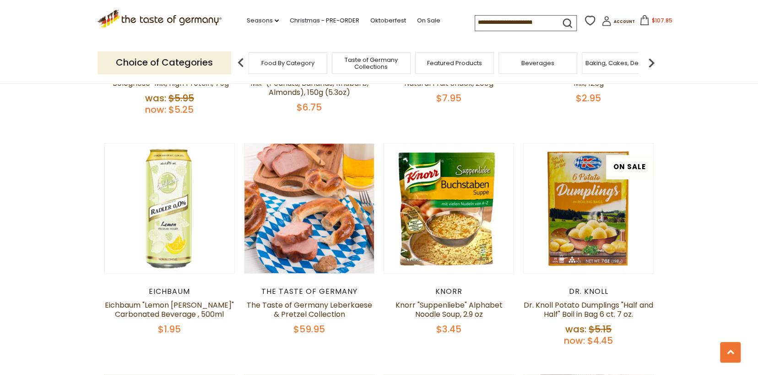
click at [604, 323] on span "$5.15" at bounding box center [600, 328] width 23 height 13
click at [602, 303] on link "Dr. Knoll Potato Dumplings "Half and Half" Boil in Bag 6 ct. 7 oz." at bounding box center [589, 309] width 130 height 20
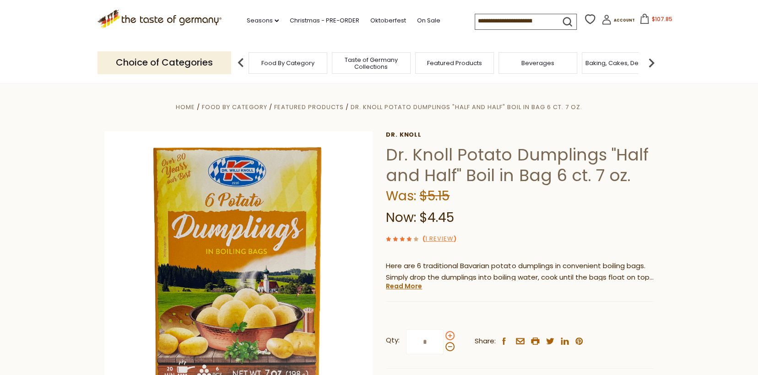
click at [452, 334] on span at bounding box center [450, 335] width 9 height 9
click at [444, 334] on input "*" at bounding box center [425, 341] width 38 height 25
click at [449, 345] on span at bounding box center [450, 346] width 9 height 9
click at [444, 345] on input "*" at bounding box center [425, 341] width 38 height 25
click at [448, 329] on label "Qty: *" at bounding box center [420, 341] width 69 height 25
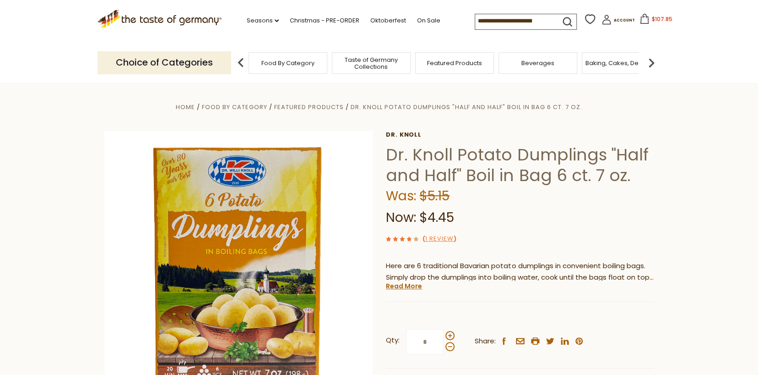
click at [444, 329] on input "*" at bounding box center [425, 341] width 38 height 25
click at [451, 334] on span at bounding box center [450, 335] width 9 height 9
click at [444, 334] on input "*" at bounding box center [425, 341] width 38 height 25
type input "*"
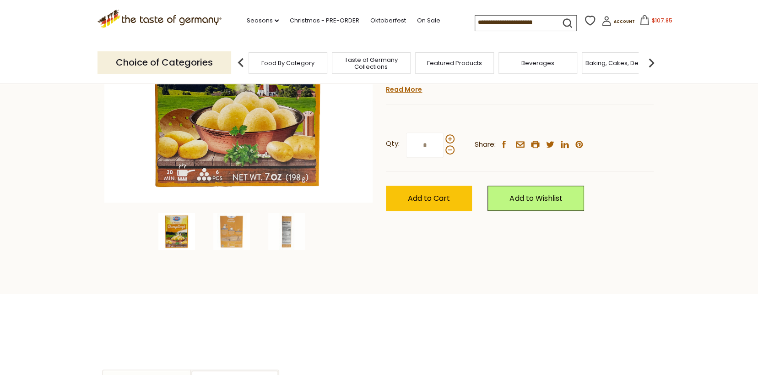
scroll to position [127, 0]
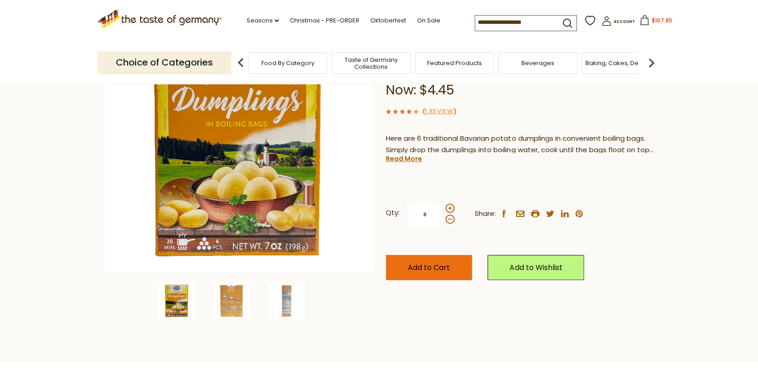
click at [433, 265] on span "Add to Cart" at bounding box center [429, 267] width 42 height 11
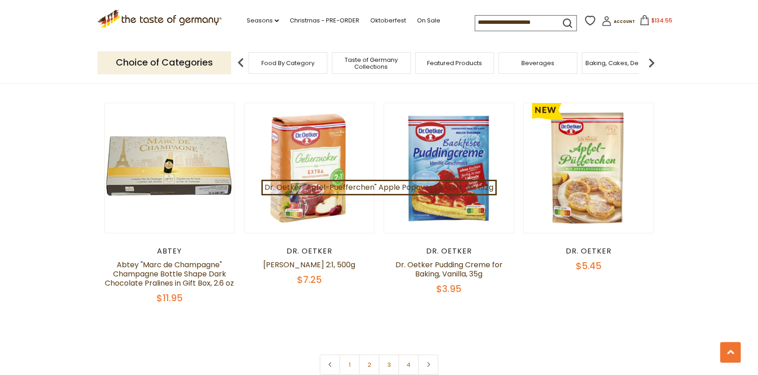
scroll to position [1920, 0]
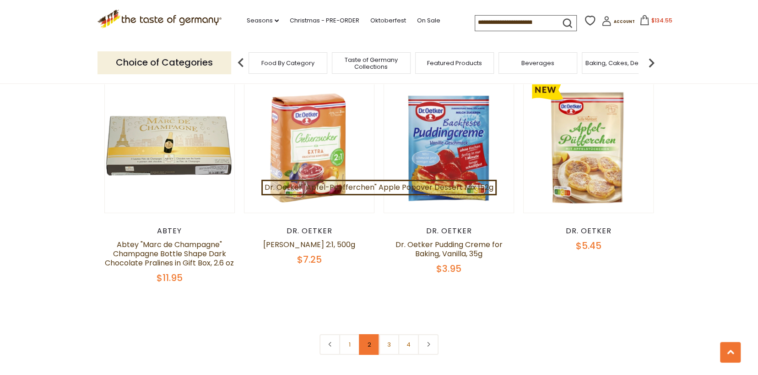
click at [368, 334] on link "2" at bounding box center [369, 344] width 21 height 21
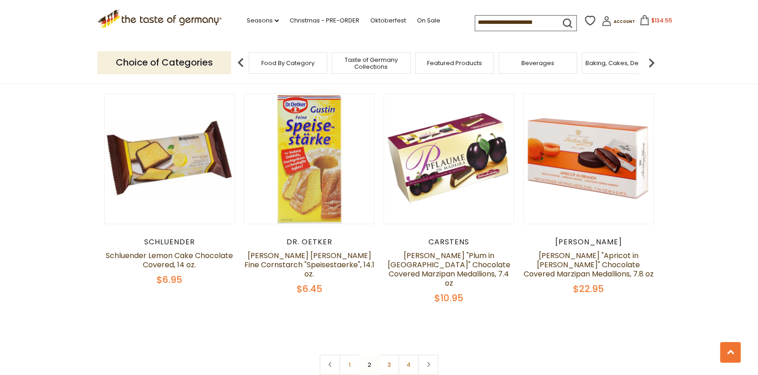
scroll to position [1963, 0]
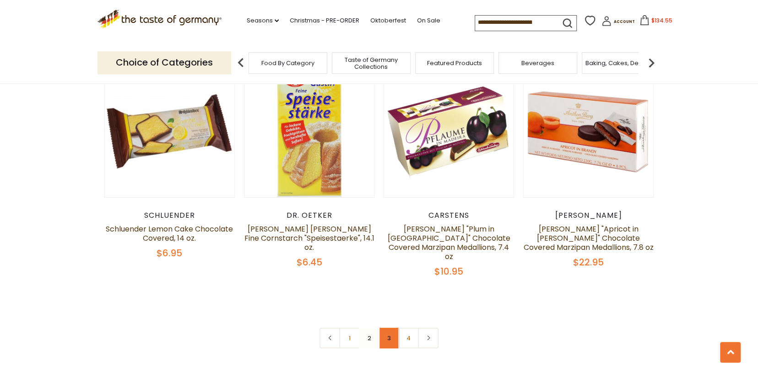
click at [391, 327] on link "3" at bounding box center [389, 337] width 21 height 21
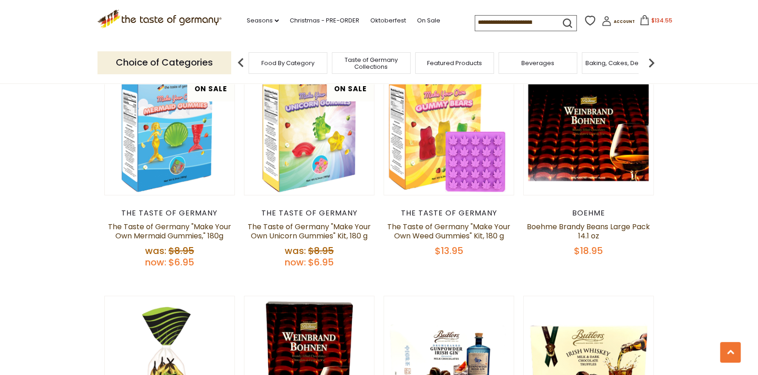
scroll to position [142, 0]
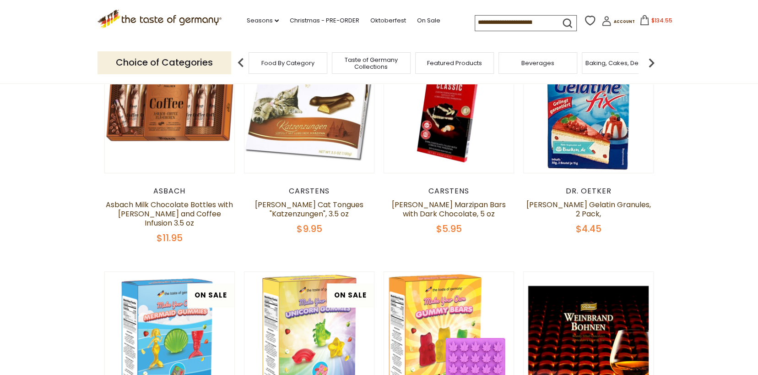
click at [546, 23] on input at bounding box center [513, 22] width 77 height 13
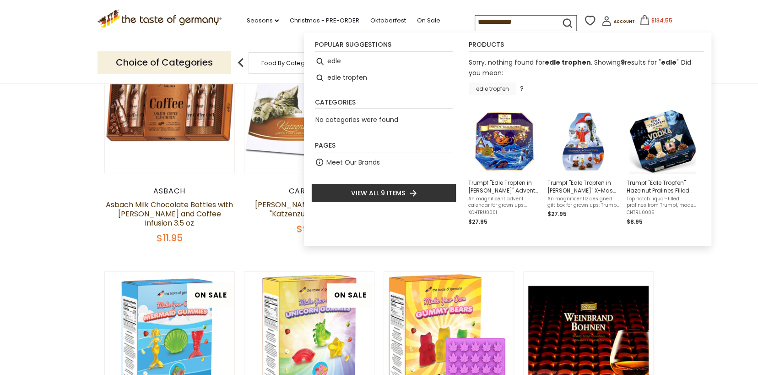
click at [428, 195] on li "View all 9 items" at bounding box center [383, 192] width 145 height 19
type input "****"
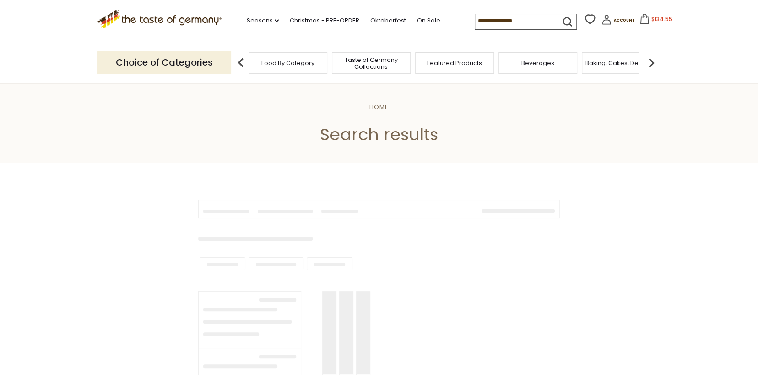
type input "****"
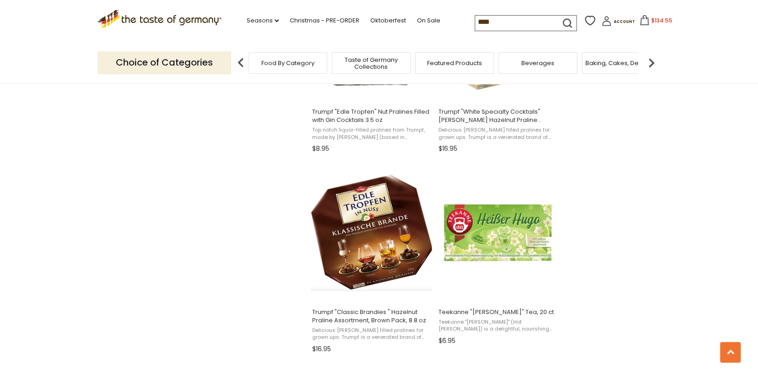
scroll to position [697, 0]
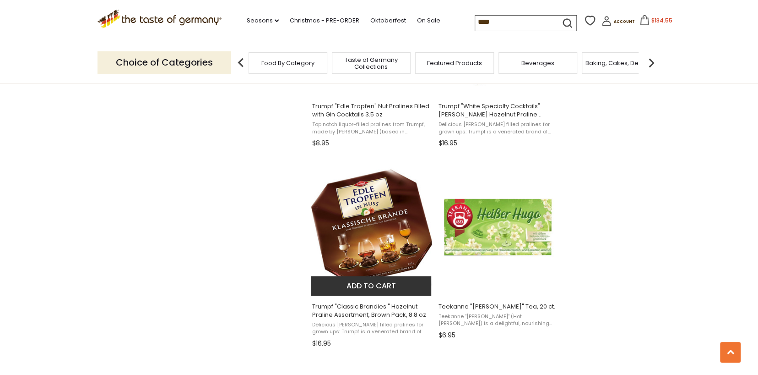
click at [385, 231] on img at bounding box center [371, 226] width 121 height 121
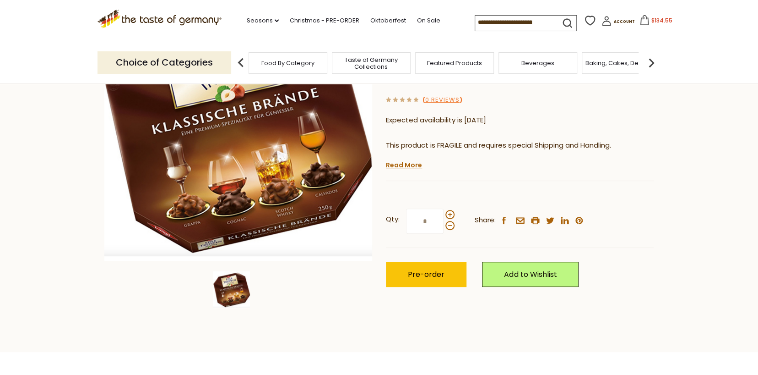
scroll to position [152, 0]
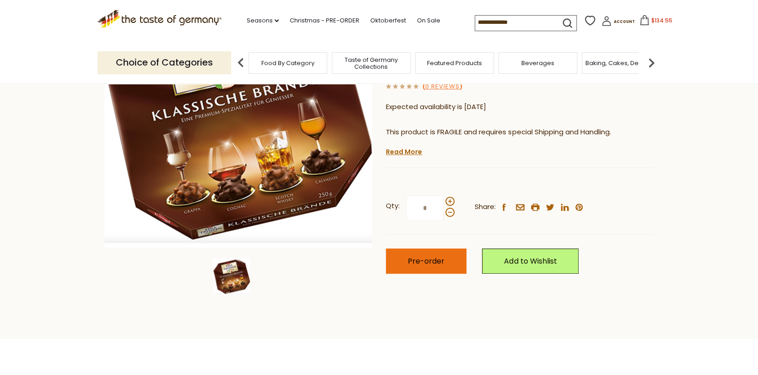
click at [413, 260] on span "Pre-order" at bounding box center [426, 261] width 37 height 11
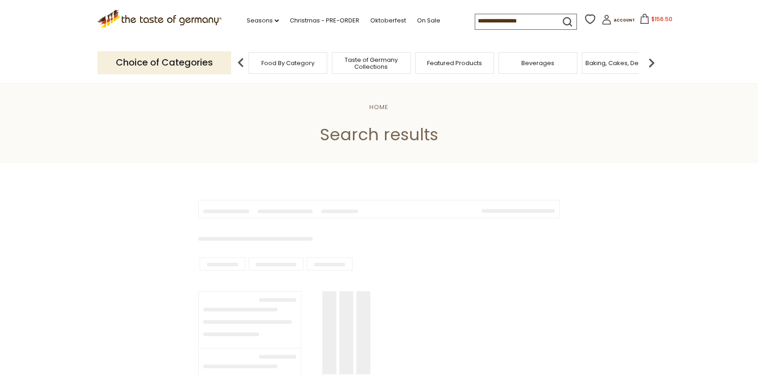
type input "****"
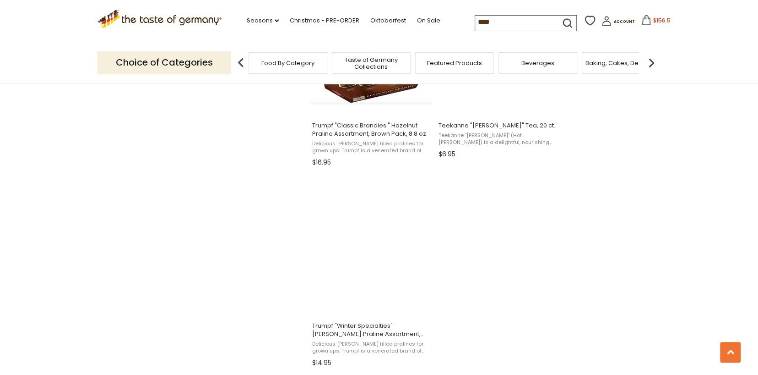
scroll to position [894, 0]
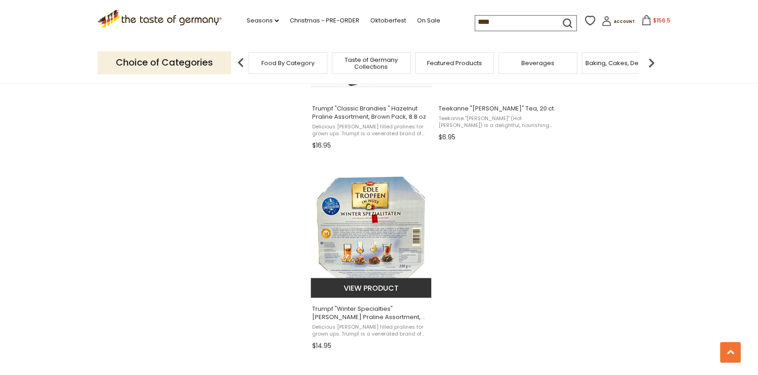
click at [368, 236] on img at bounding box center [371, 228] width 121 height 121
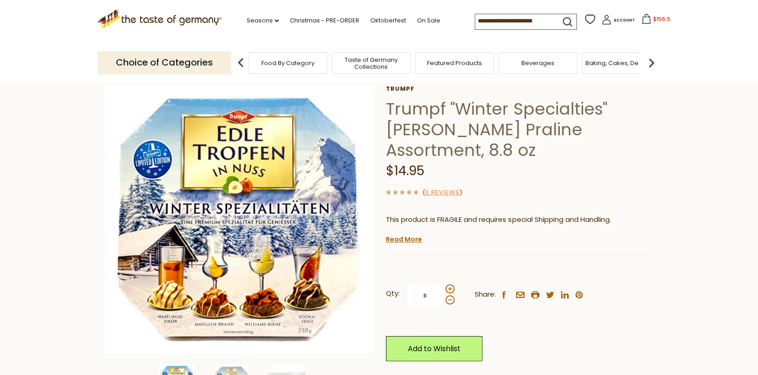
scroll to position [40, 0]
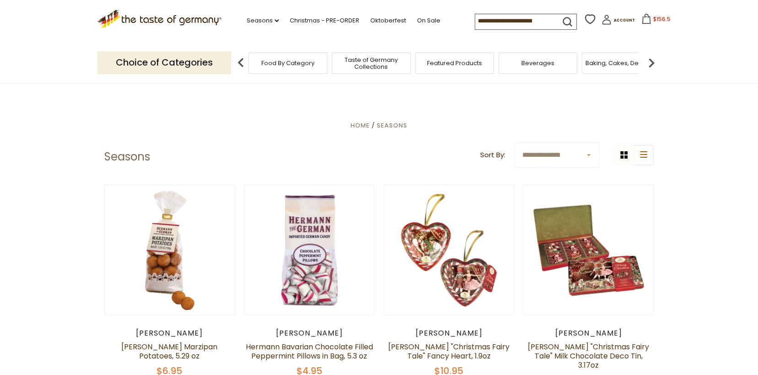
click at [607, 60] on span "Baking, Cakes, Desserts" at bounding box center [621, 63] width 71 height 7
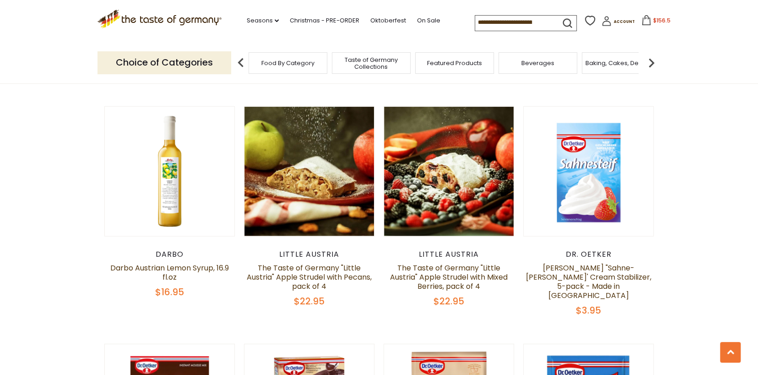
scroll to position [1383, 0]
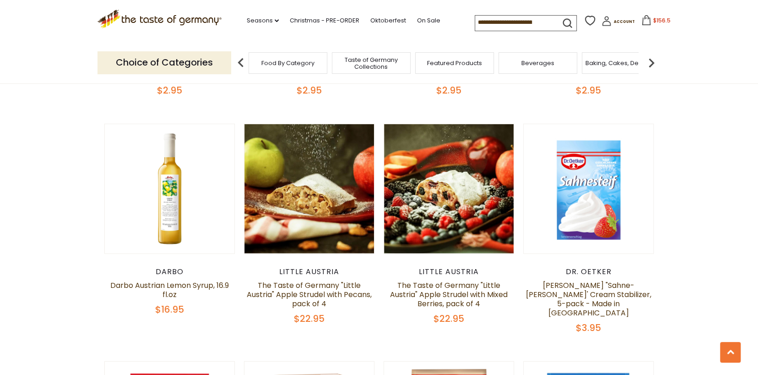
click at [292, 267] on div "little austria" at bounding box center [309, 271] width 131 height 9
click at [304, 285] on link "The Taste of Germany "Little Austria" Apple Strudel with Pecans, pack of 4" at bounding box center [309, 294] width 125 height 29
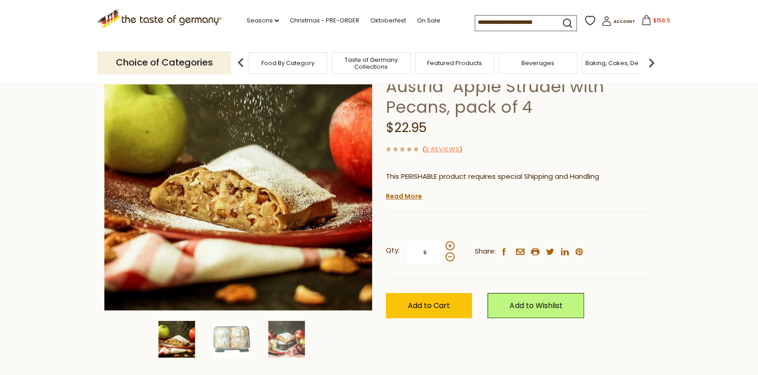
scroll to position [97, 0]
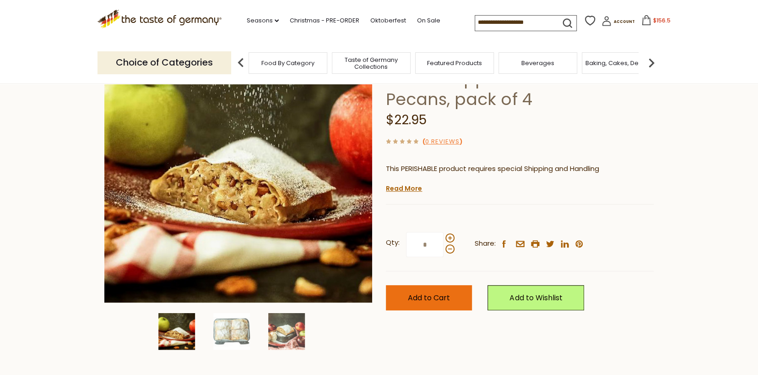
click at [427, 293] on span "Add to Cart" at bounding box center [429, 297] width 42 height 11
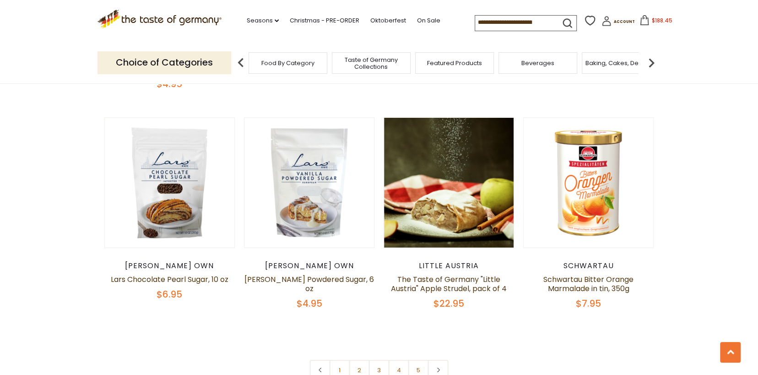
scroll to position [2082, 0]
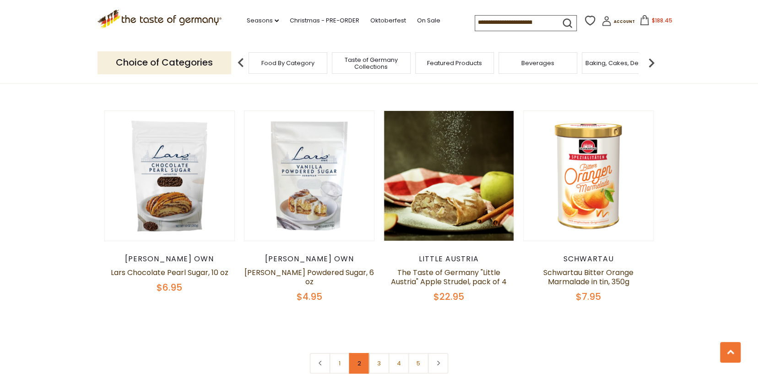
click at [363, 353] on link "2" at bounding box center [359, 363] width 21 height 21
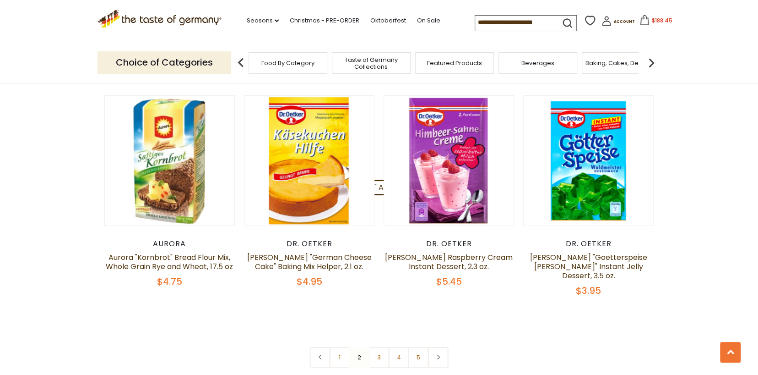
scroll to position [2089, 0]
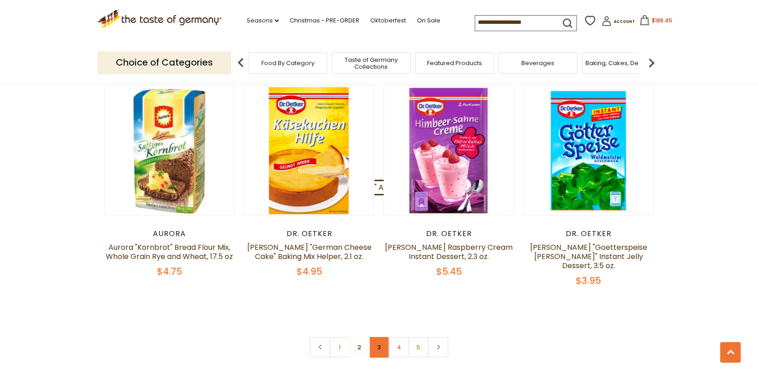
click at [380, 337] on link "3" at bounding box center [379, 347] width 21 height 21
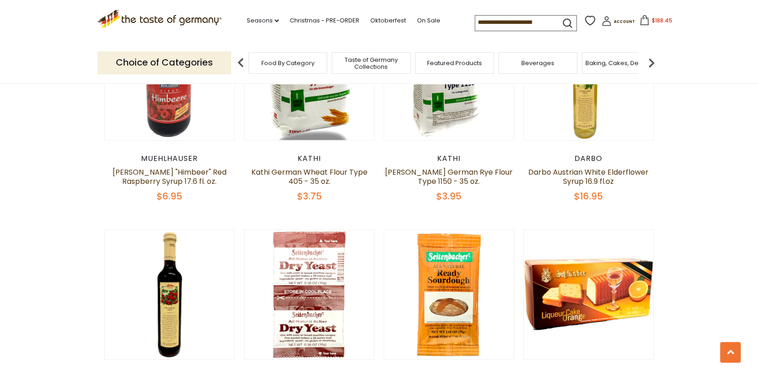
scroll to position [1306, 0]
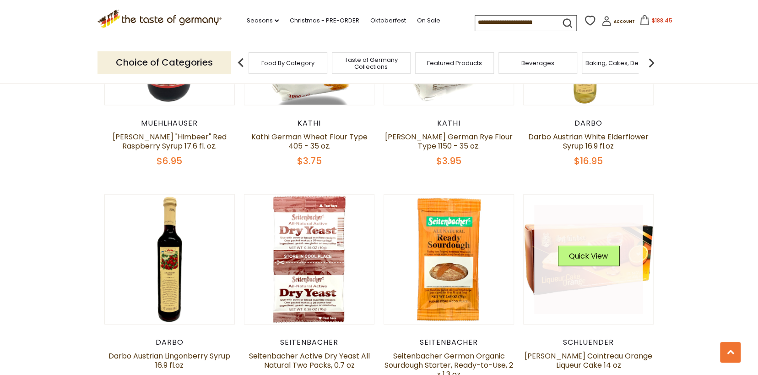
click at [595, 245] on button "Quick View" at bounding box center [589, 255] width 62 height 21
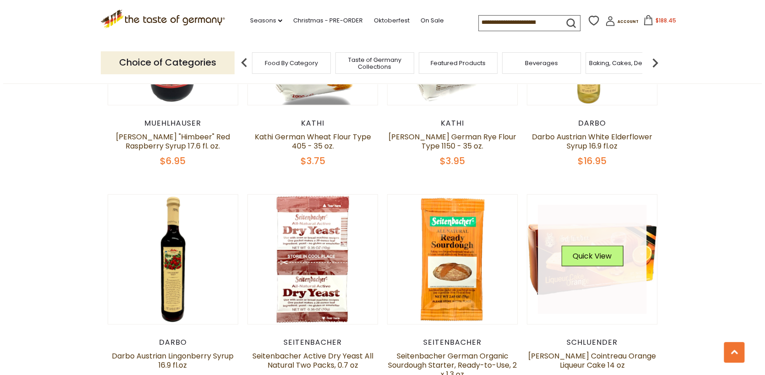
scroll to position [1308, 0]
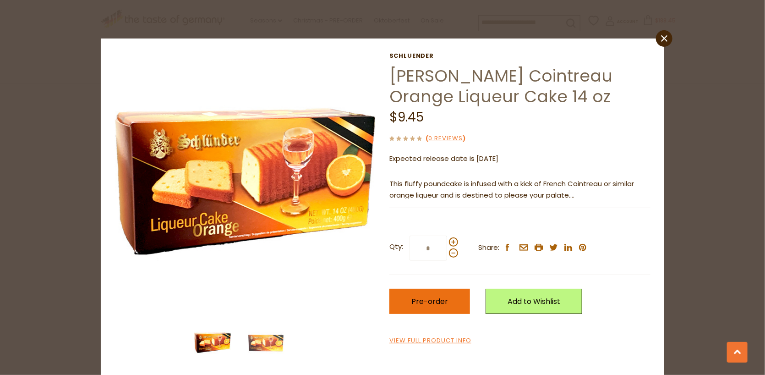
click at [424, 302] on span "Pre-order" at bounding box center [429, 301] width 37 height 11
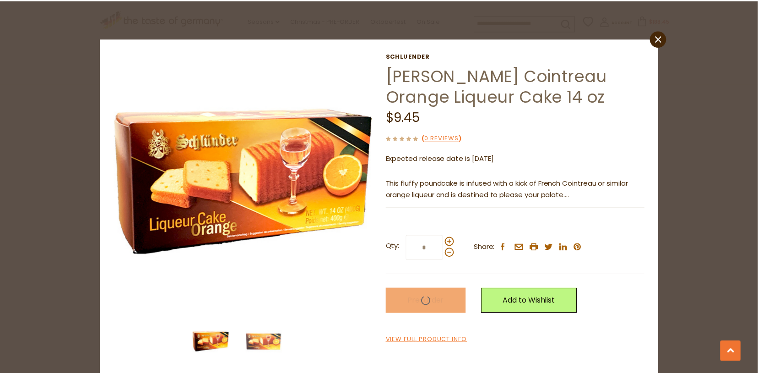
scroll to position [1306, 0]
